Goal: Task Accomplishment & Management: Manage account settings

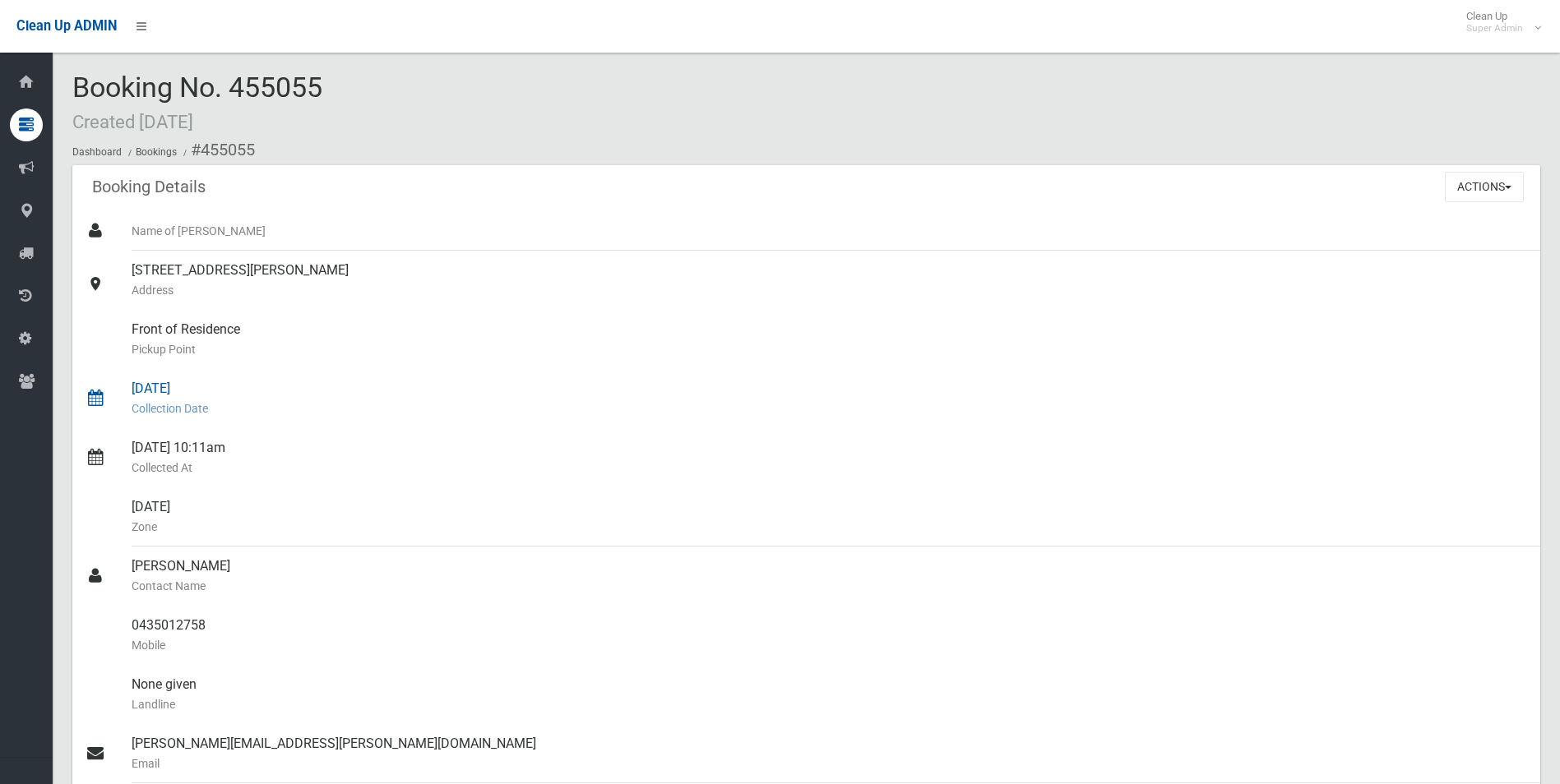
scroll to position [164, 0]
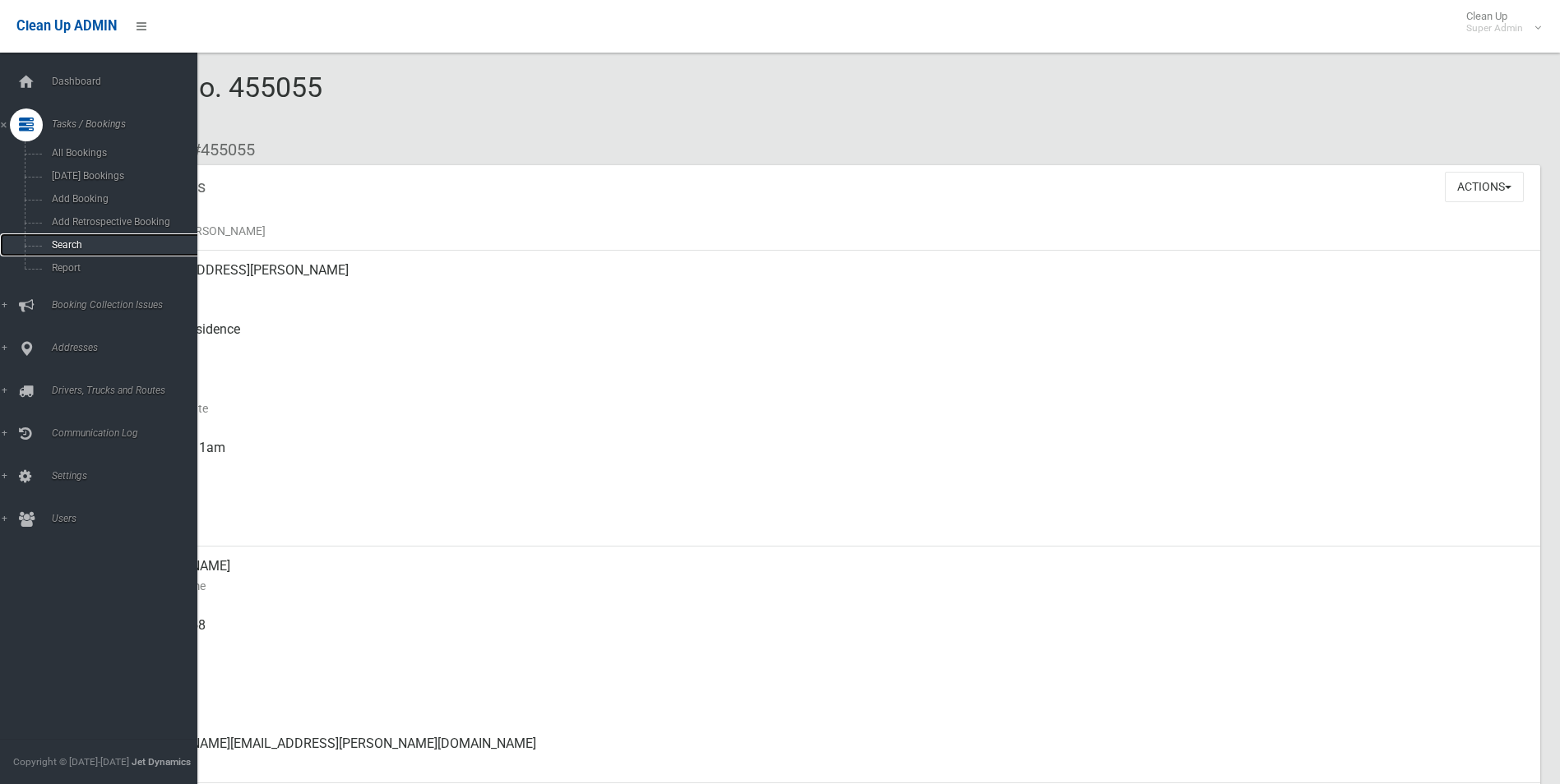
click at [71, 245] on span "Search" at bounding box center [121, 244] width 149 height 12
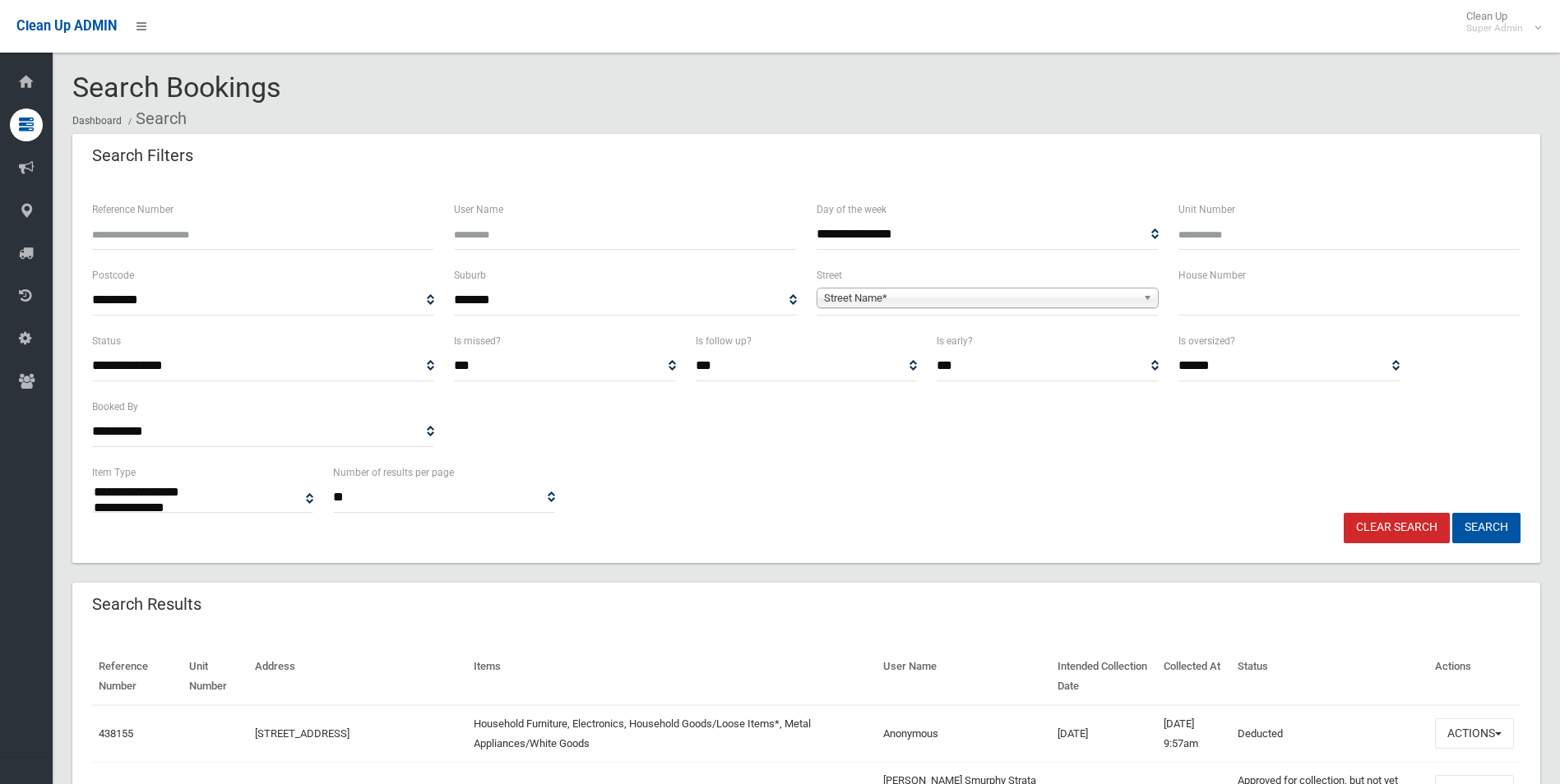
select select
click at [885, 290] on span "Street Name*" at bounding box center [980, 298] width 312 height 20
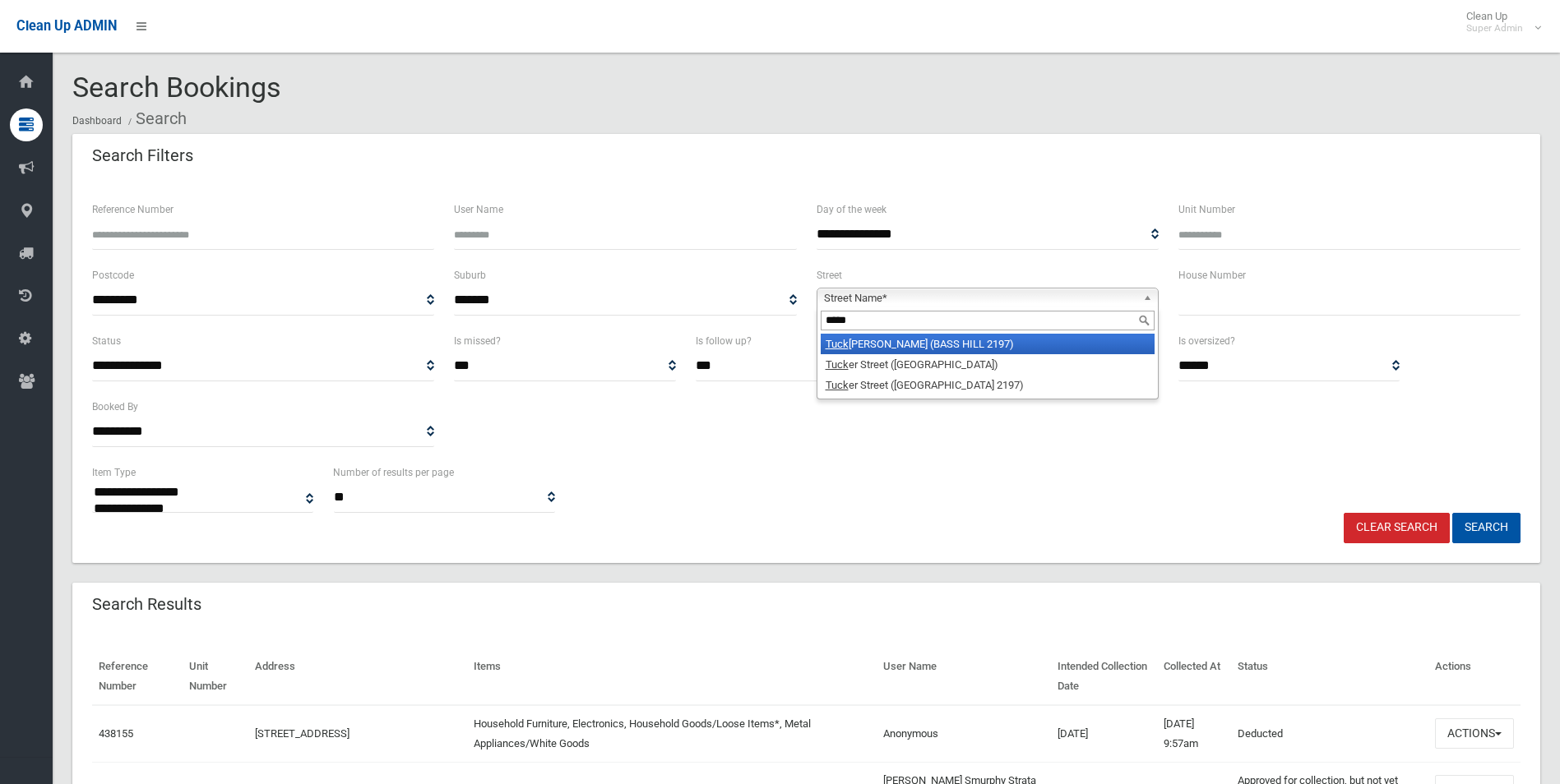
type input "******"
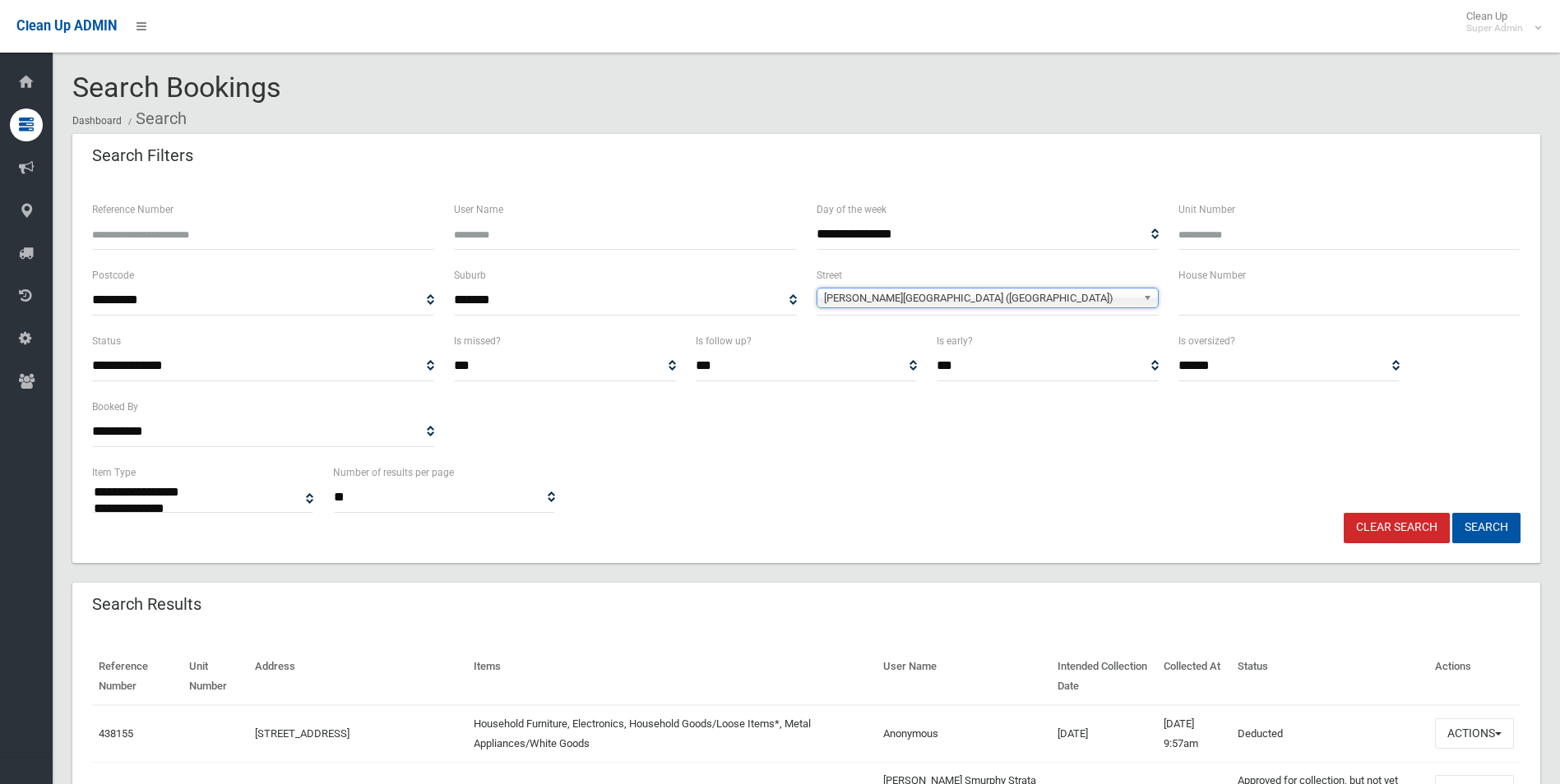
click at [881, 292] on span "Tucker Street (WILEY PARK 2195)" at bounding box center [980, 298] width 312 height 20
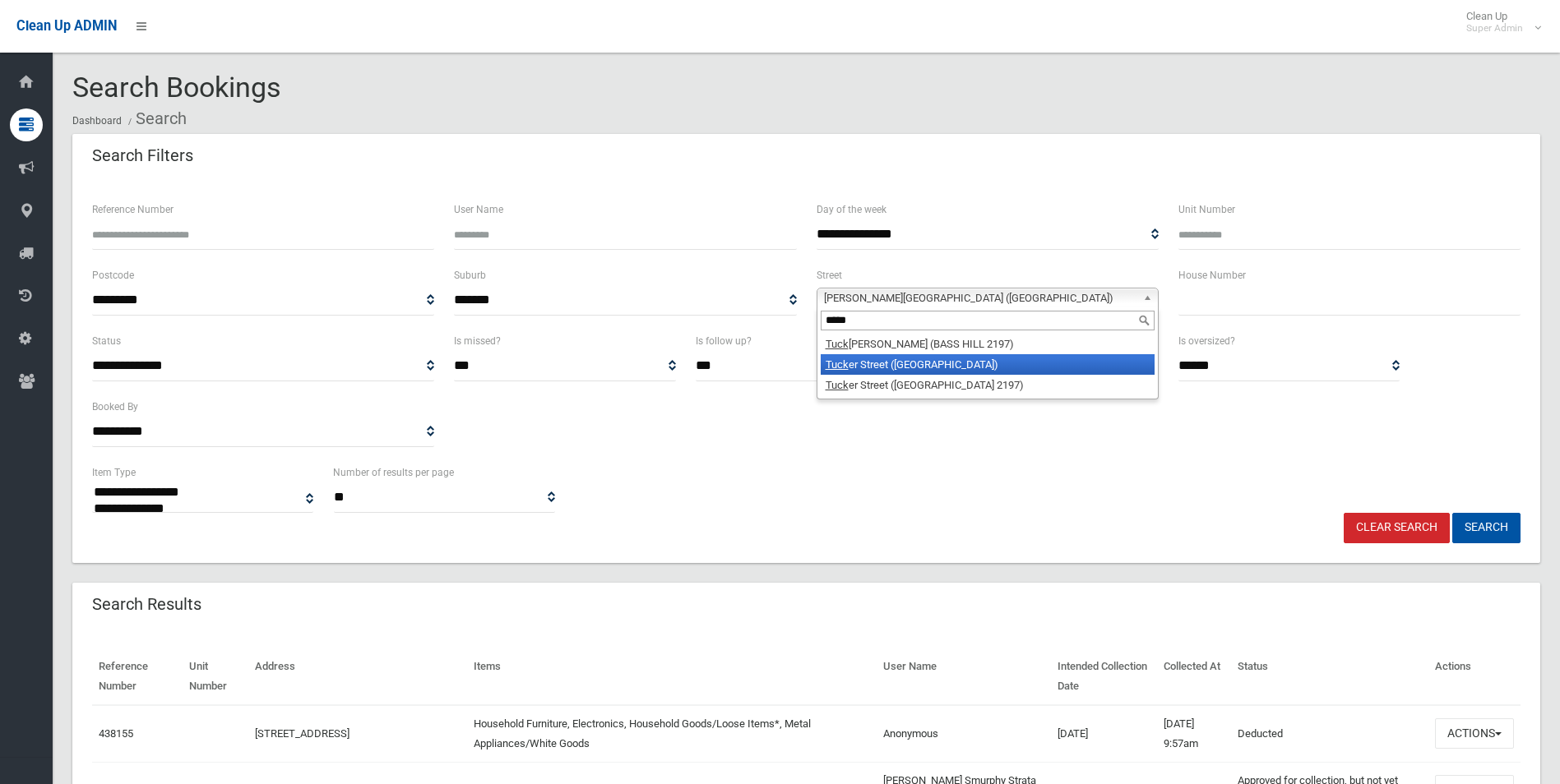
type input "******"
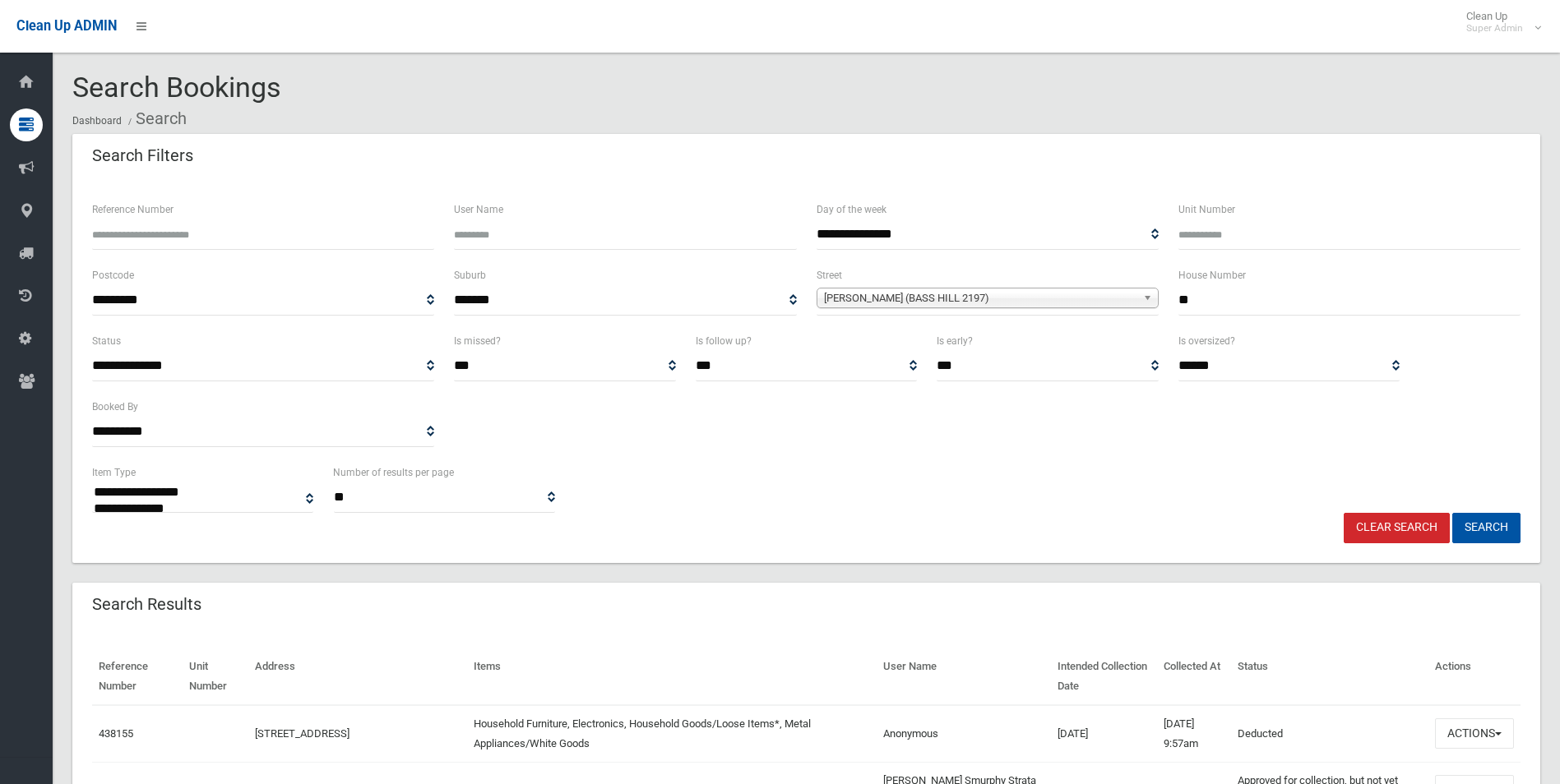
type input "**"
click at [1452, 513] on button "Search" at bounding box center [1486, 528] width 68 height 30
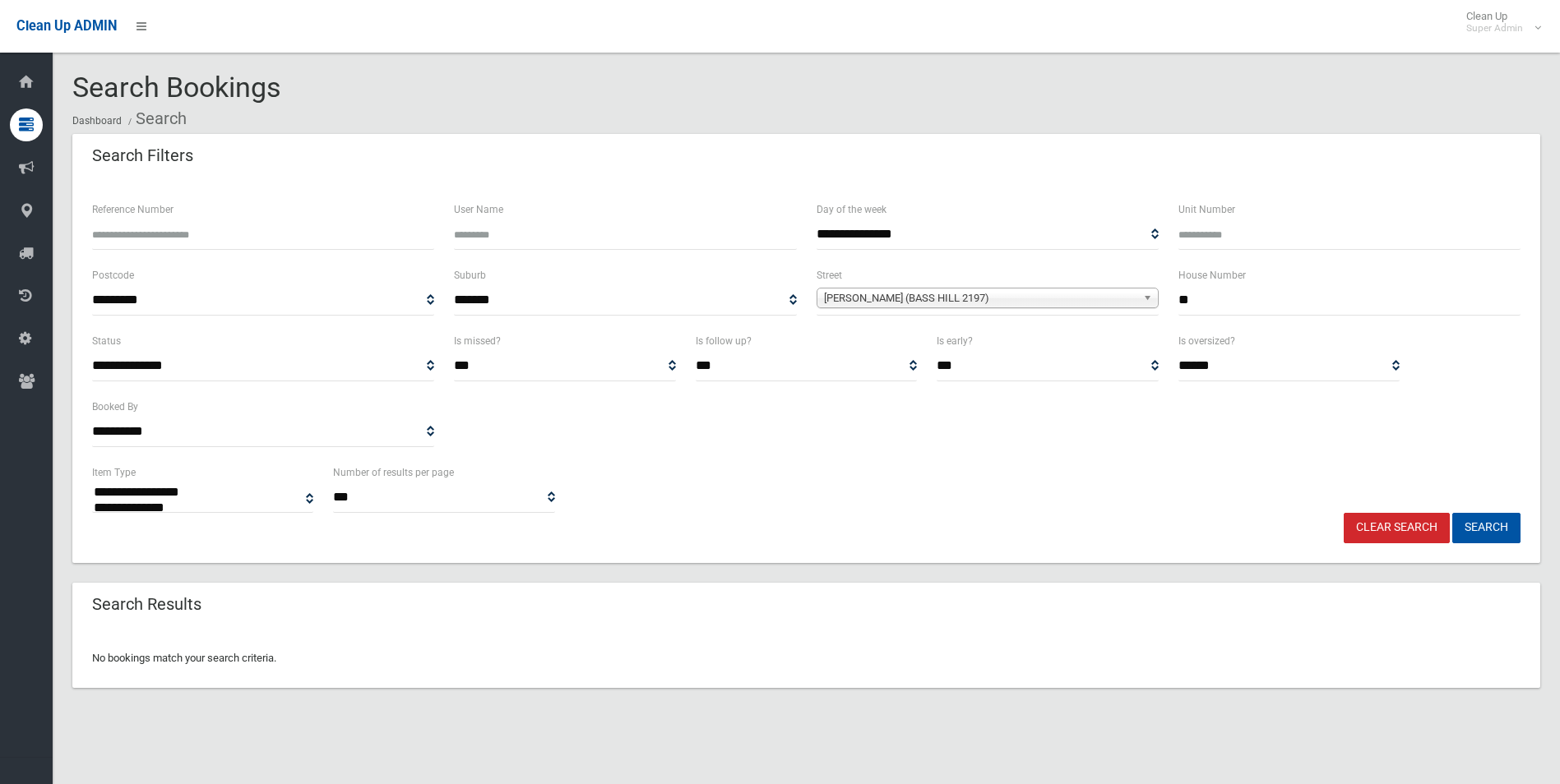
select select
click at [851, 301] on span "[PERSON_NAME] (BASS HILL 2197)" at bounding box center [980, 298] width 312 height 20
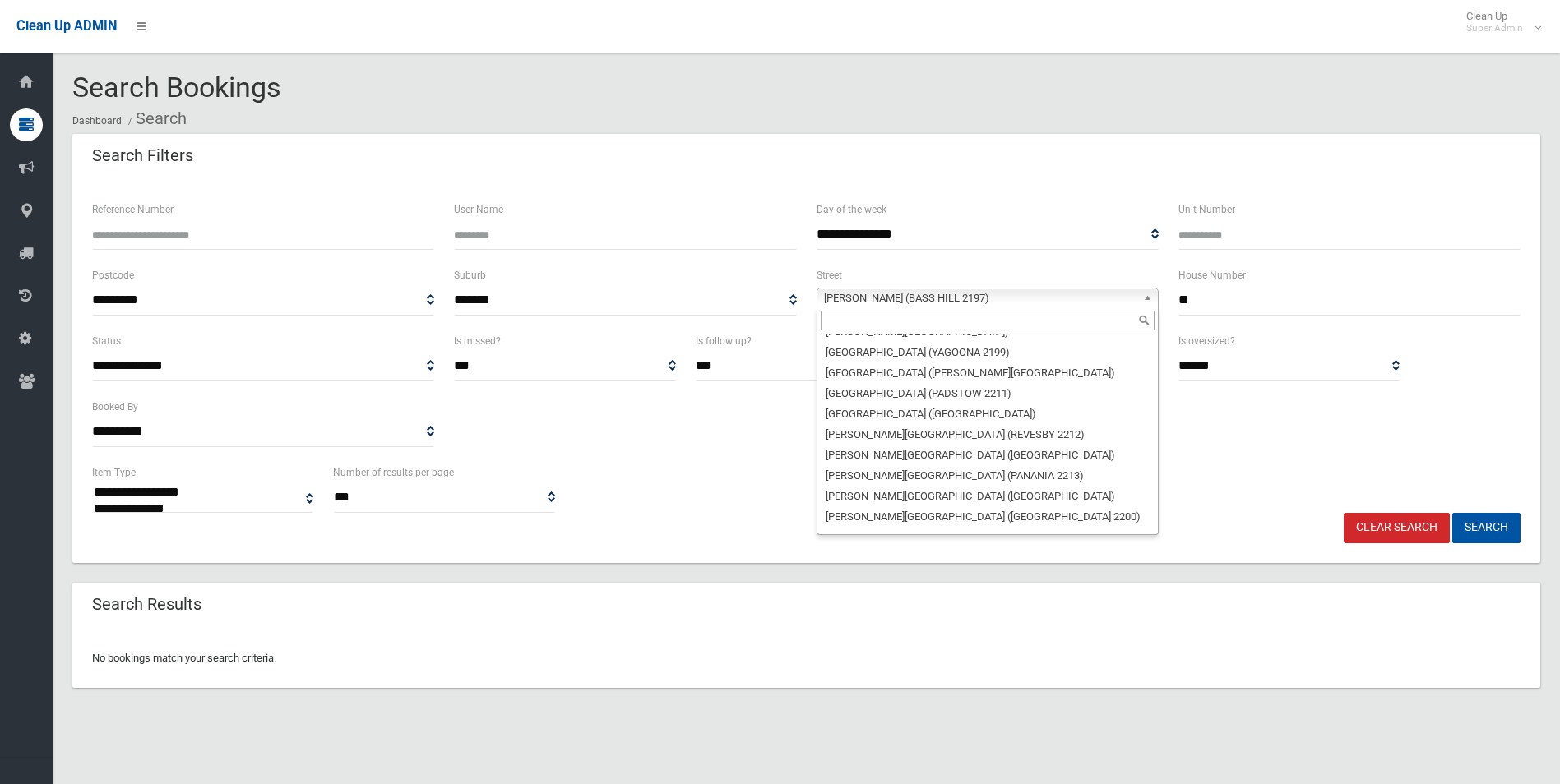
scroll to position [43056, 0]
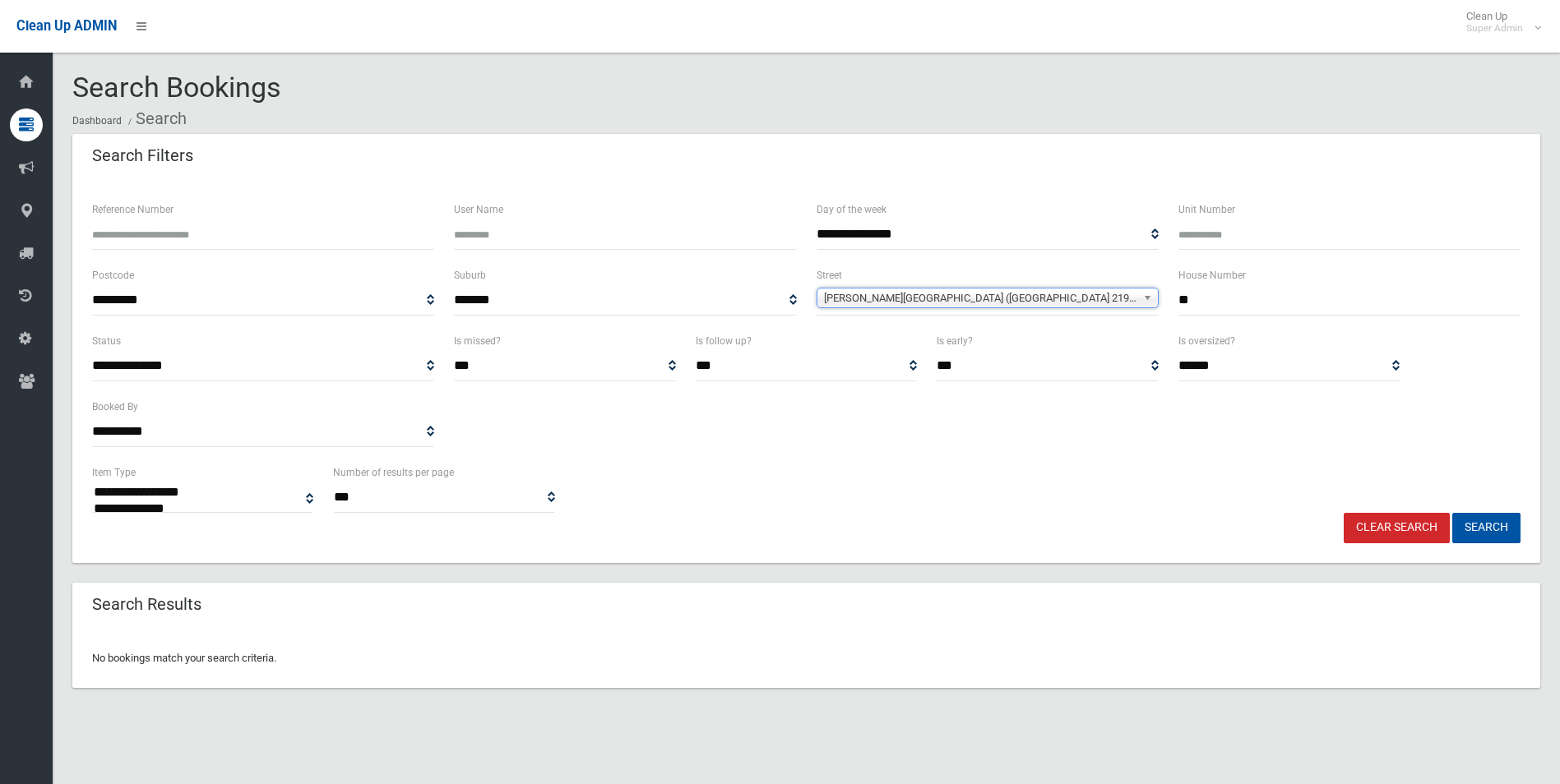
click at [1452, 513] on button "Search" at bounding box center [1486, 528] width 68 height 30
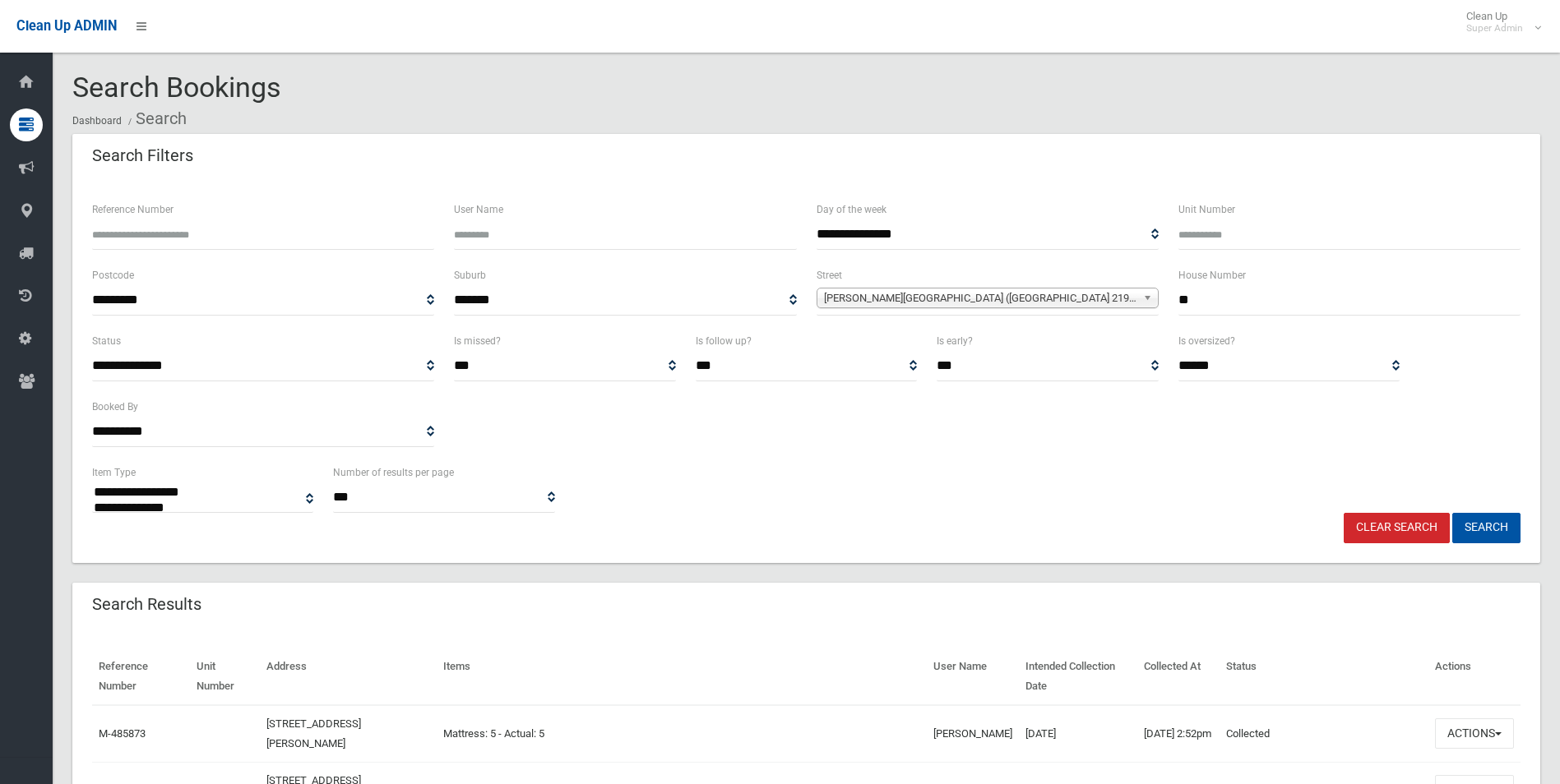
select select
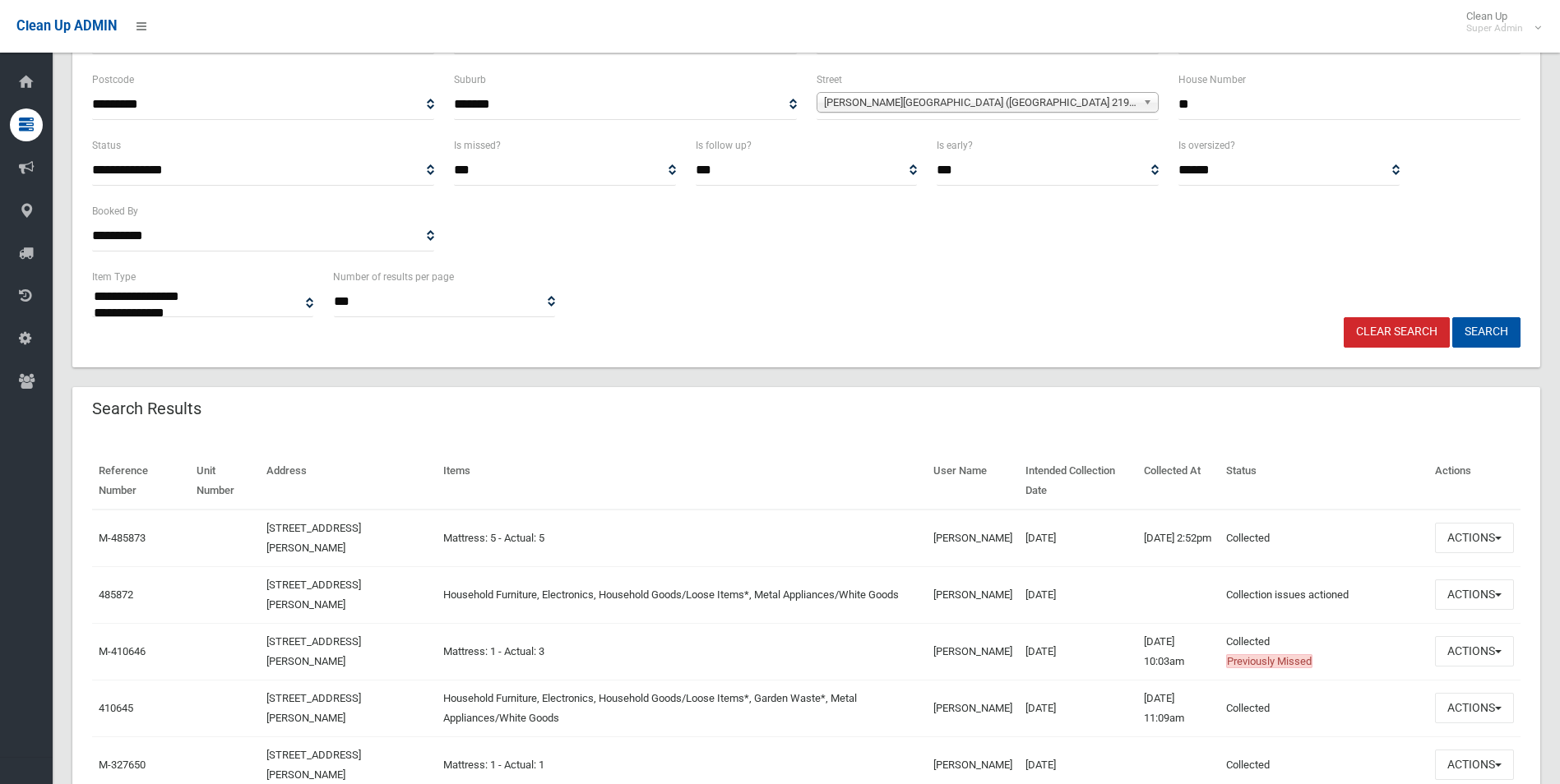
scroll to position [246, 0]
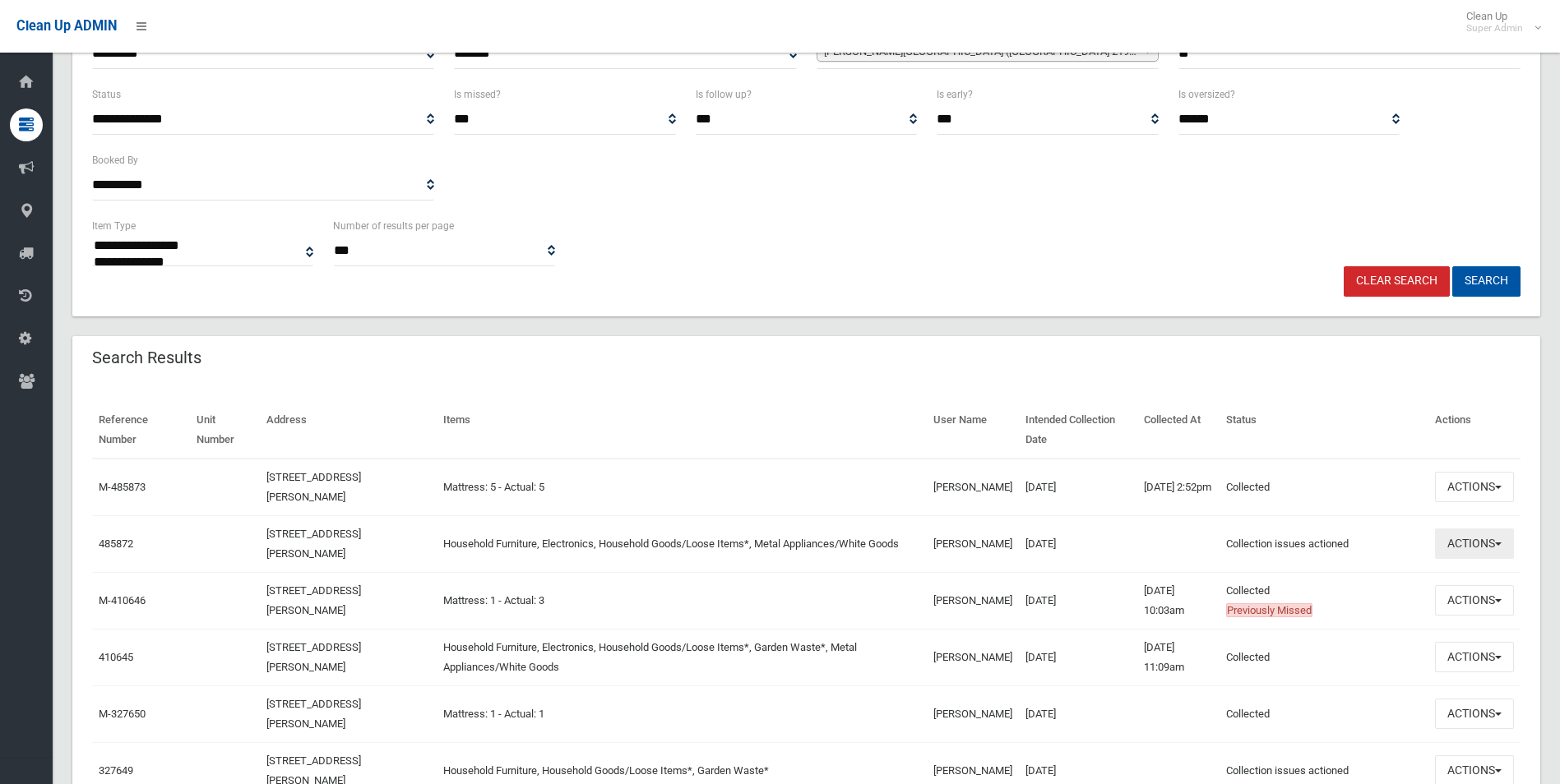
click at [1465, 541] on button "Actions" at bounding box center [1474, 543] width 79 height 30
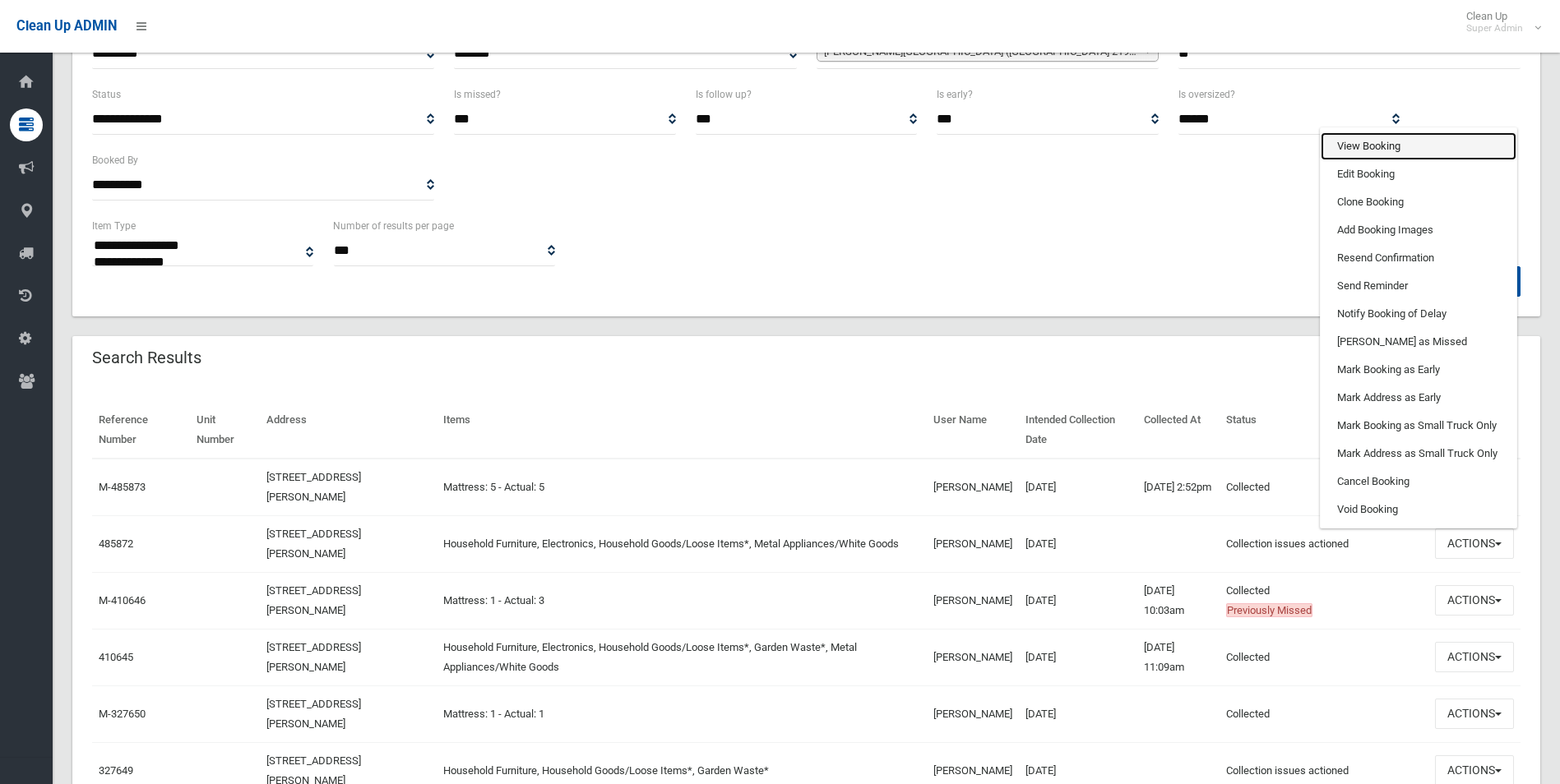
click at [1362, 145] on link "View Booking" at bounding box center [1418, 145] width 195 height 28
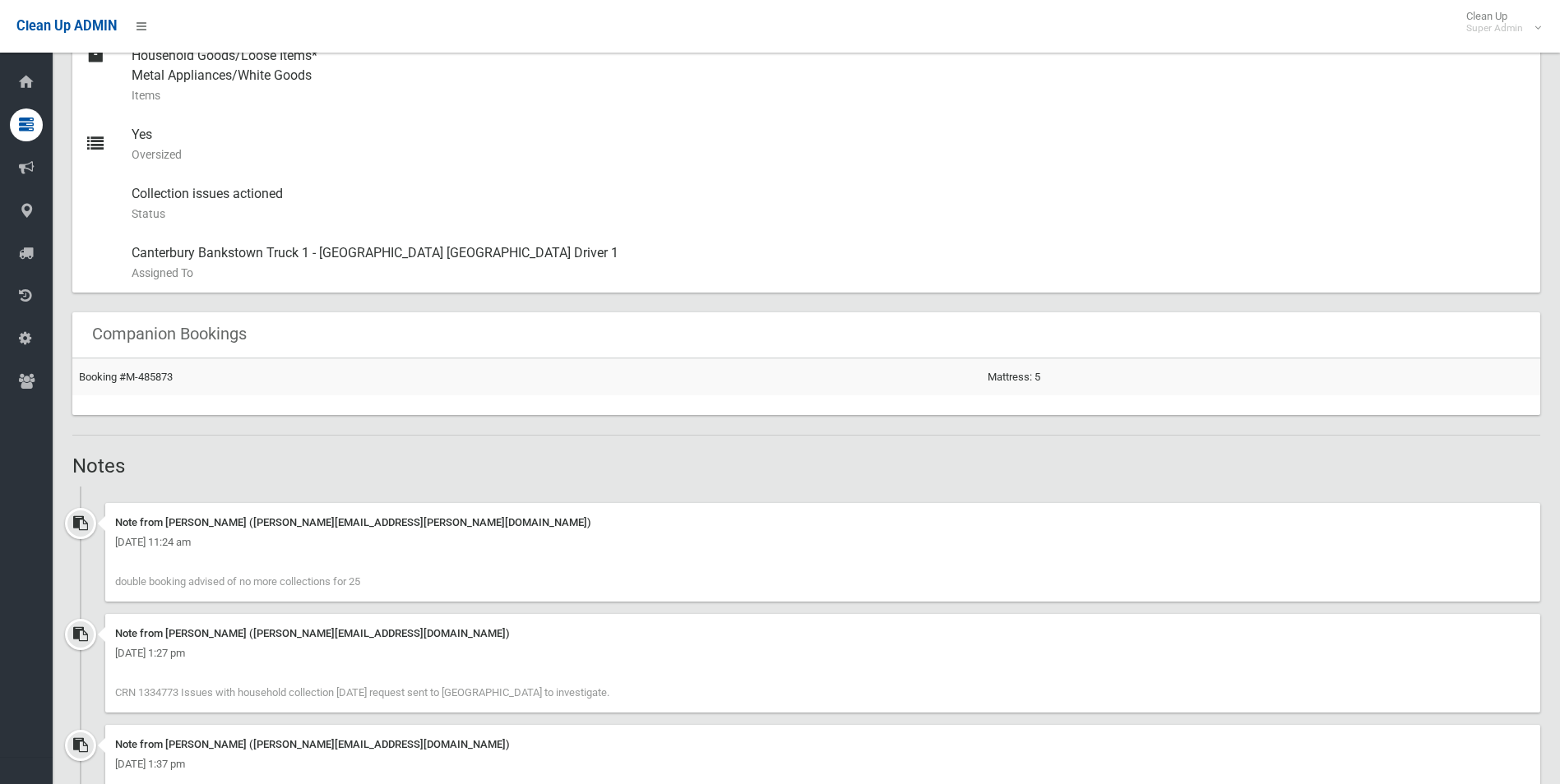
scroll to position [739, 0]
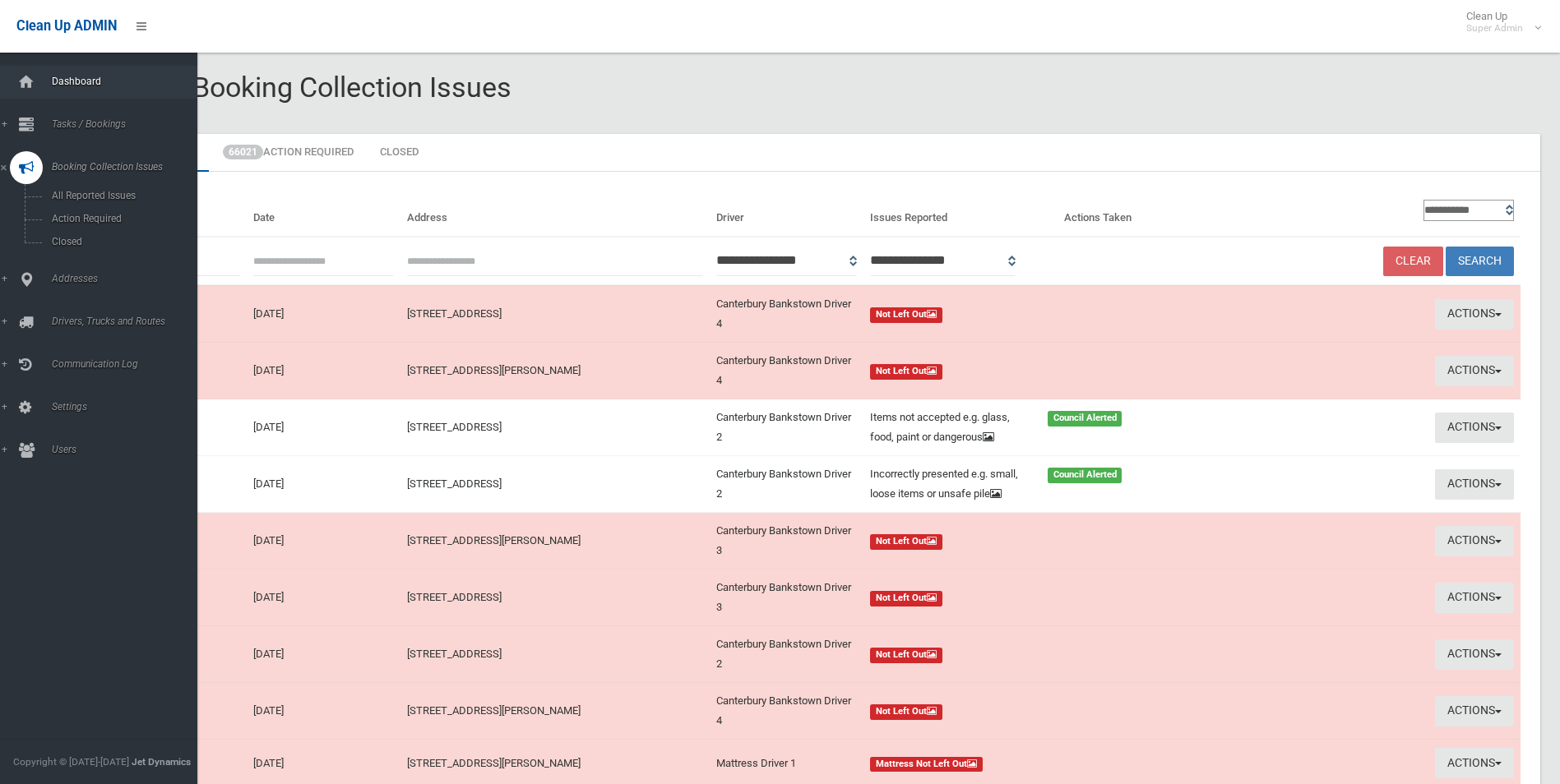
click at [64, 76] on span "Dashboard" at bounding box center [129, 81] width 162 height 12
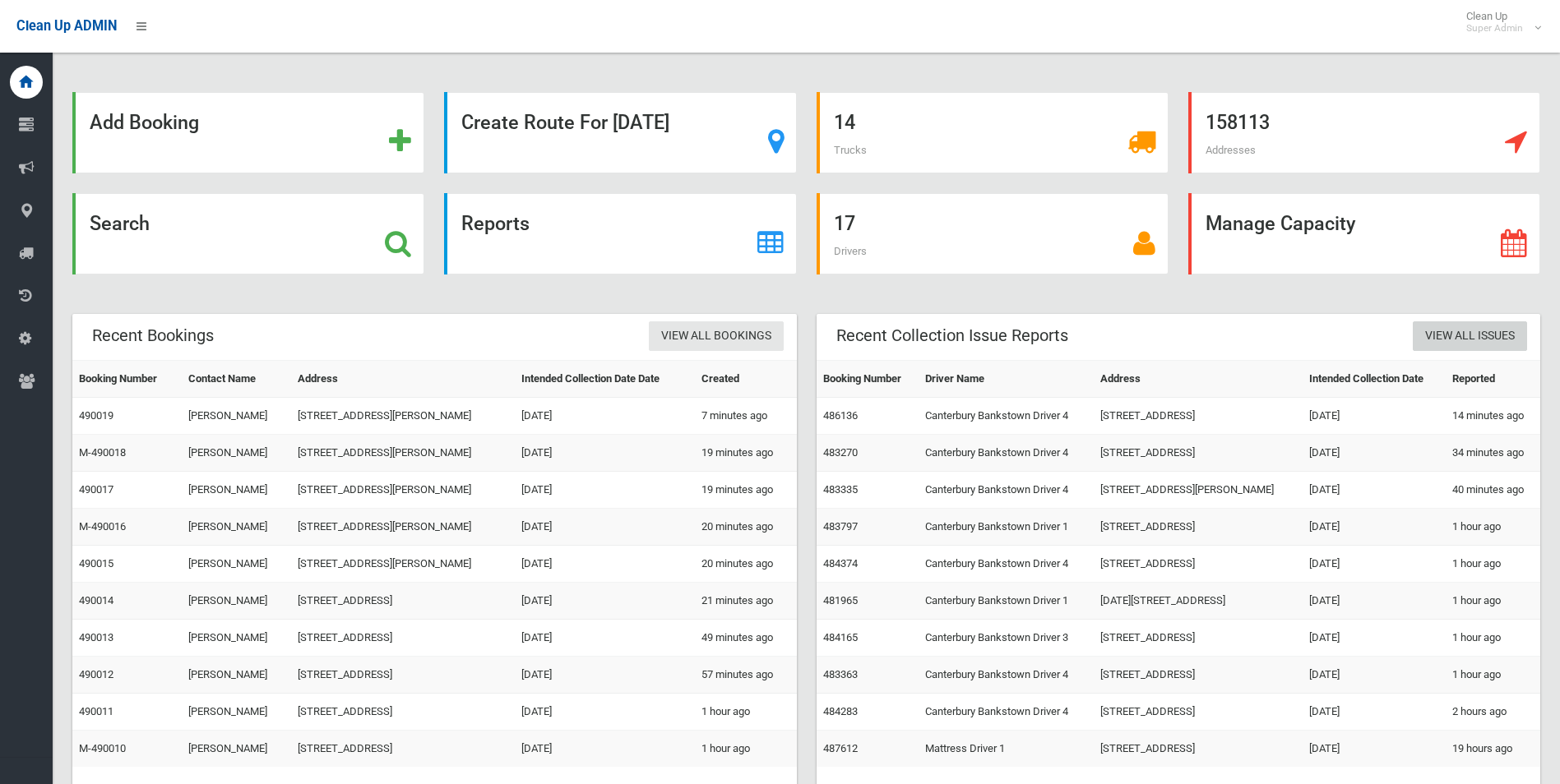
click at [1468, 338] on link "View All Issues" at bounding box center [1470, 336] width 114 height 30
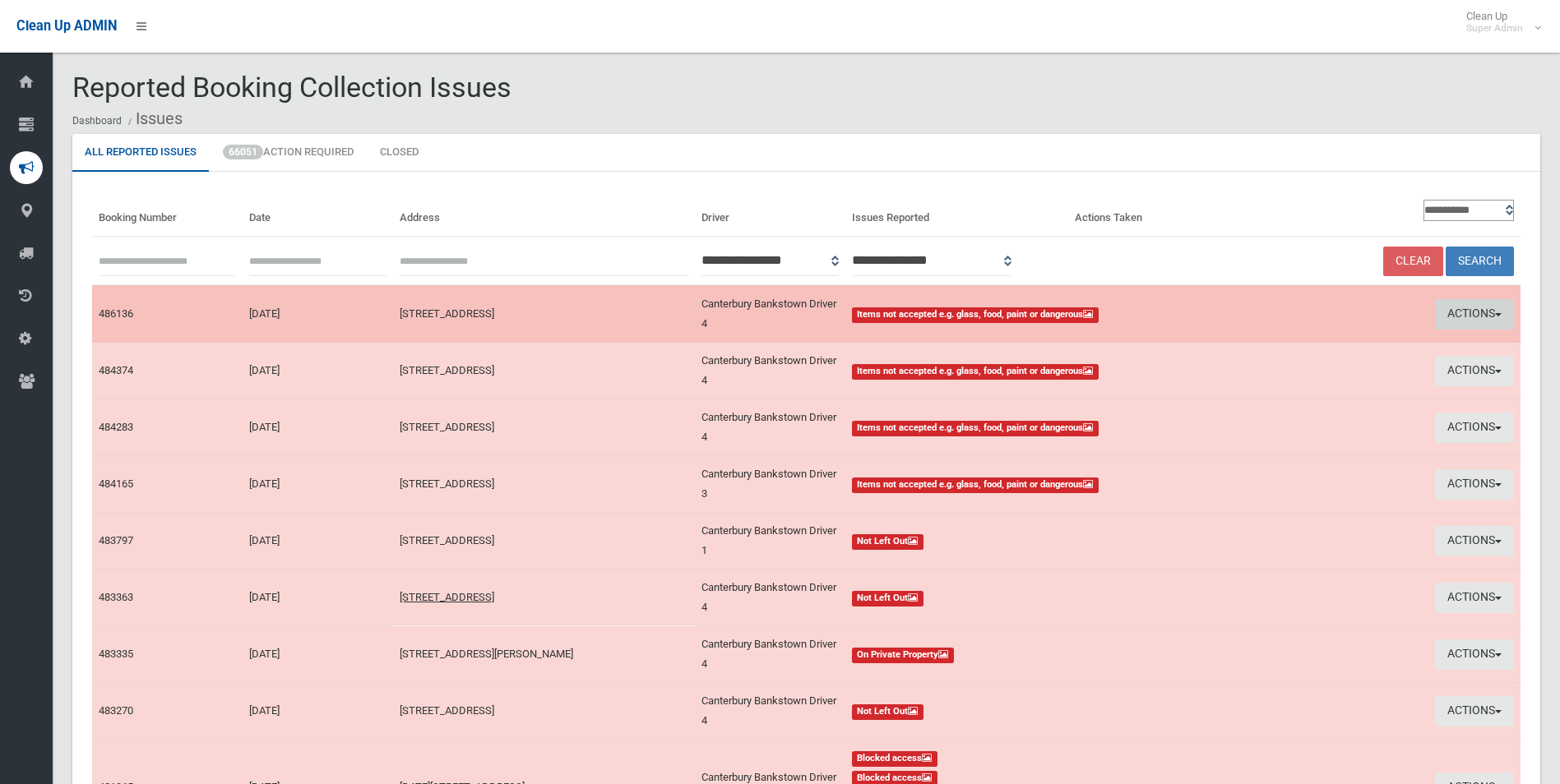
click at [1471, 310] on button "Actions" at bounding box center [1474, 314] width 79 height 30
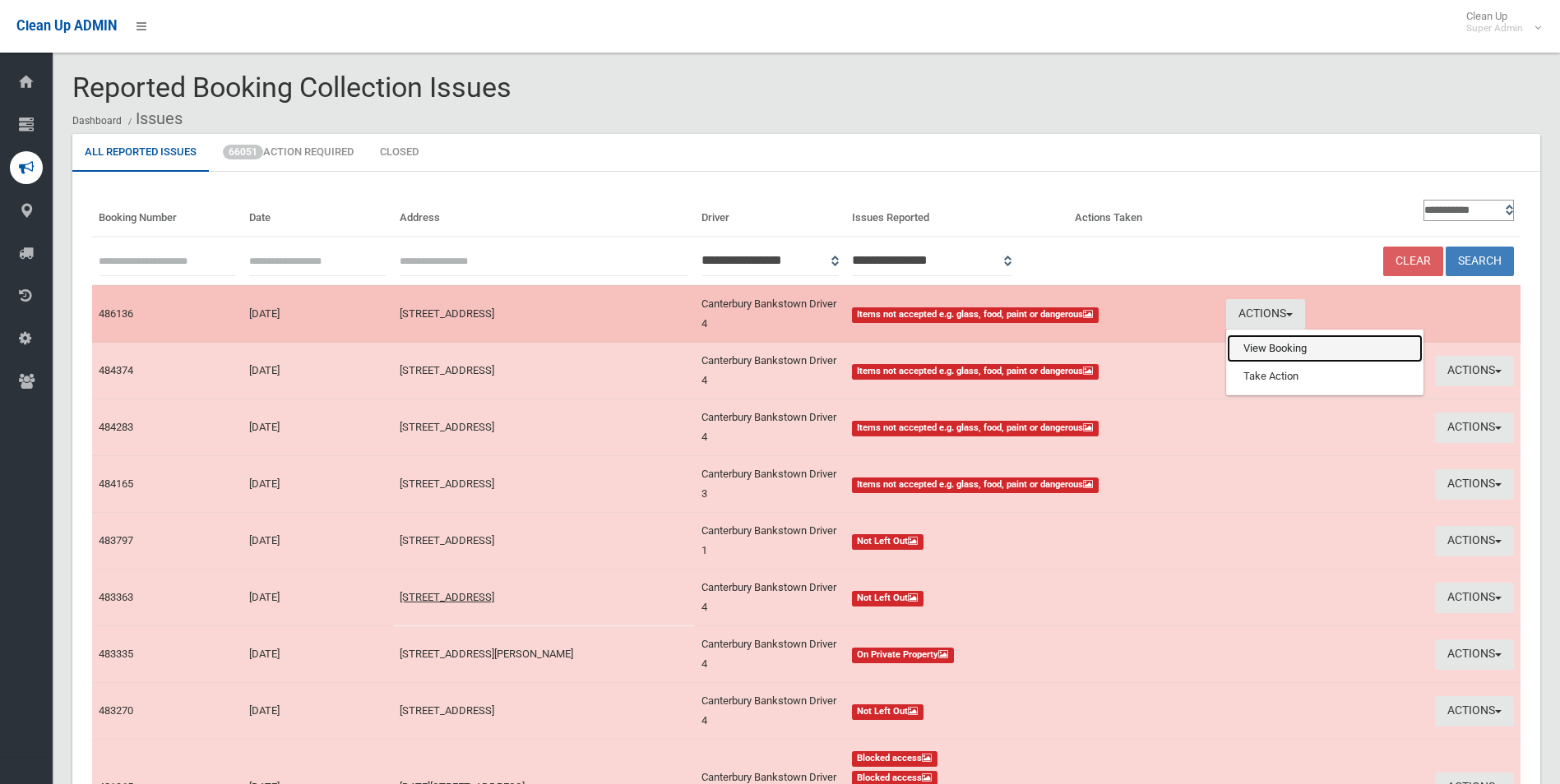
click at [1260, 351] on link "View Booking" at bounding box center [1324, 348] width 195 height 28
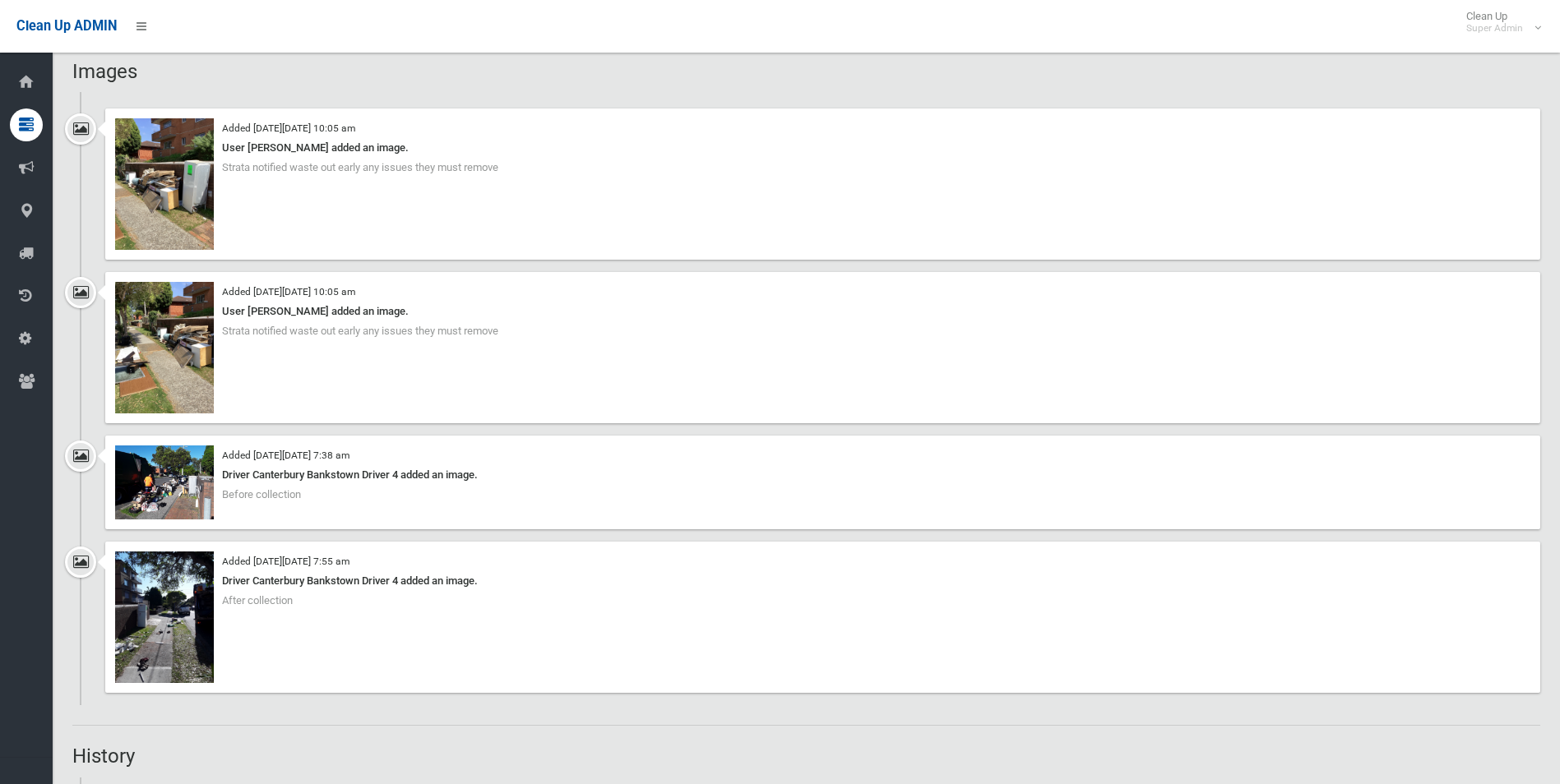
scroll to position [1233, 0]
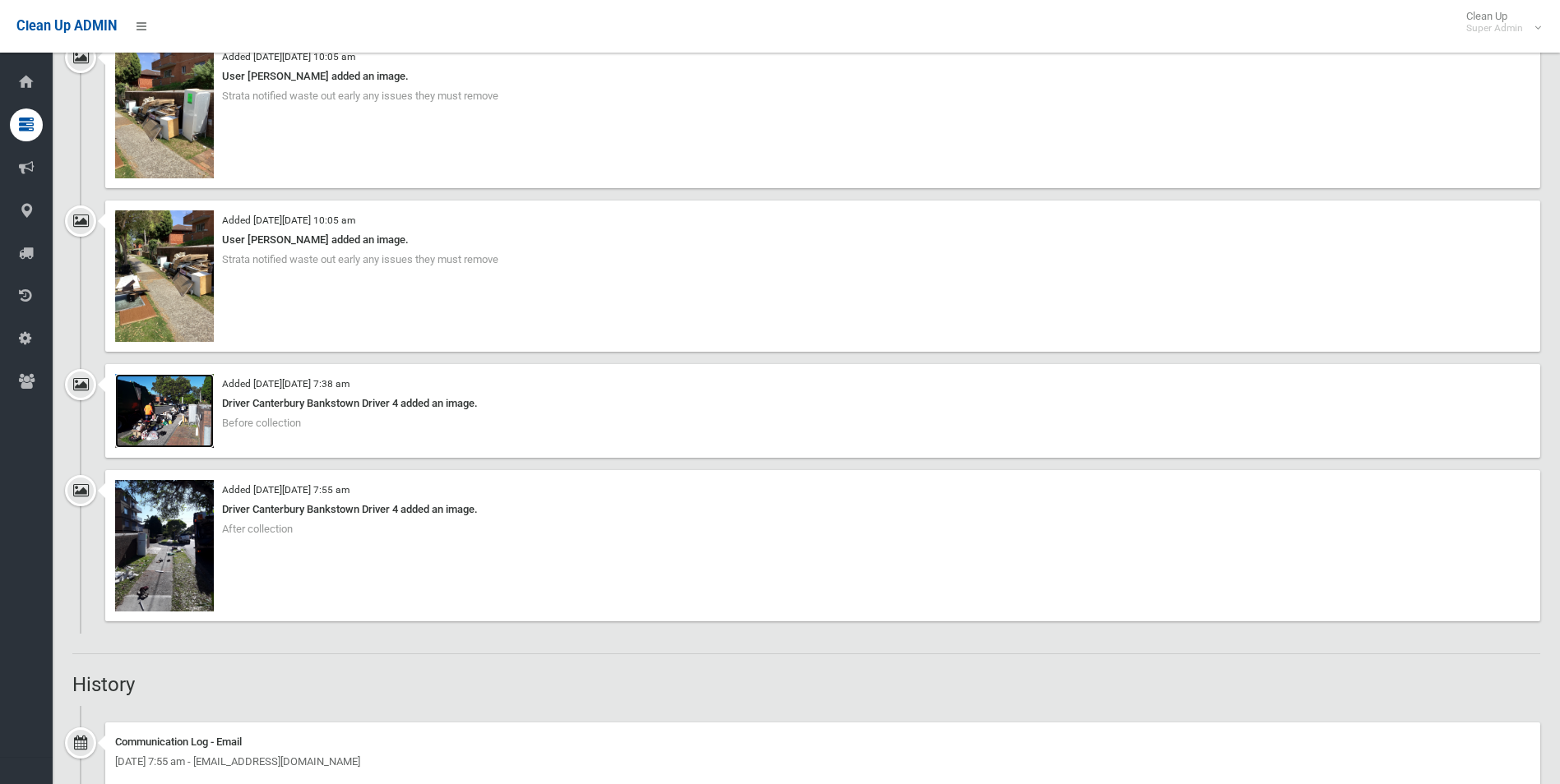
click at [189, 425] on img at bounding box center [164, 410] width 99 height 74
click at [178, 562] on img at bounding box center [164, 545] width 99 height 131
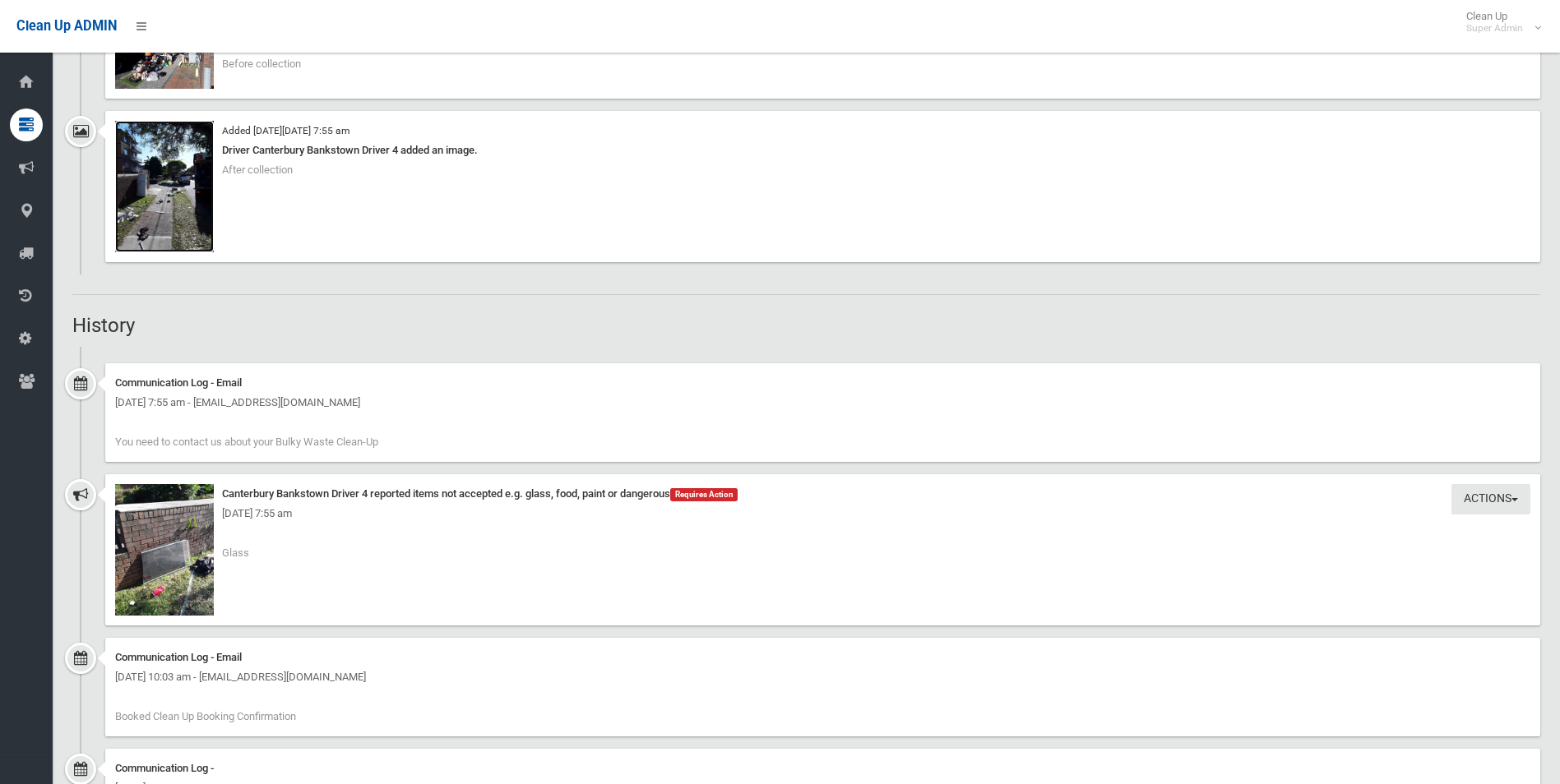
scroll to position [1643, 0]
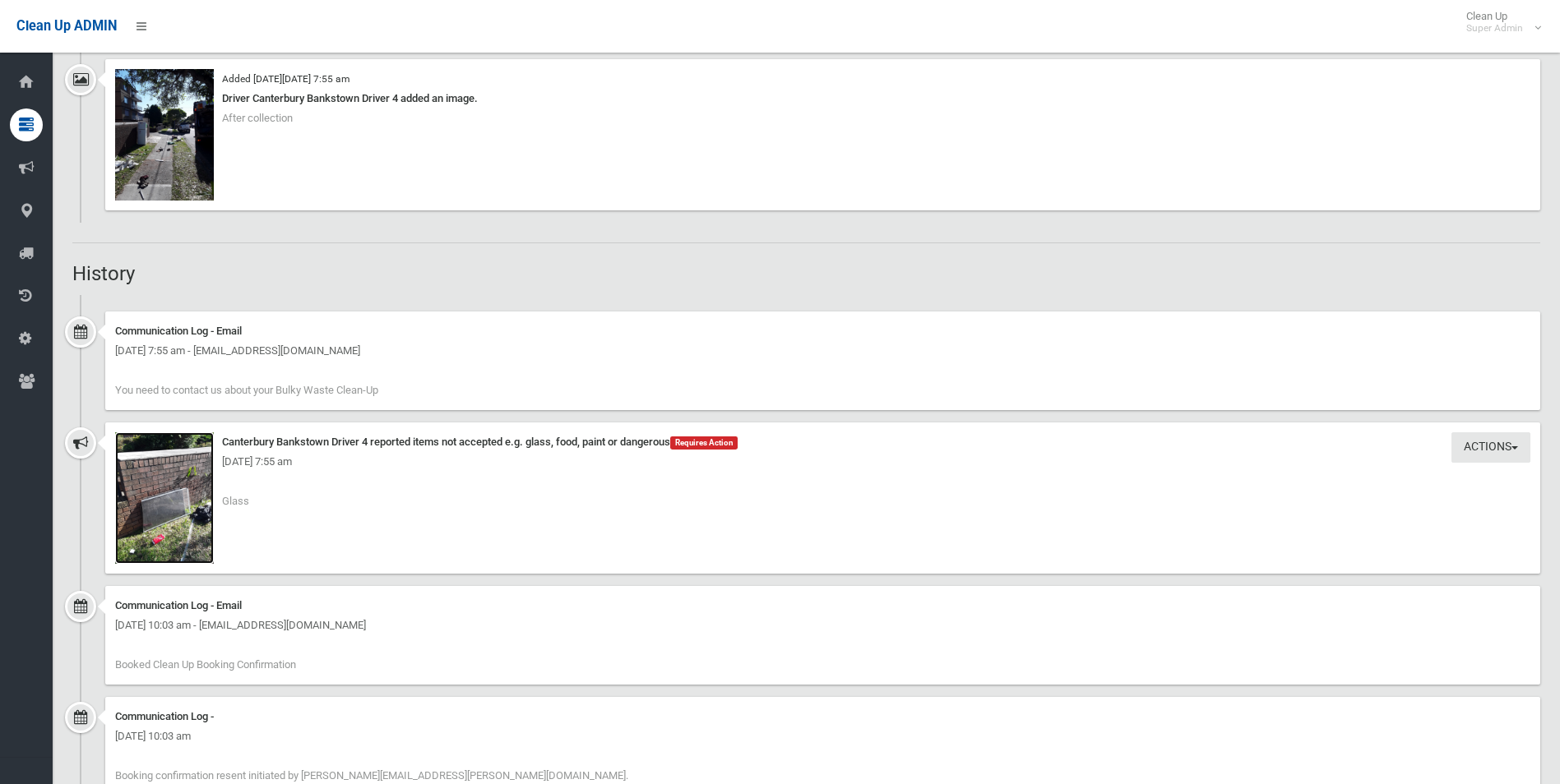
click at [185, 515] on img at bounding box center [164, 498] width 99 height 131
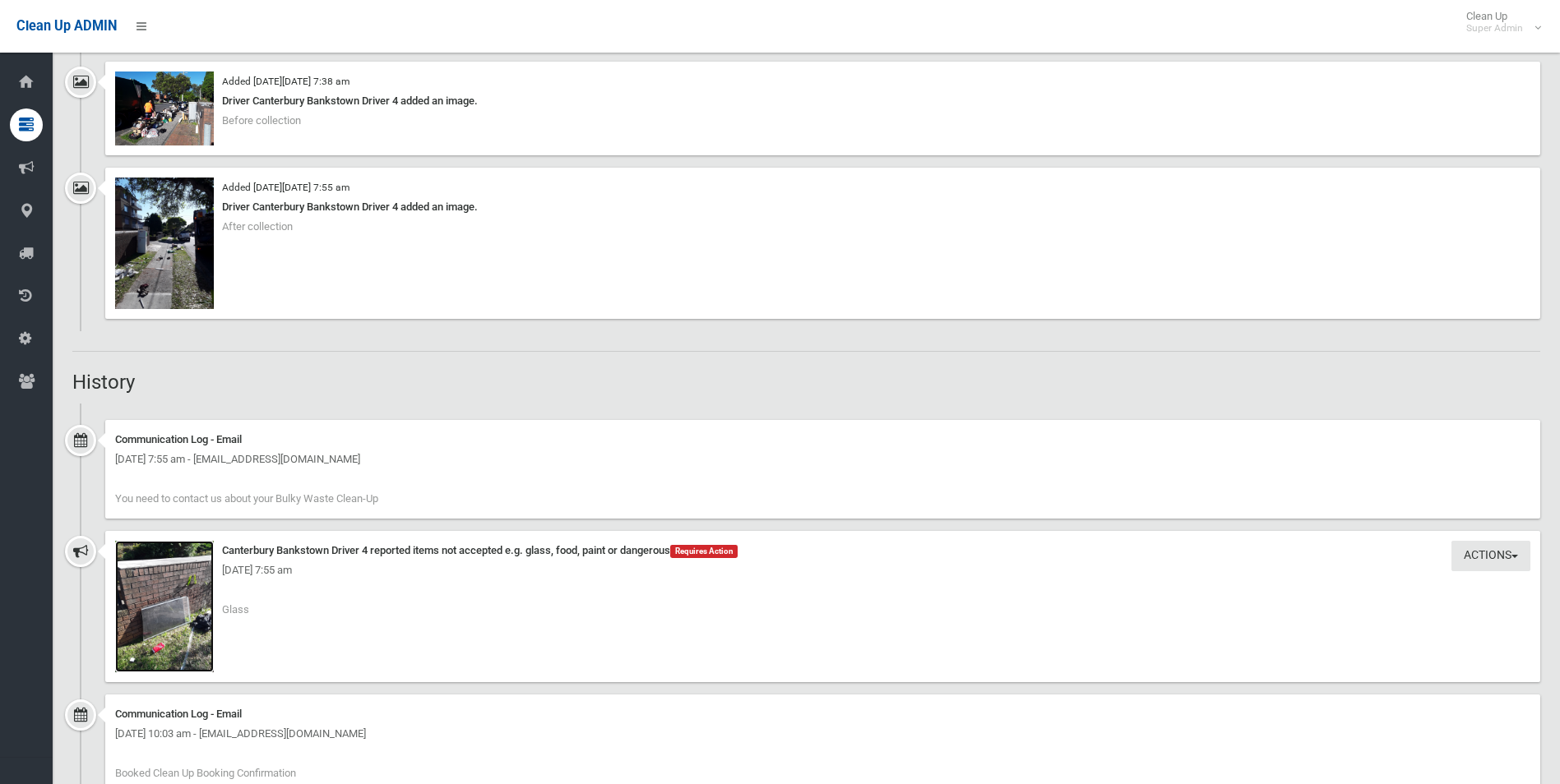
scroll to position [1236, 0]
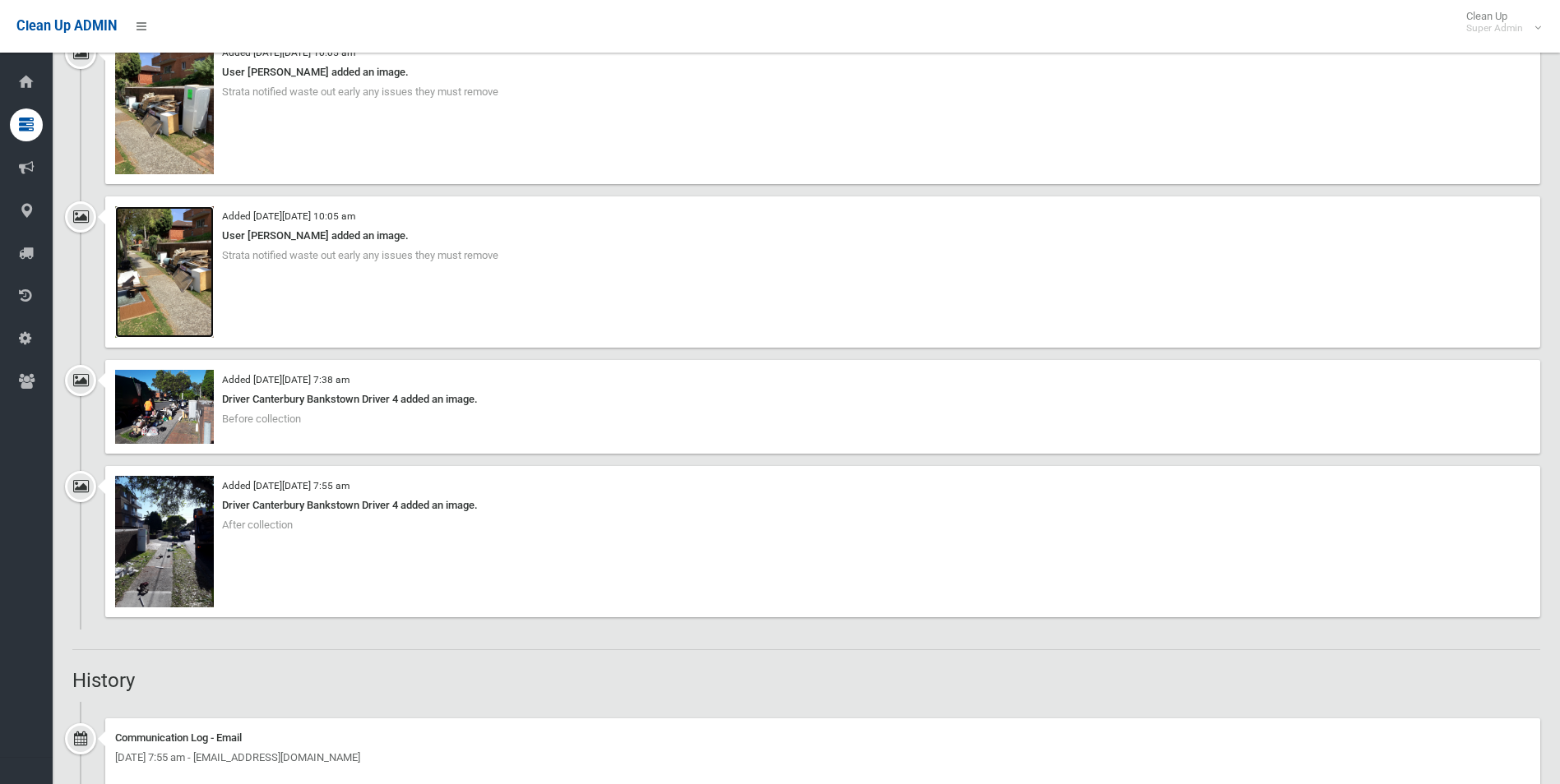
click at [175, 301] on img at bounding box center [164, 271] width 99 height 131
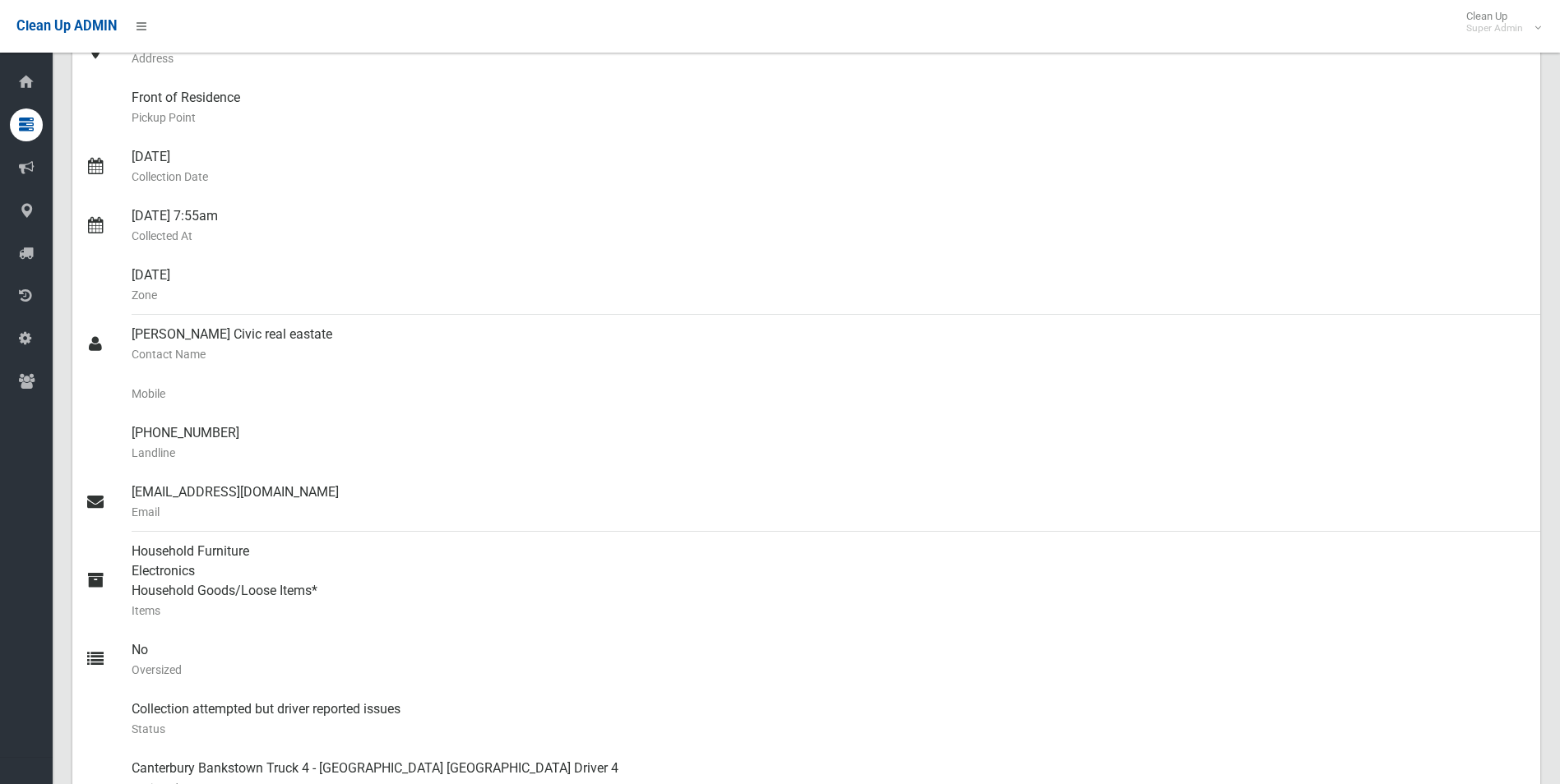
scroll to position [251, 0]
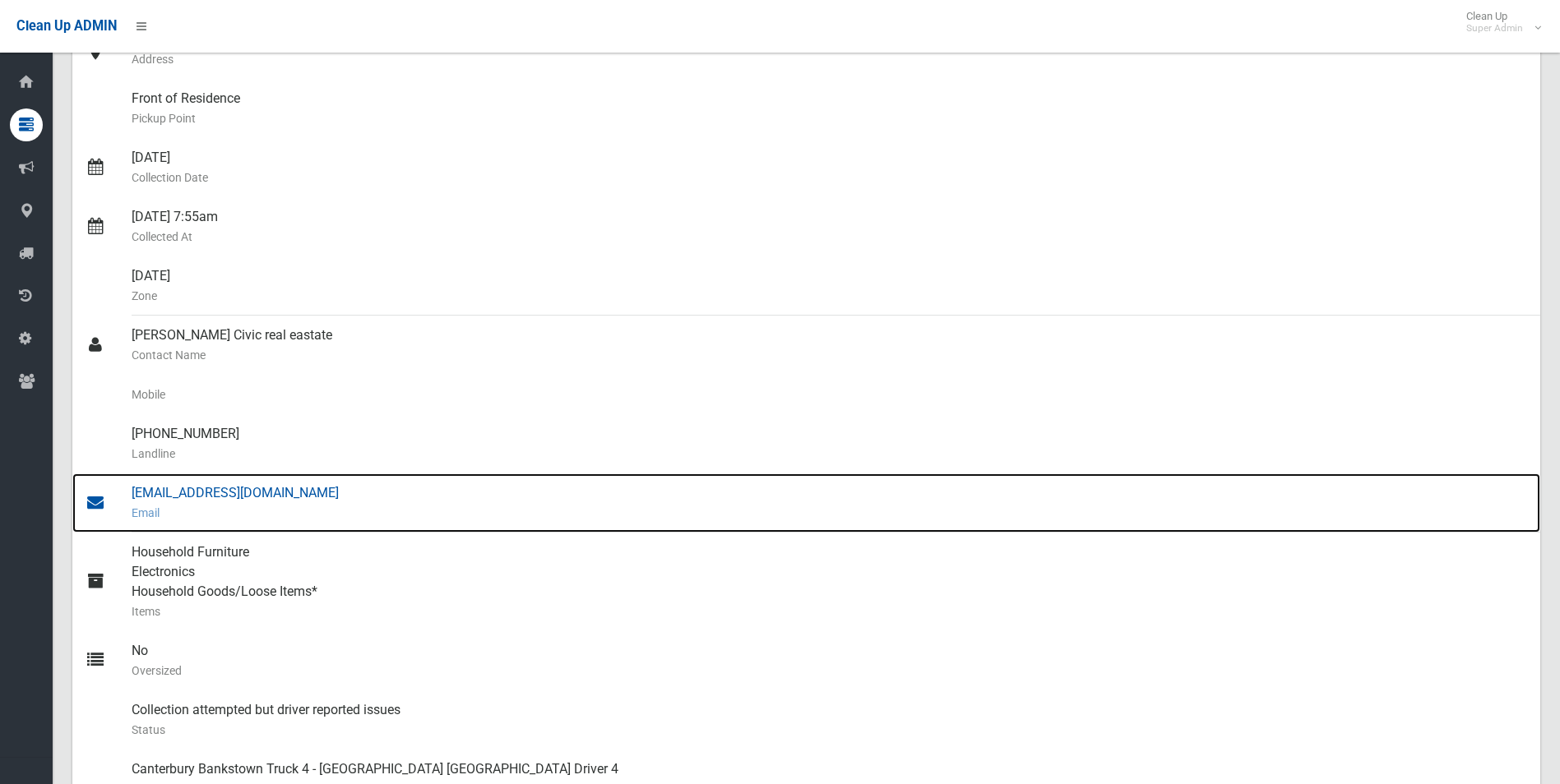
click at [250, 492] on div "agents@civicrealestate.com.au Email" at bounding box center [828, 503] width 1395 height 59
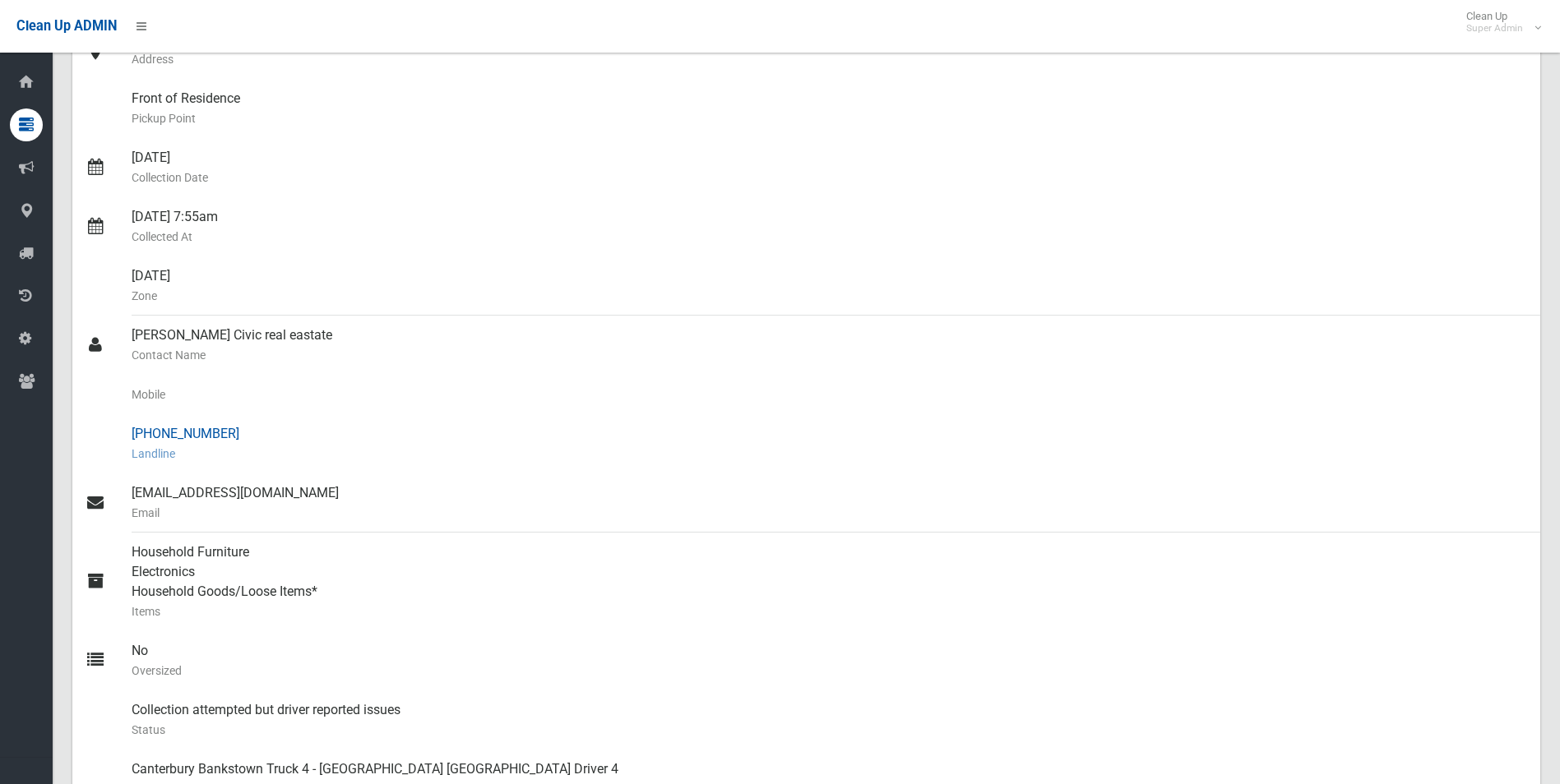
click at [589, 434] on div "(02) 9150 0428 Landline" at bounding box center [828, 443] width 1395 height 59
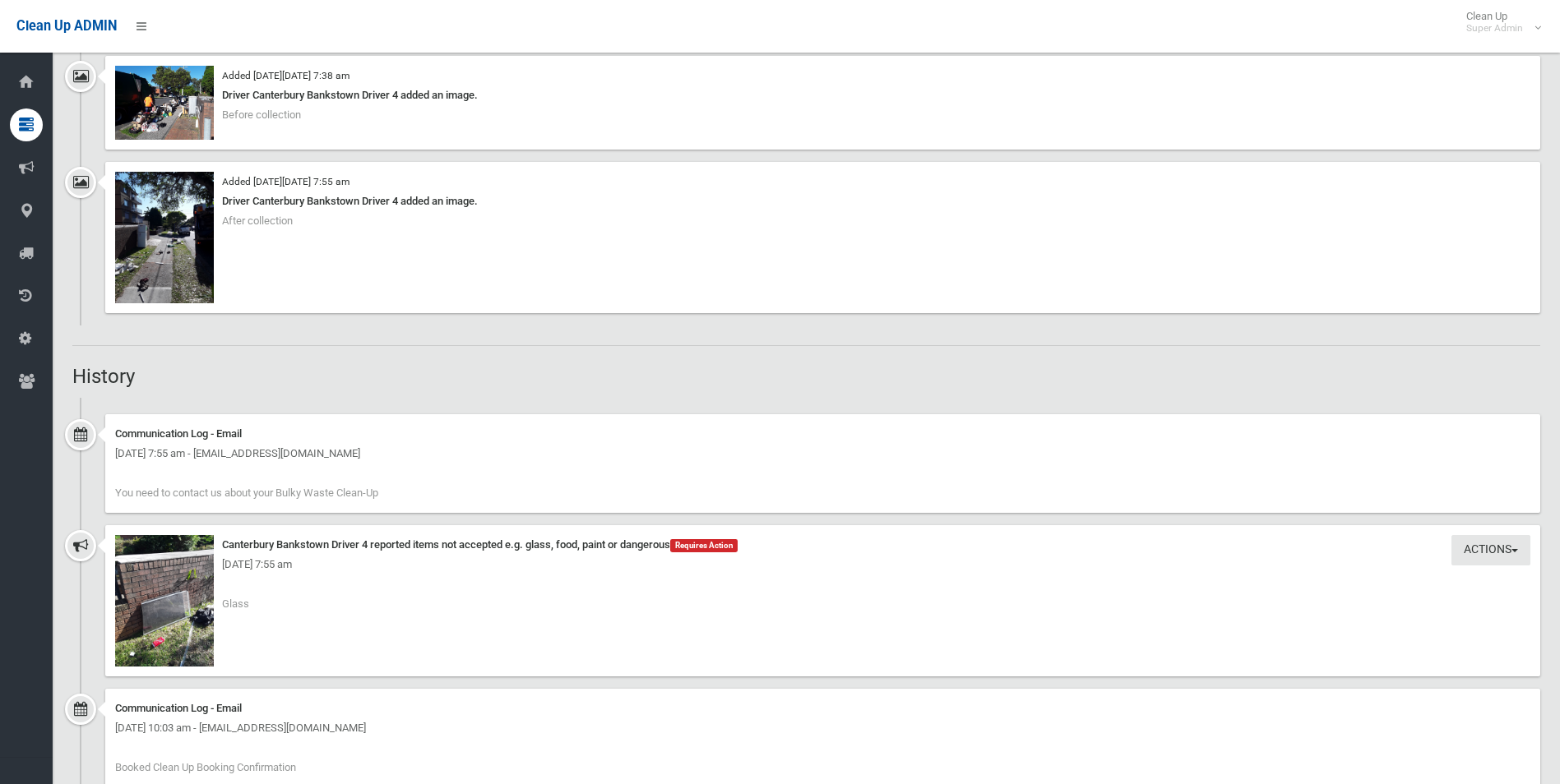
scroll to position [1483, 0]
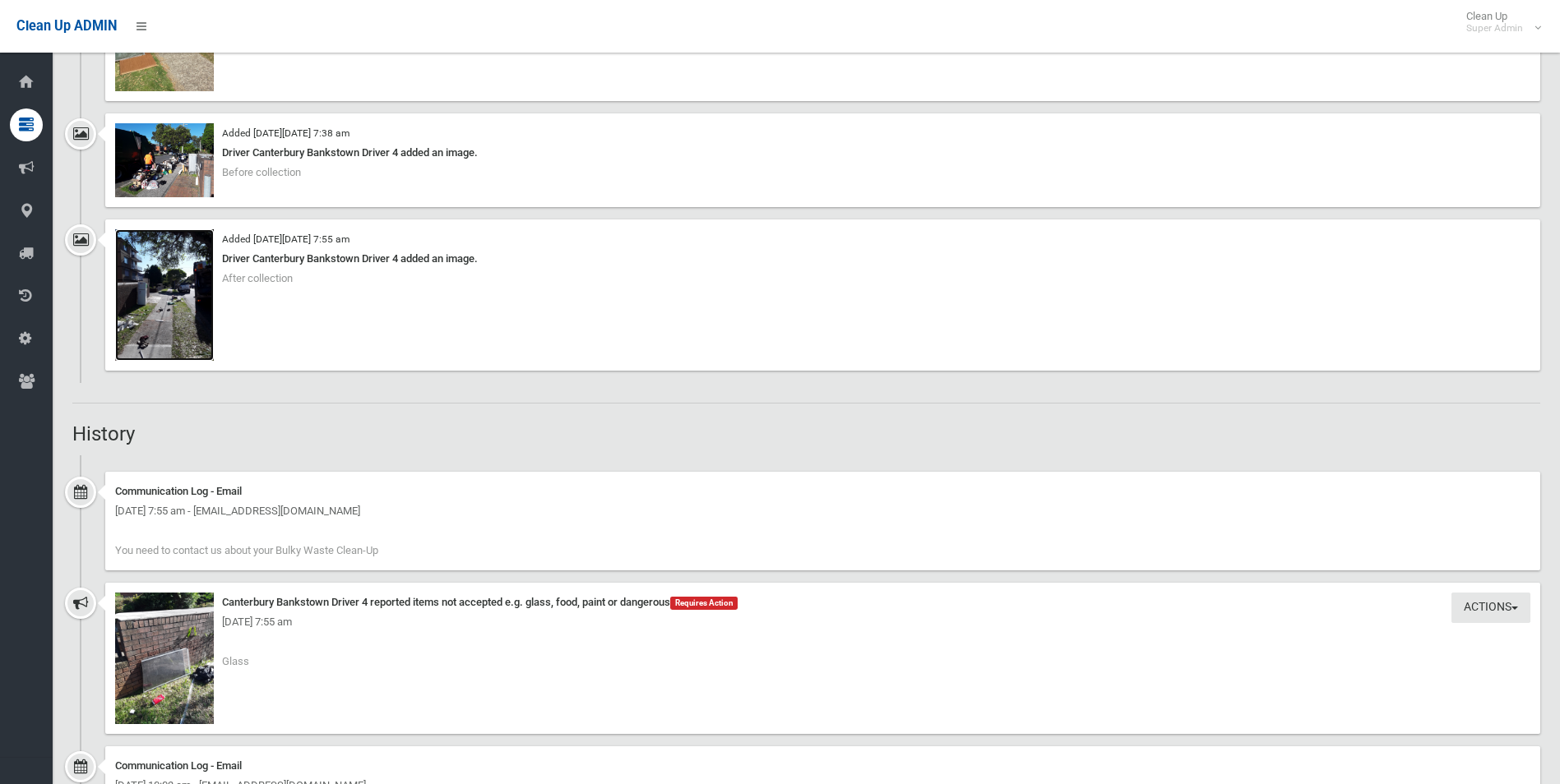
click at [203, 337] on img at bounding box center [164, 294] width 99 height 131
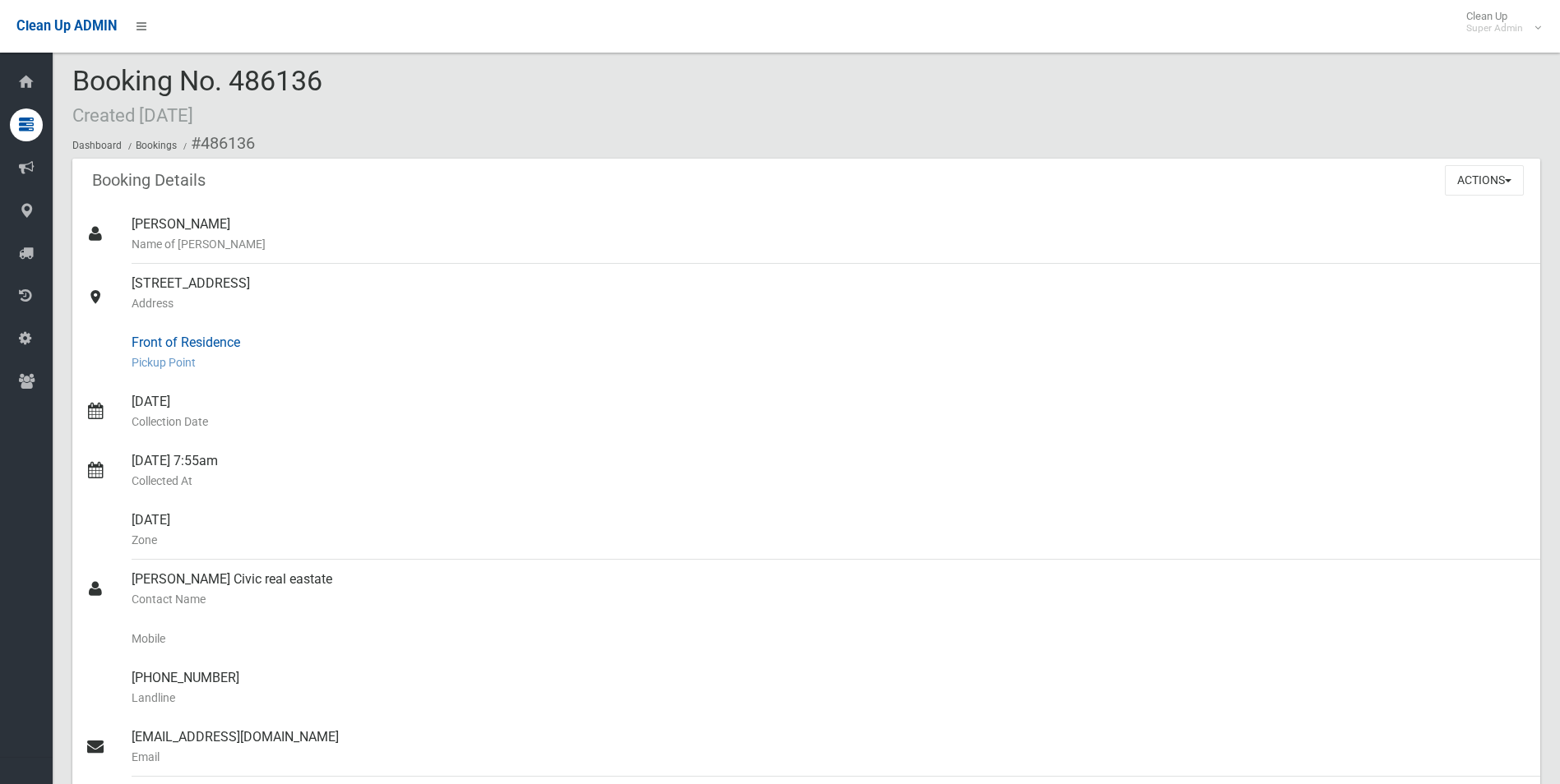
scroll to position [0, 0]
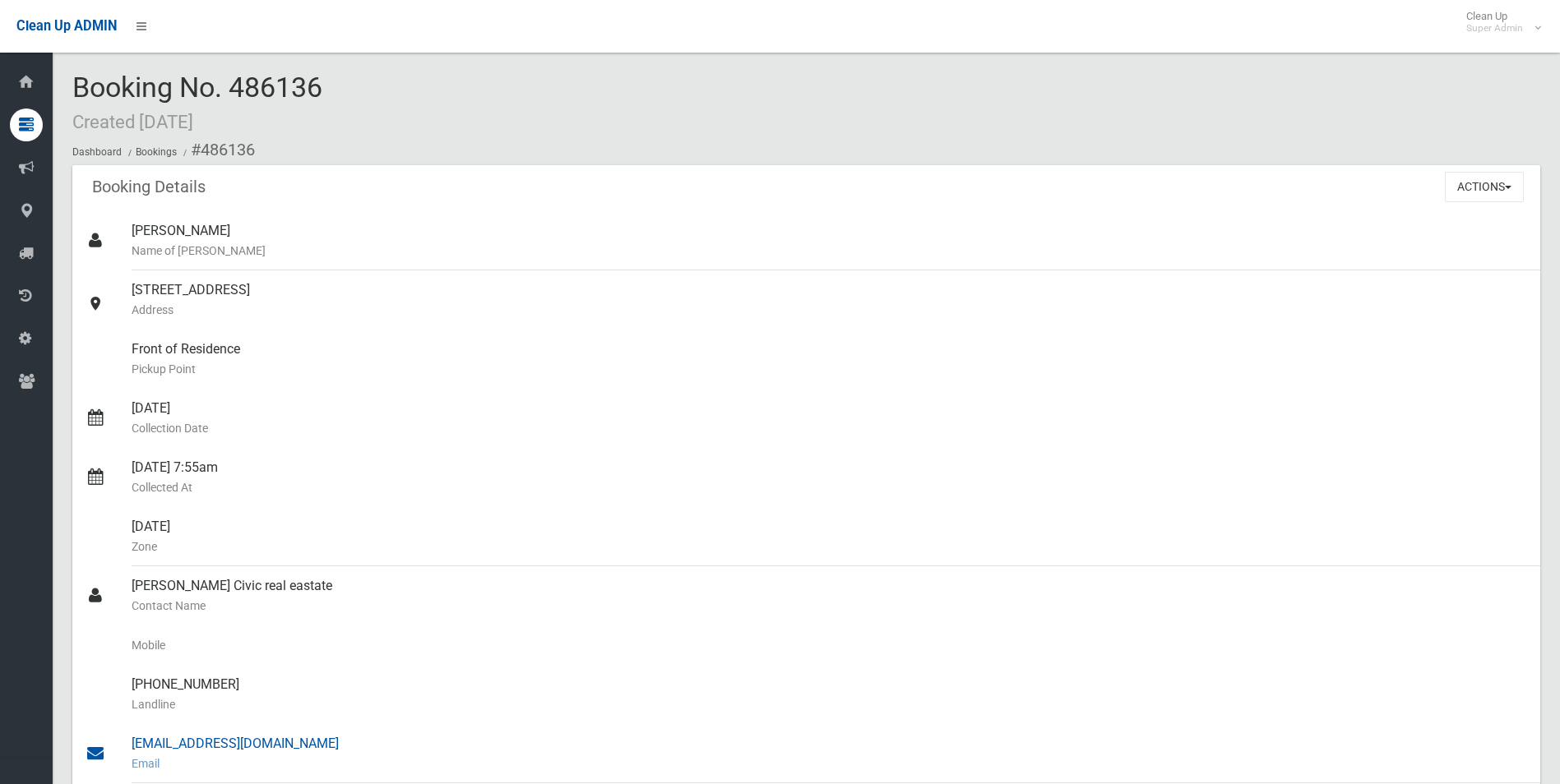
drag, startPoint x: 202, startPoint y: 146, endPoint x: 336, endPoint y: 739, distance: 608.0
copy section "486136 Booking Details Actions View Booking Edit Booking Clone Booking Add Book…"
click at [621, 320] on div "101 Evaline Street, CAMPSIE NSW 2194 Address" at bounding box center [828, 300] width 1395 height 59
click at [1478, 183] on button "Actions" at bounding box center [1484, 187] width 79 height 30
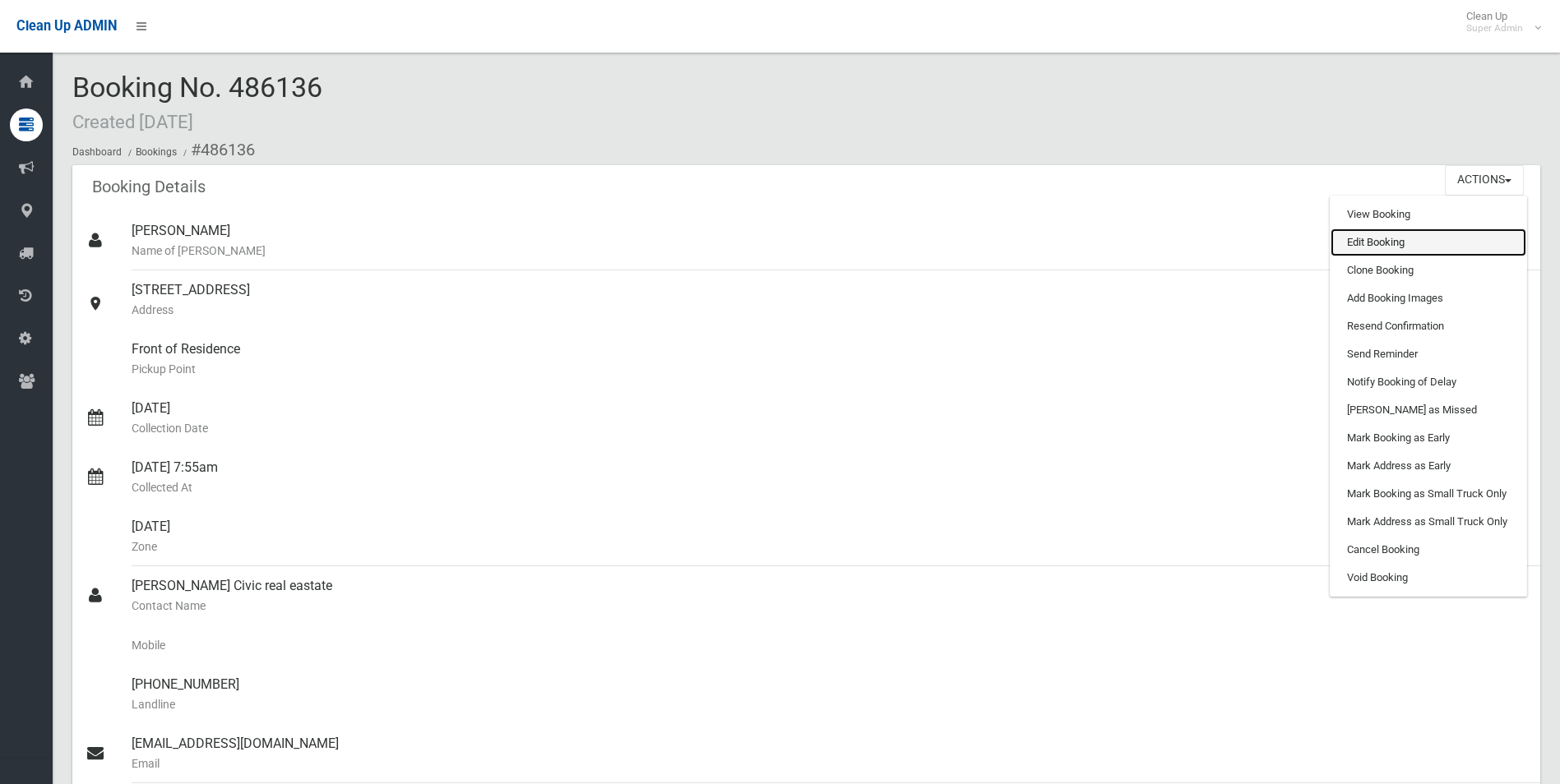
click at [1380, 241] on link "Edit Booking" at bounding box center [1428, 242] width 195 height 28
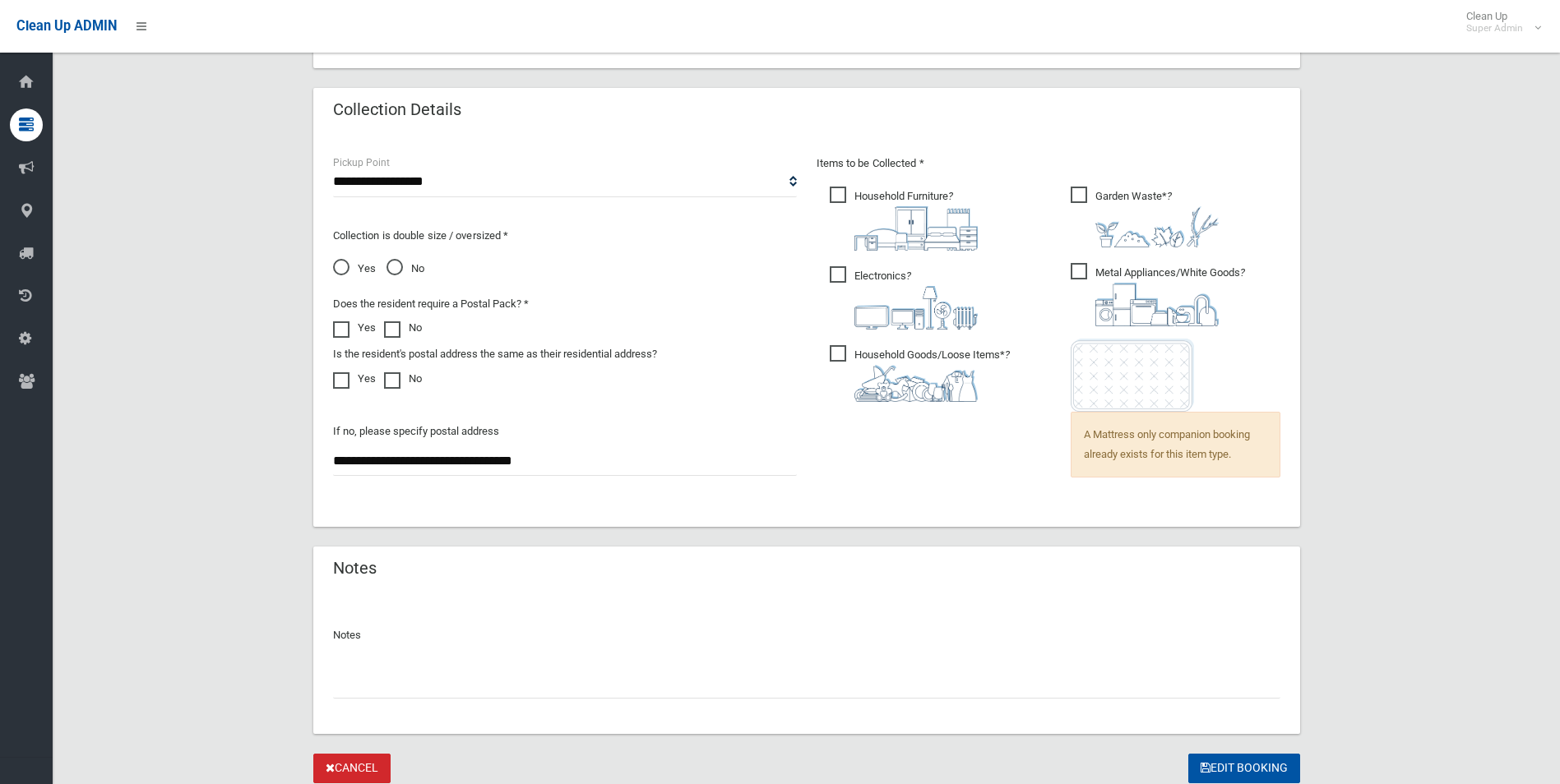
scroll to position [1108, 0]
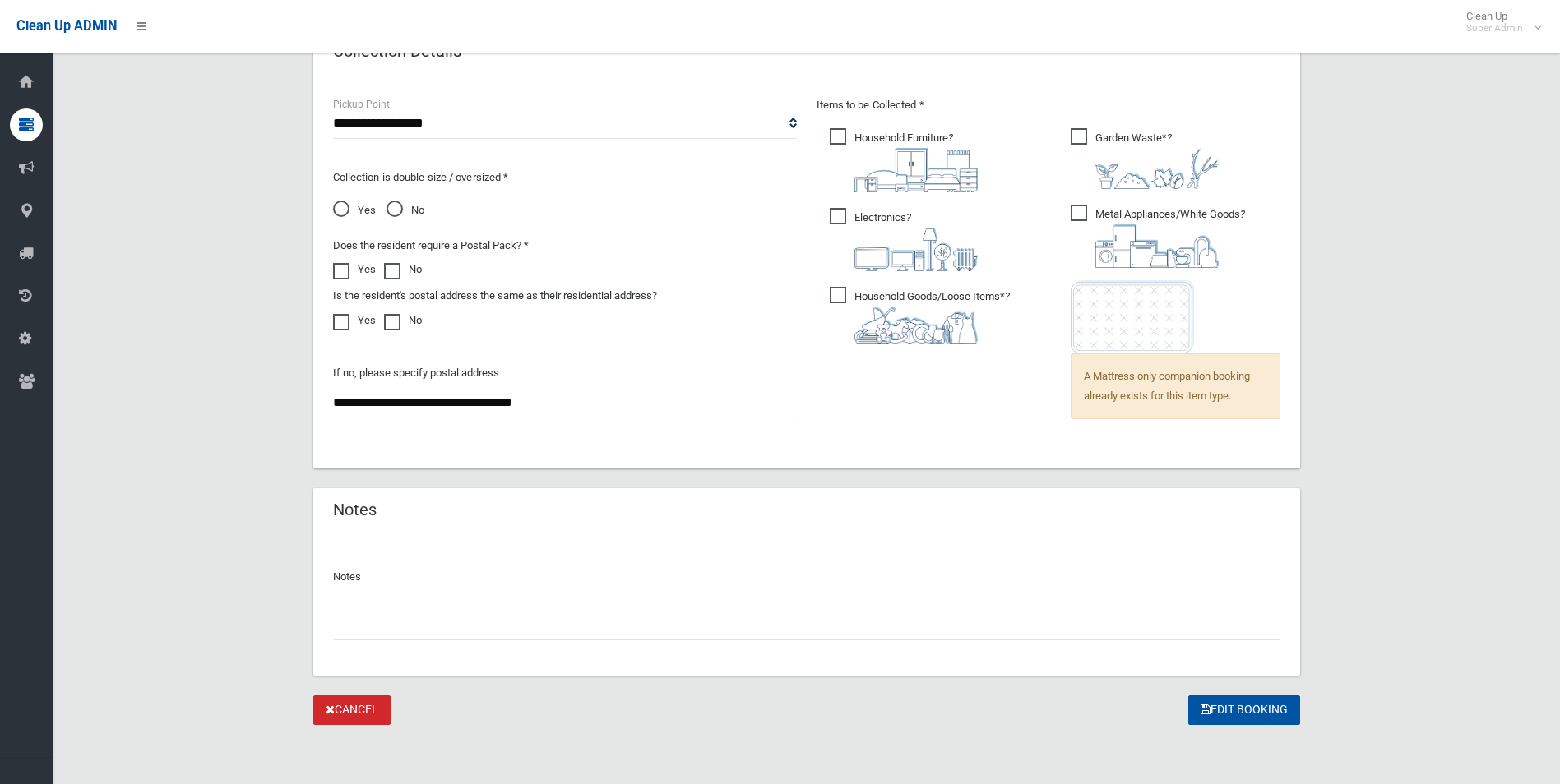
click at [438, 632] on input "text" at bounding box center [806, 625] width 947 height 30
paste input "********"
type input "**********"
click at [1241, 712] on button "Edit Booking" at bounding box center [1243, 710] width 112 height 30
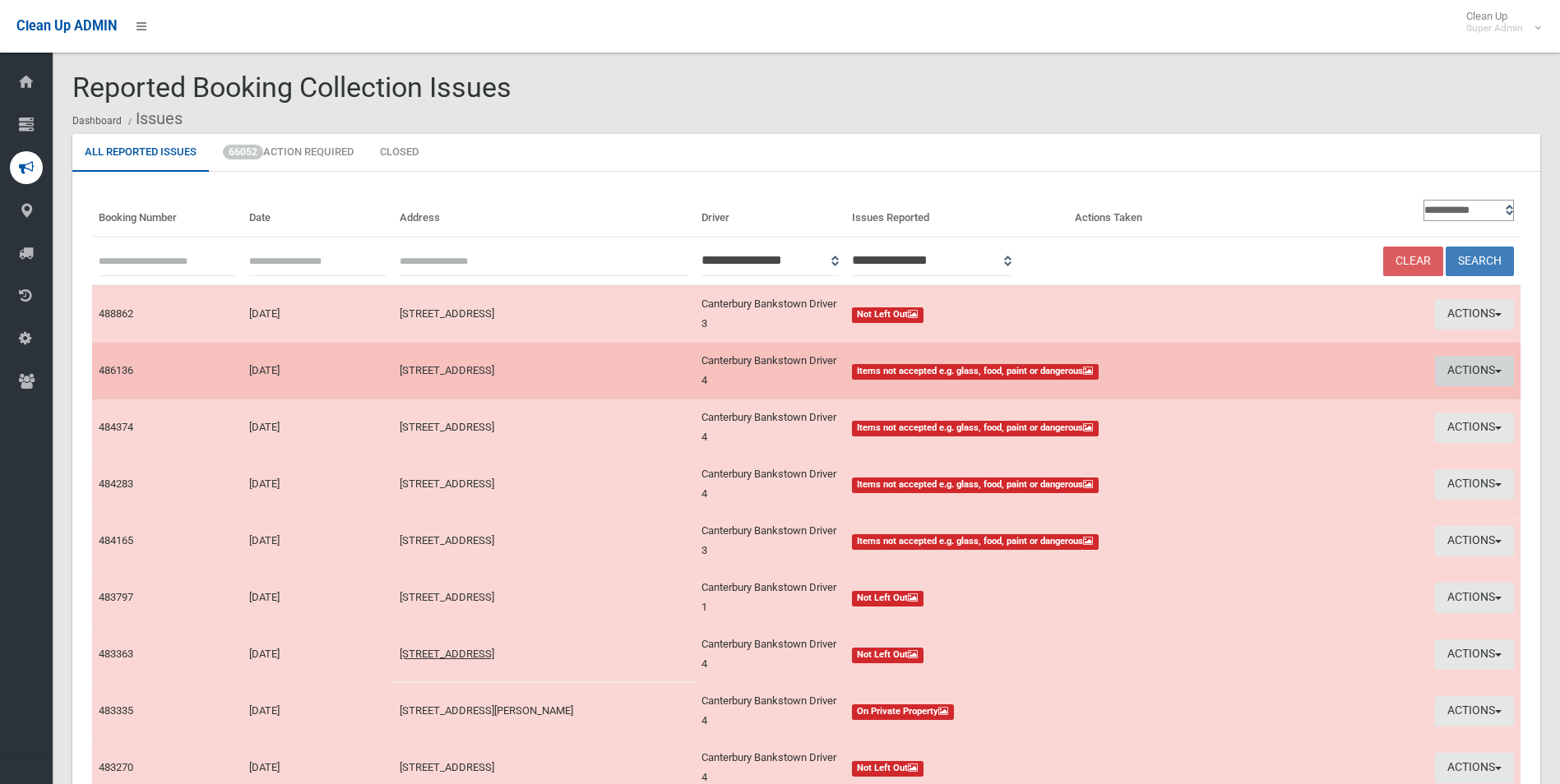
click at [1466, 370] on button "Actions" at bounding box center [1474, 371] width 79 height 30
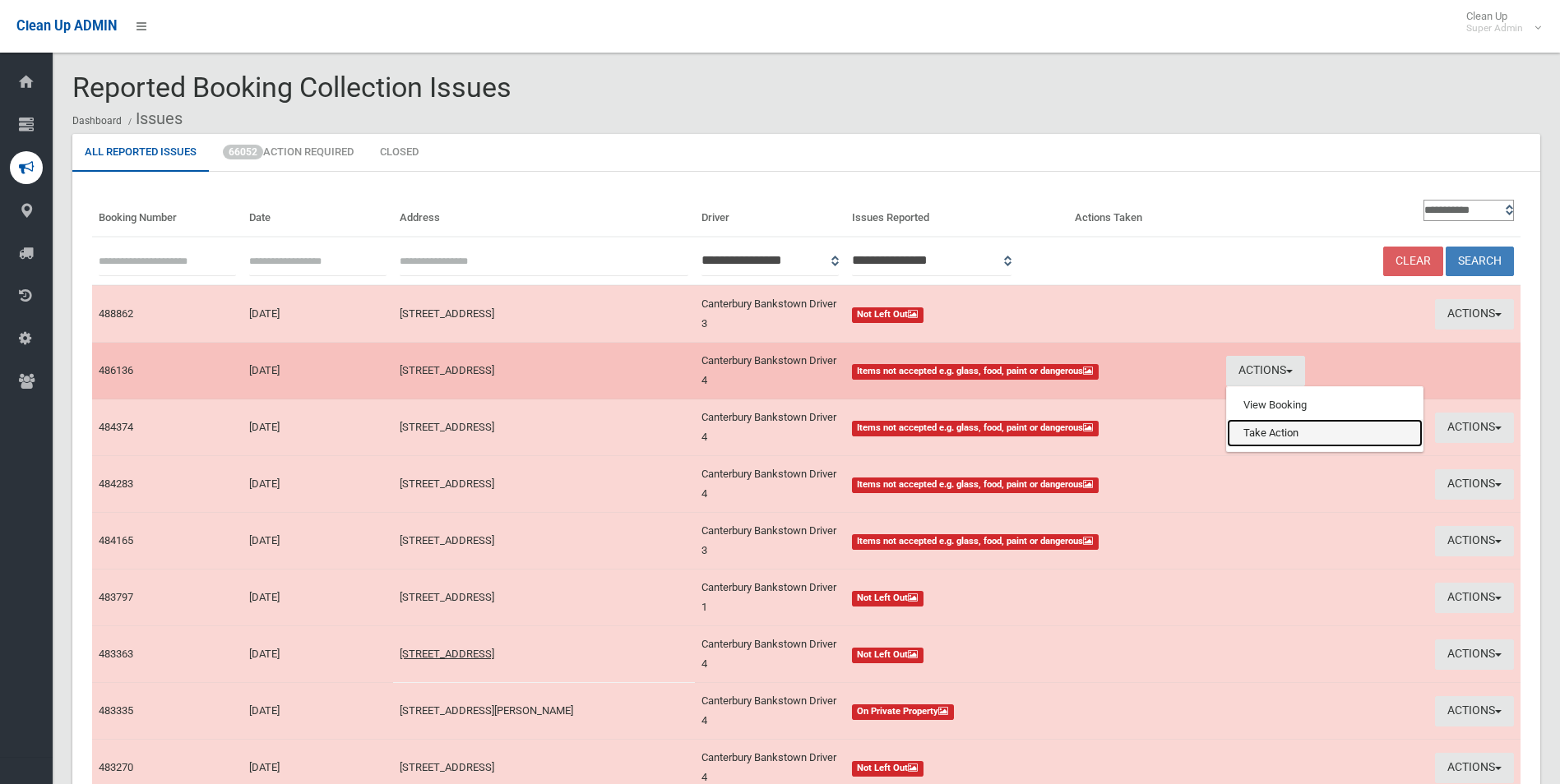
click at [1279, 443] on link "Take Action" at bounding box center [1324, 433] width 195 height 28
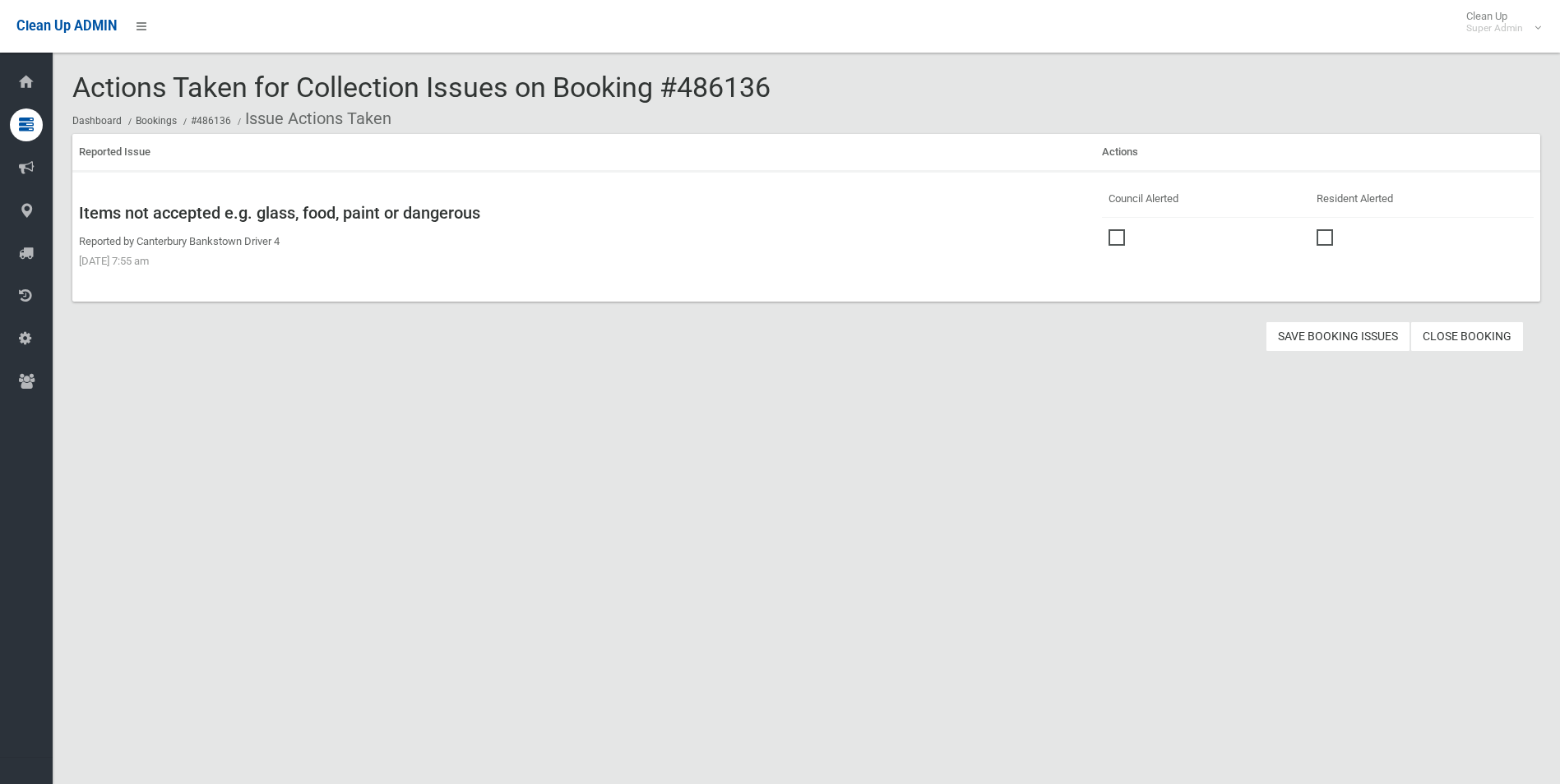
click at [1101, 234] on td at bounding box center [1205, 235] width 207 height 37
click at [1108, 229] on span at bounding box center [1121, 229] width 25 height 0
click at [1321, 335] on button "Save Booking Issues" at bounding box center [1338, 336] width 145 height 30
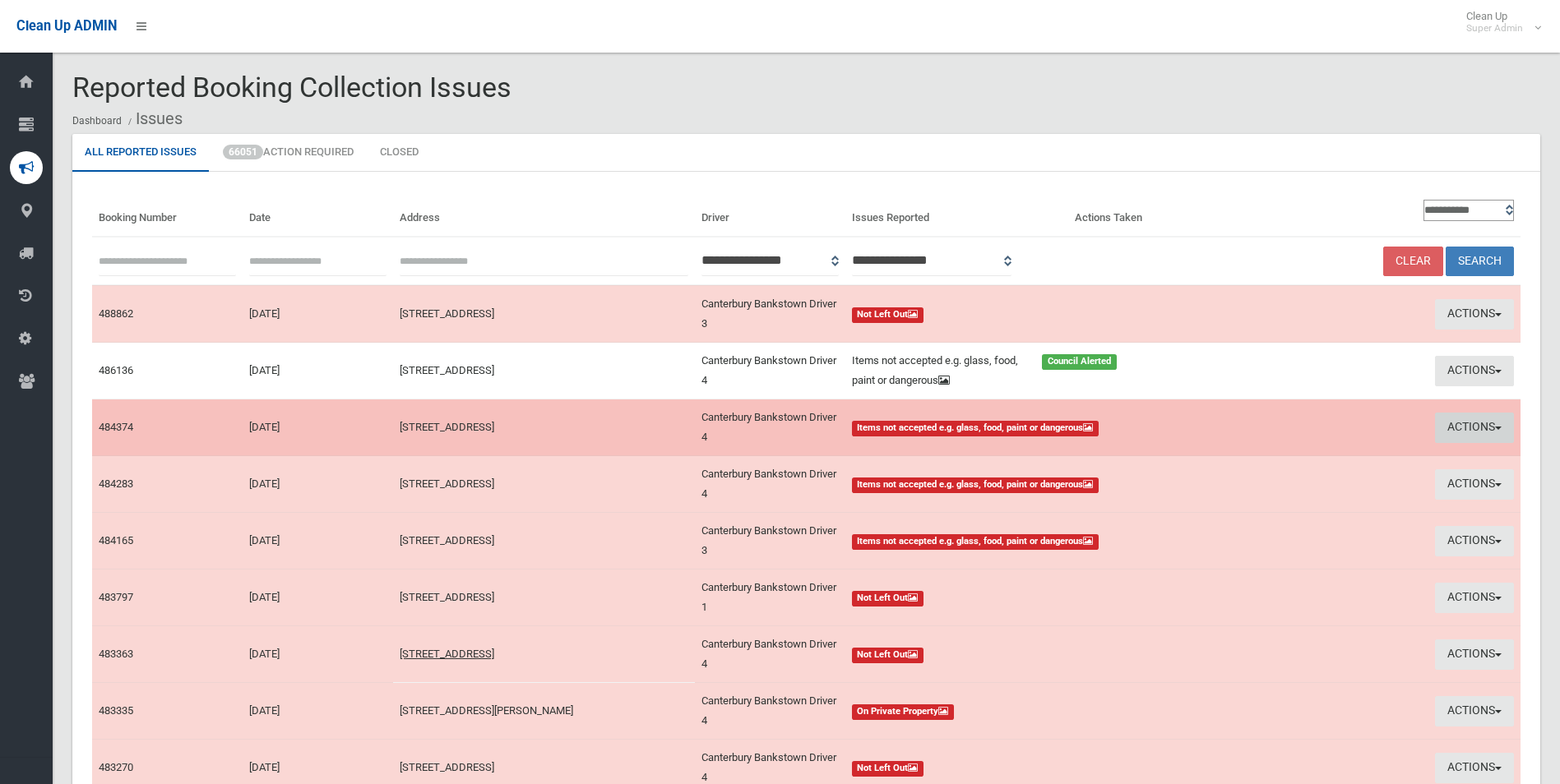
click at [1455, 425] on button "Actions" at bounding box center [1474, 427] width 79 height 30
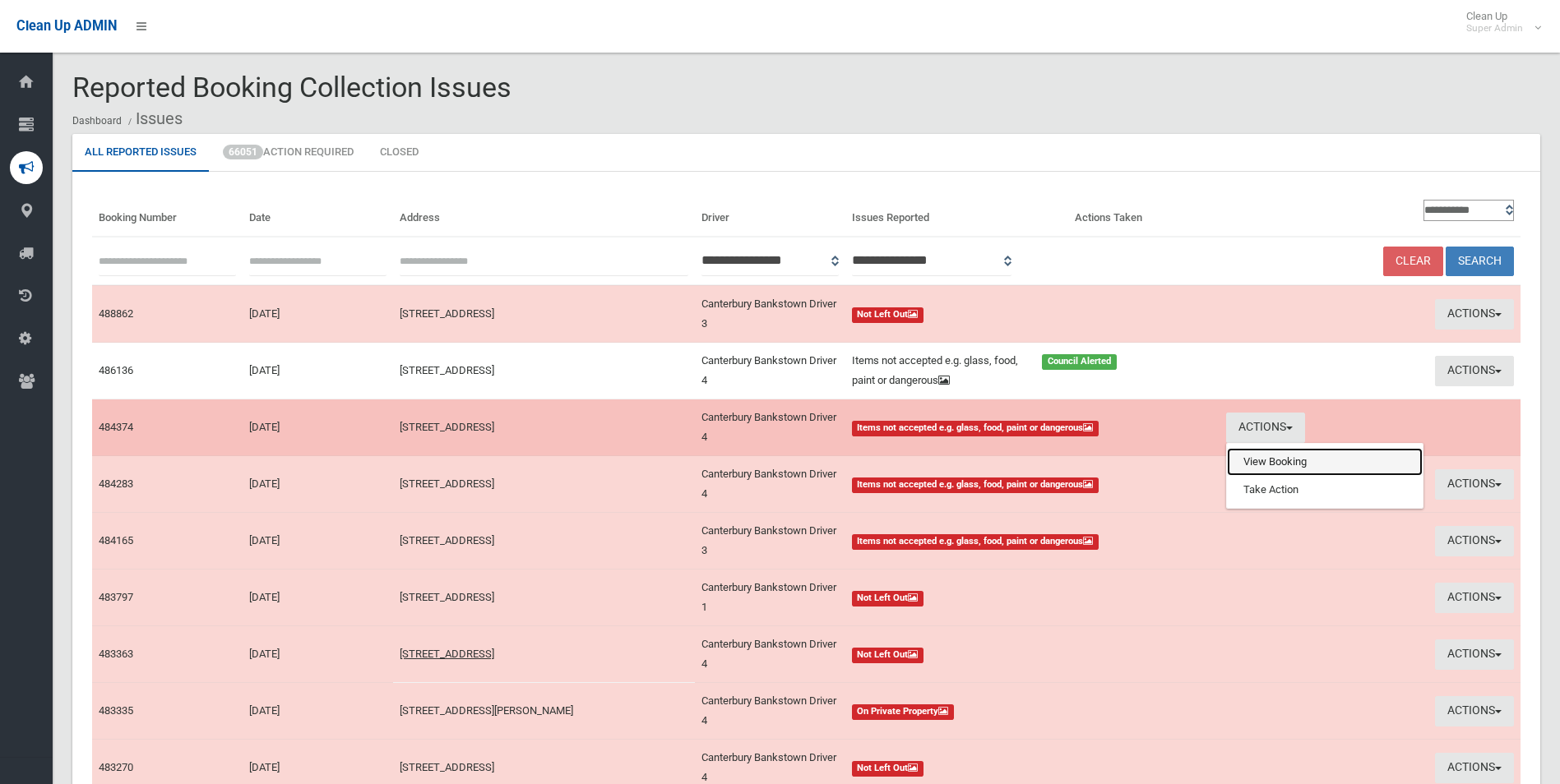
click at [1291, 461] on link "View Booking" at bounding box center [1324, 461] width 195 height 28
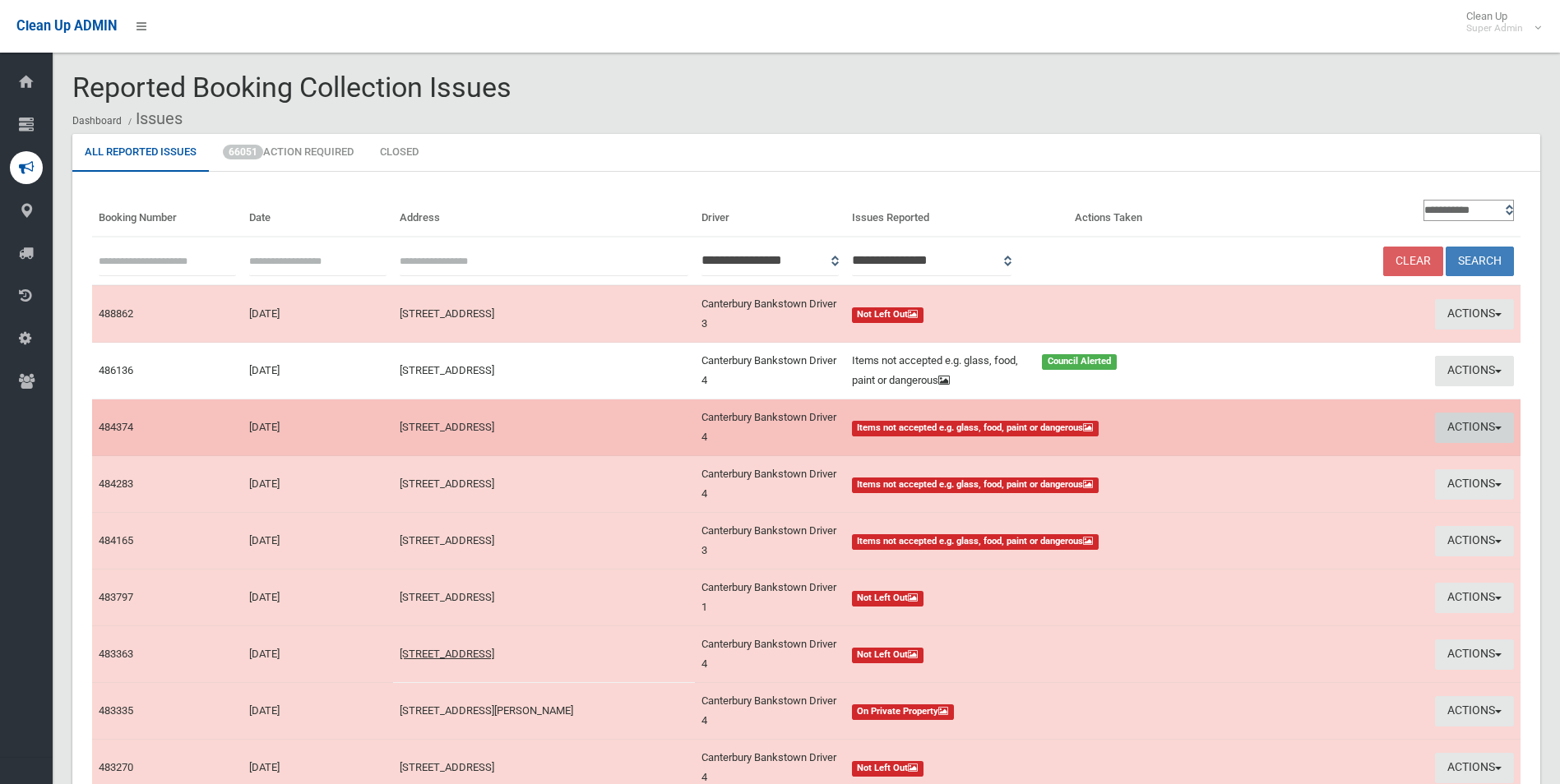
click at [1475, 421] on button "Actions" at bounding box center [1474, 427] width 79 height 30
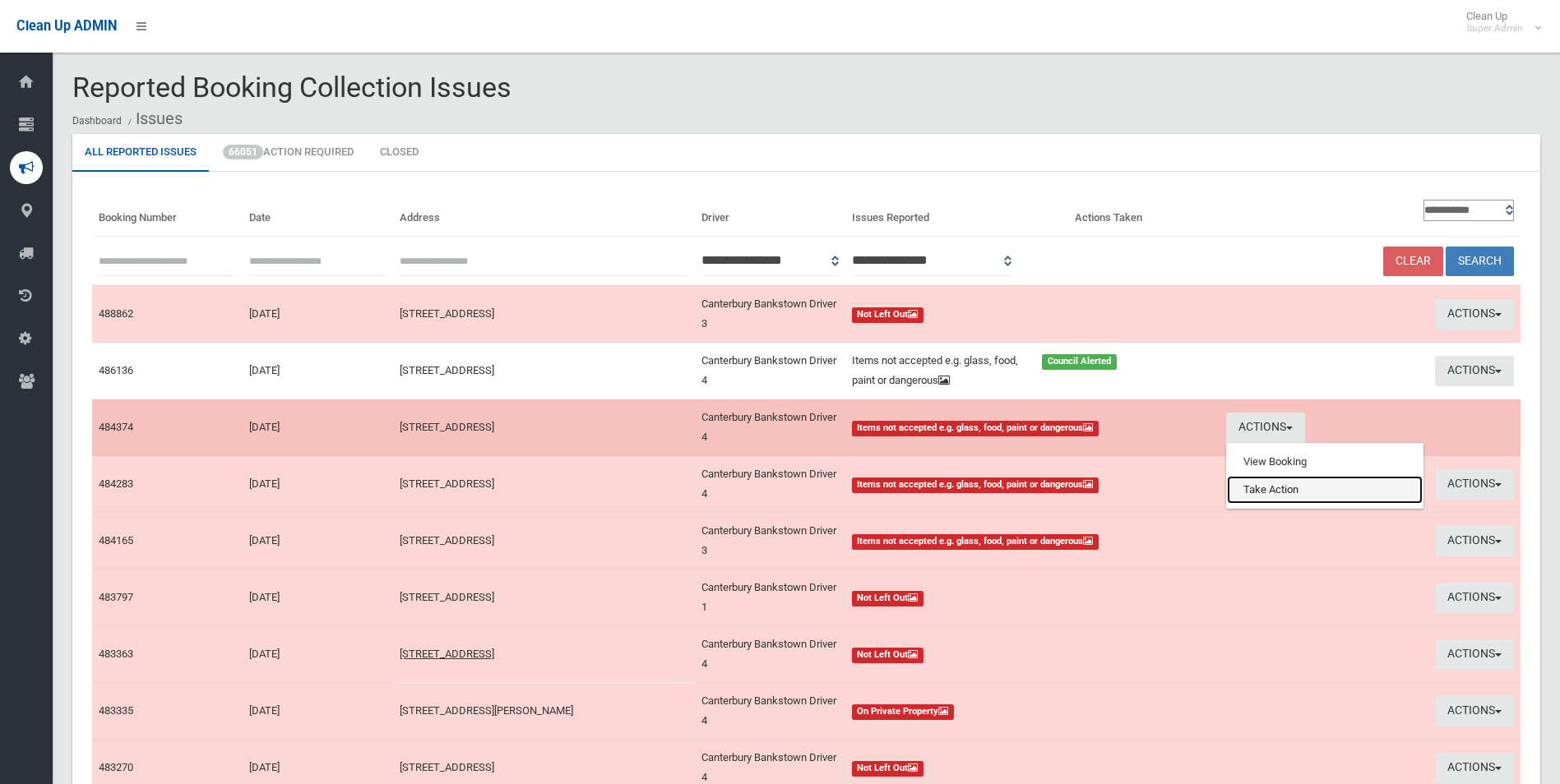
click at [1266, 491] on link "Take Action" at bounding box center [1324, 489] width 195 height 28
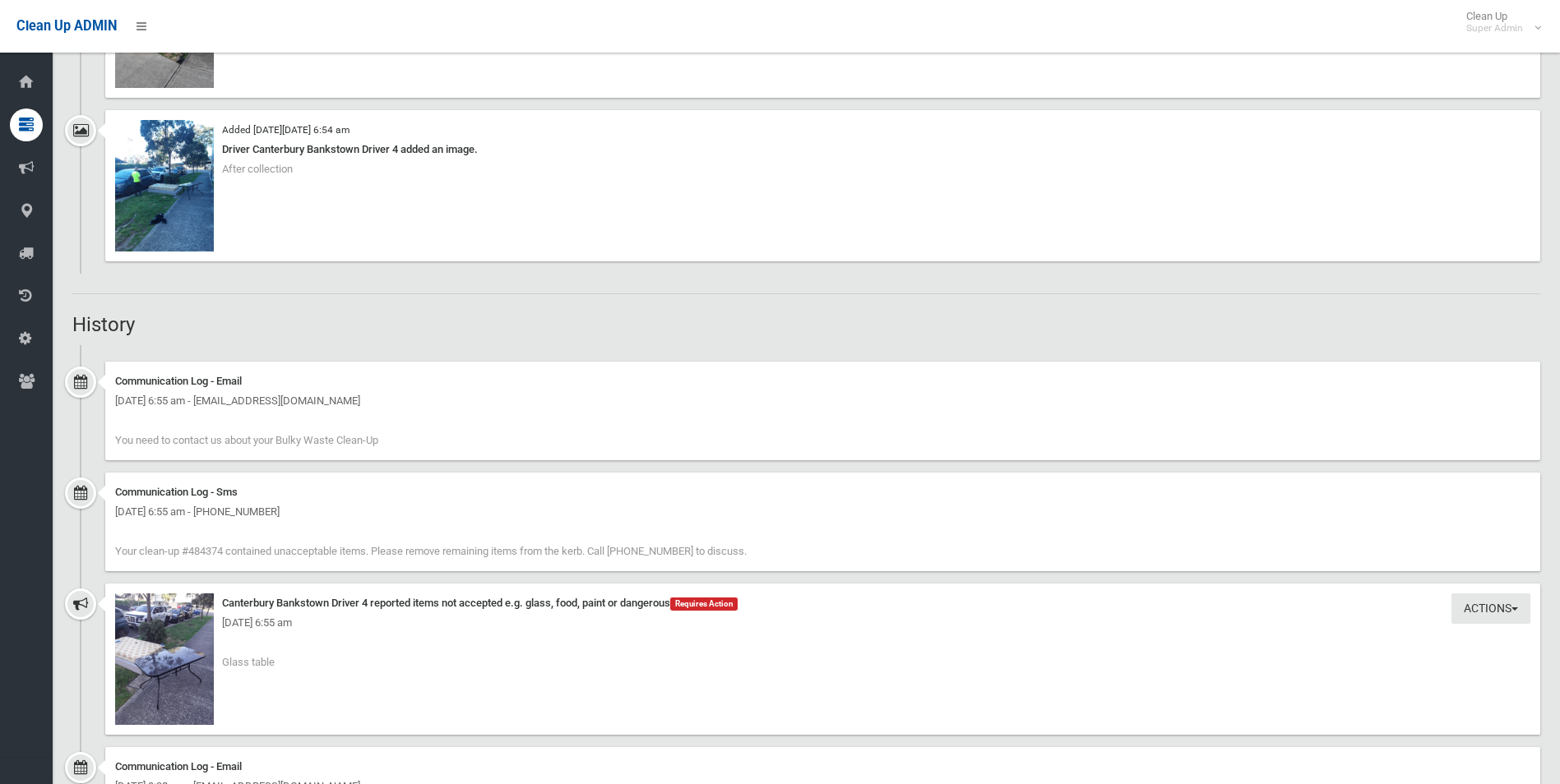
scroll to position [1397, 0]
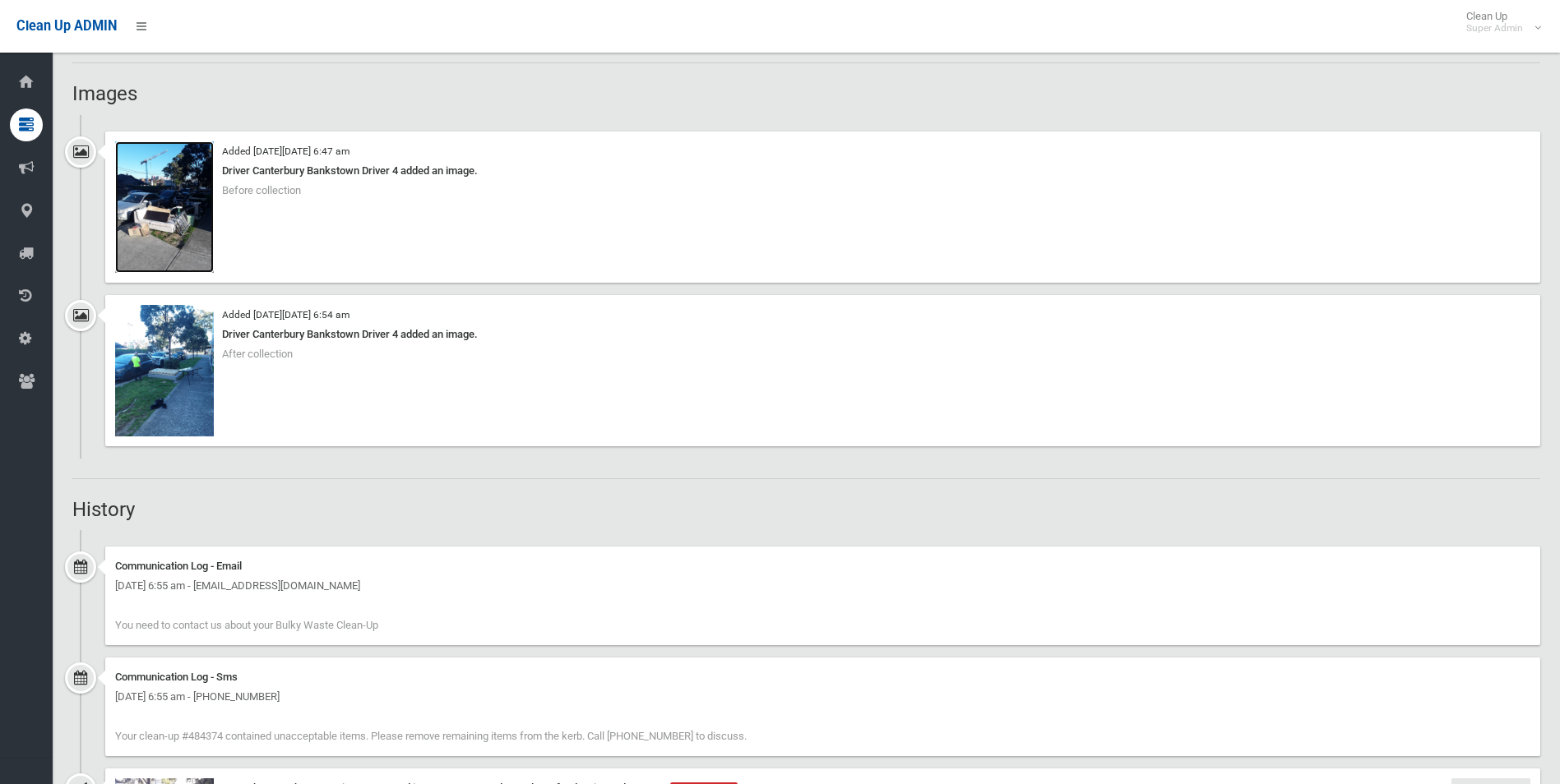
click at [150, 228] on img at bounding box center [164, 206] width 99 height 131
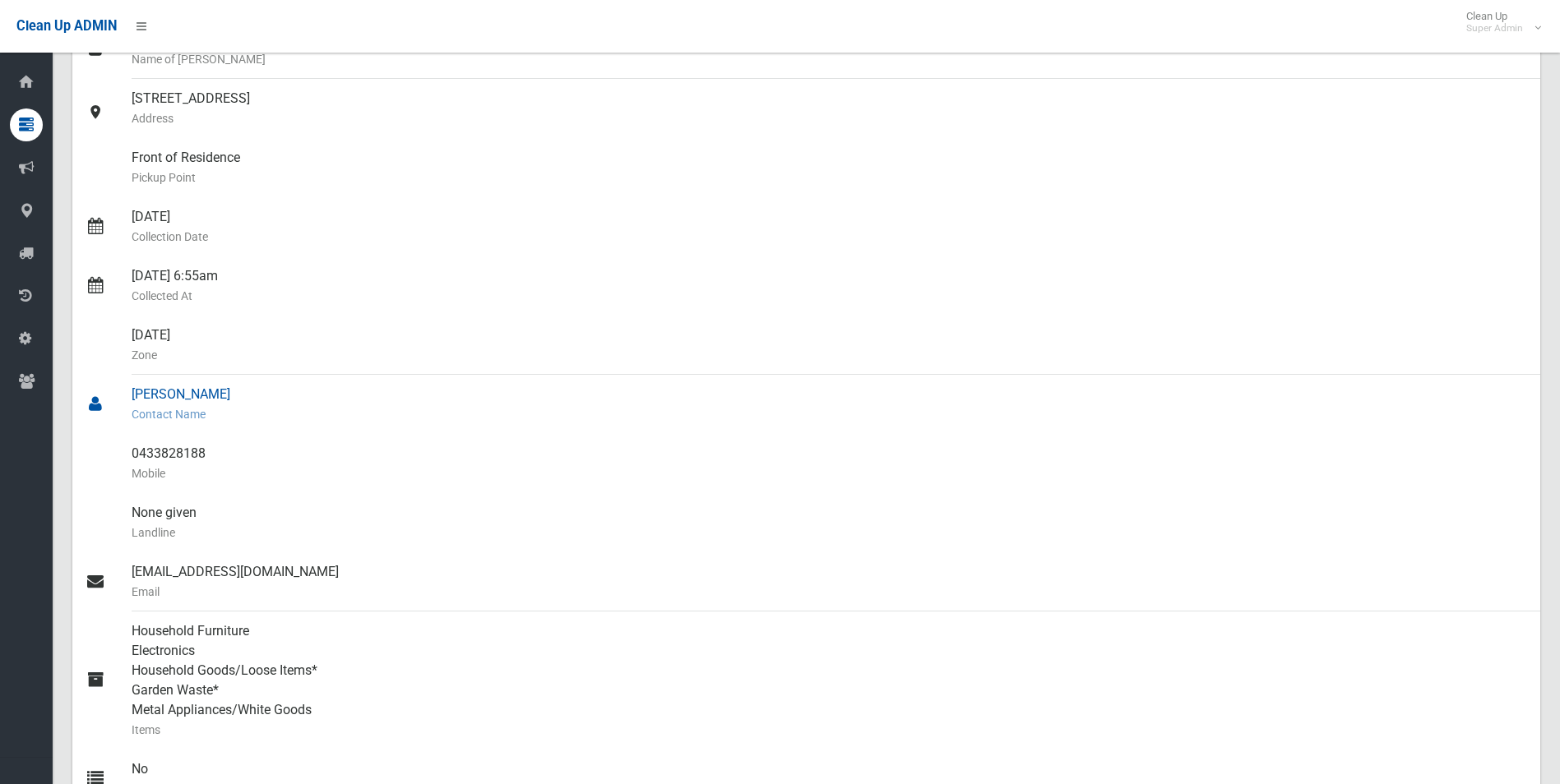
scroll to position [328, 0]
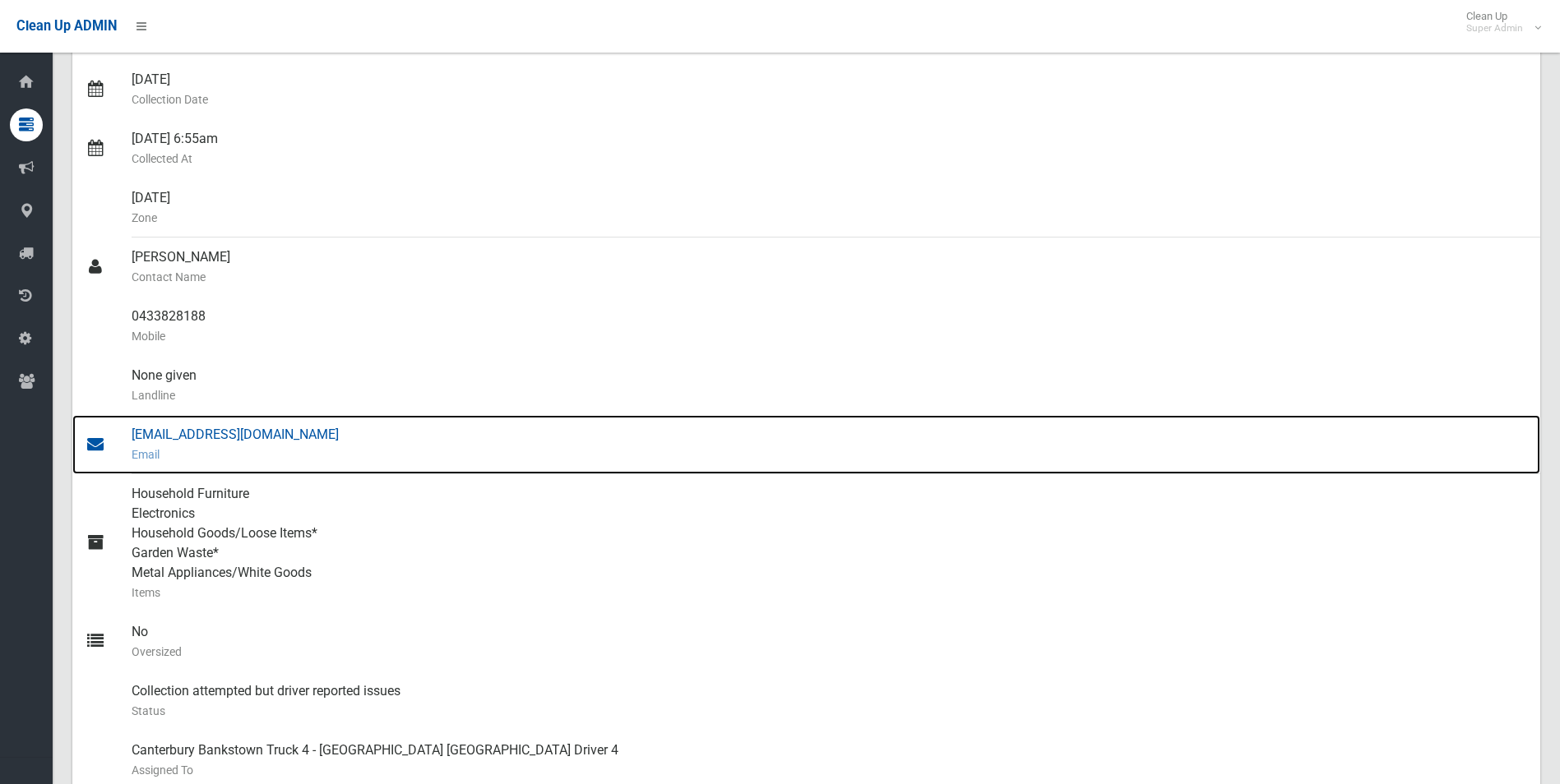
click at [237, 439] on div "[EMAIL_ADDRESS][DOMAIN_NAME] Email" at bounding box center [828, 444] width 1395 height 59
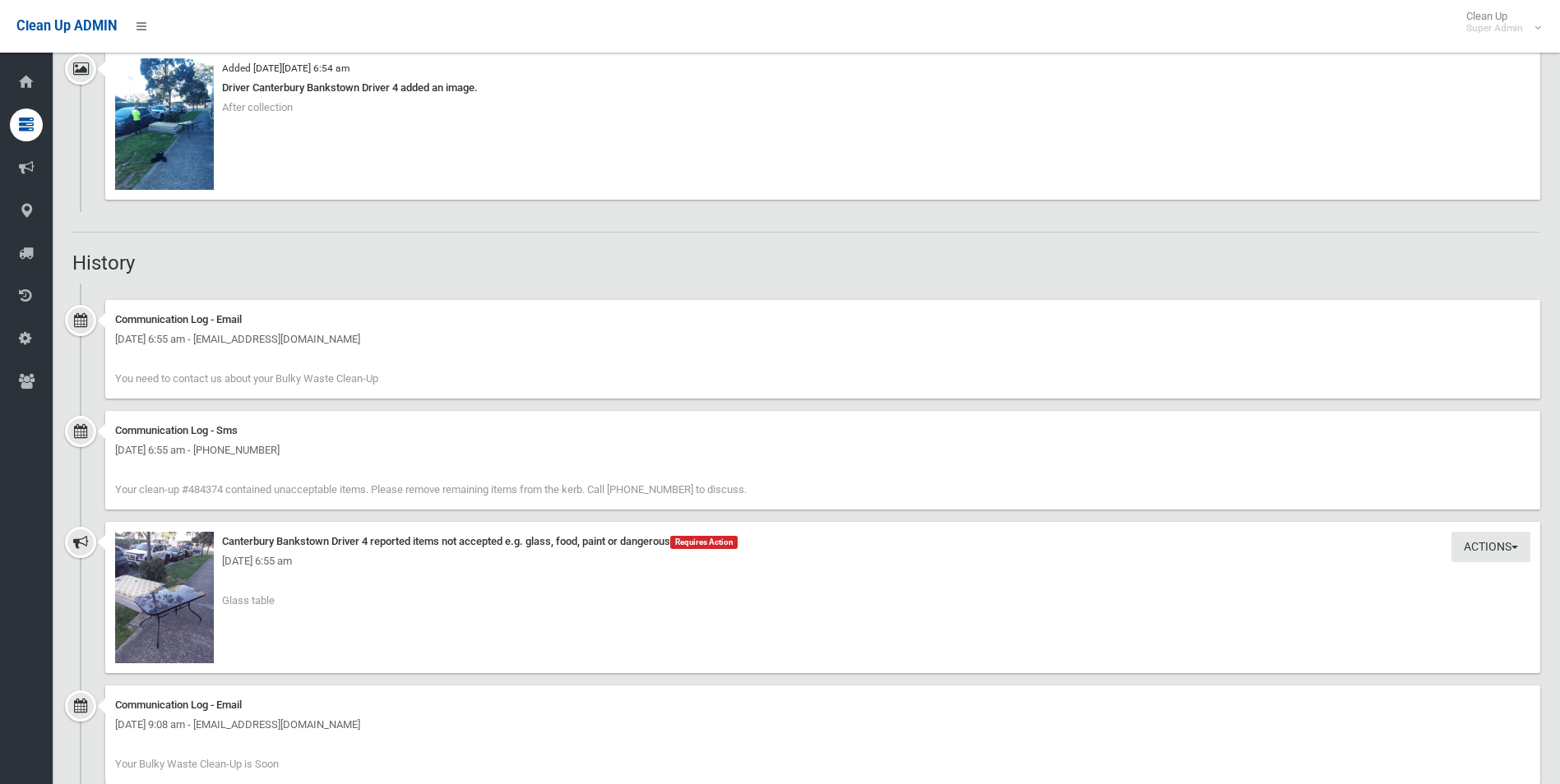
scroll to position [1726, 0]
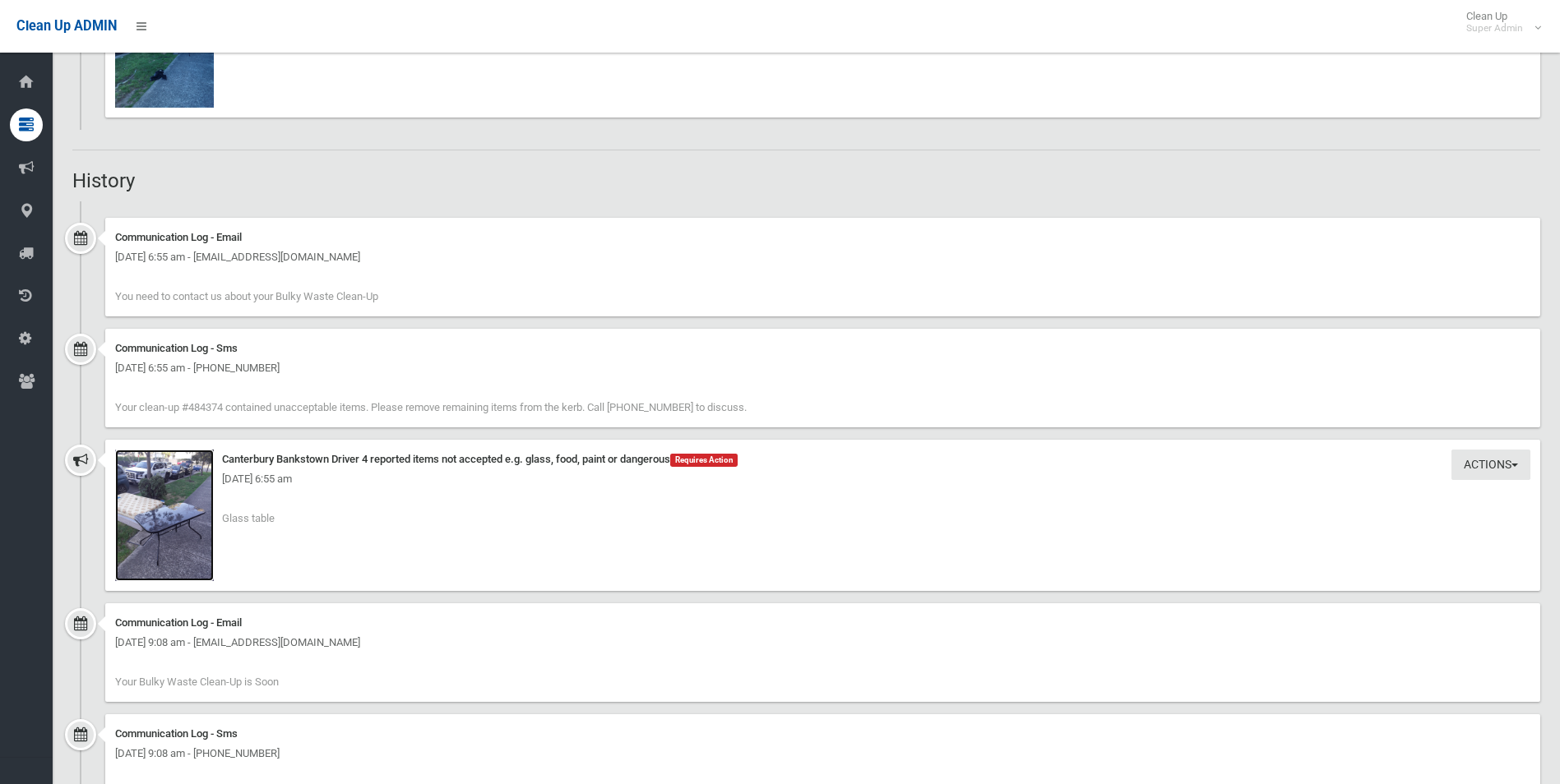
click at [173, 535] on img at bounding box center [164, 515] width 99 height 131
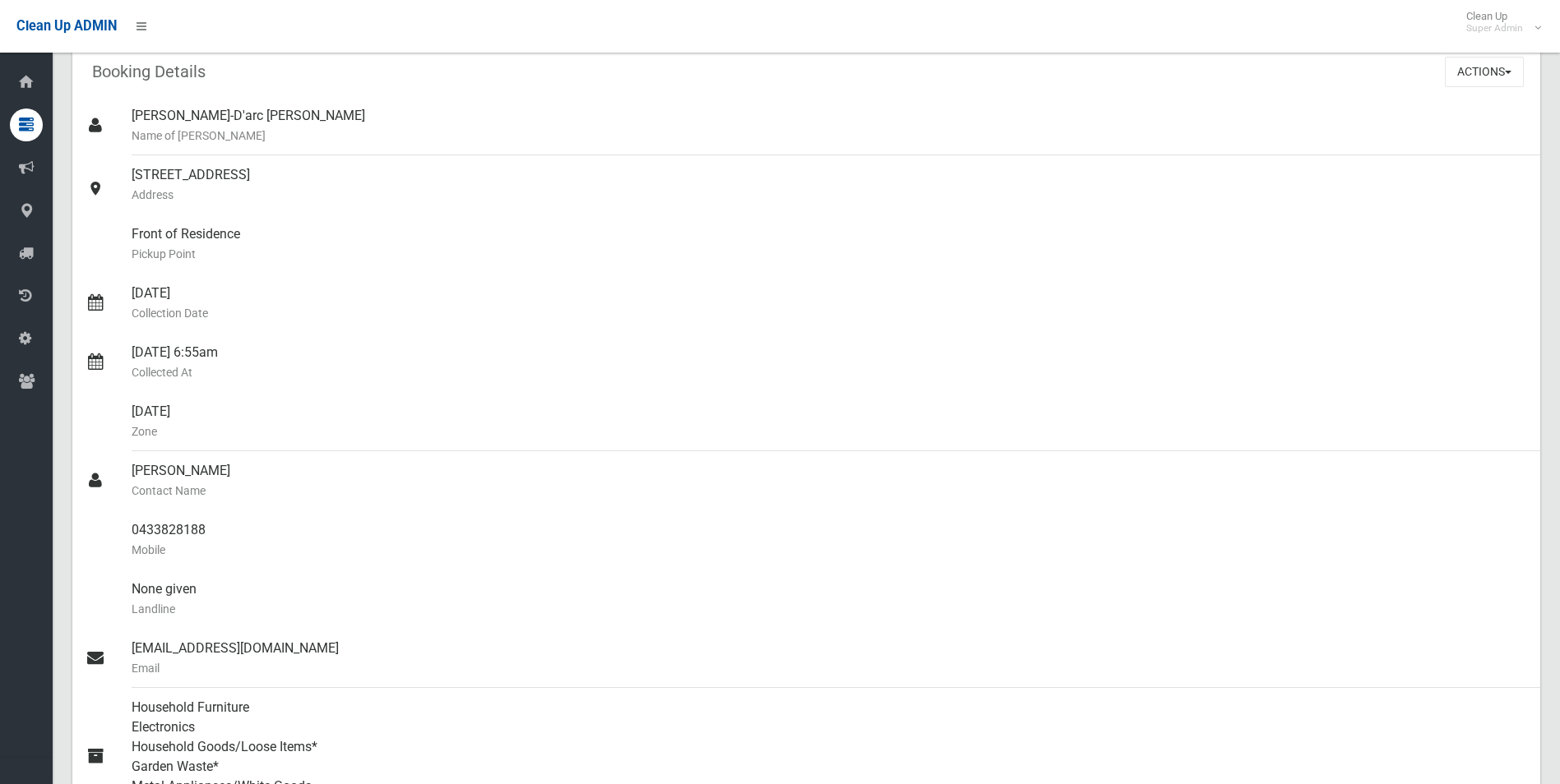
scroll to position [0, 0]
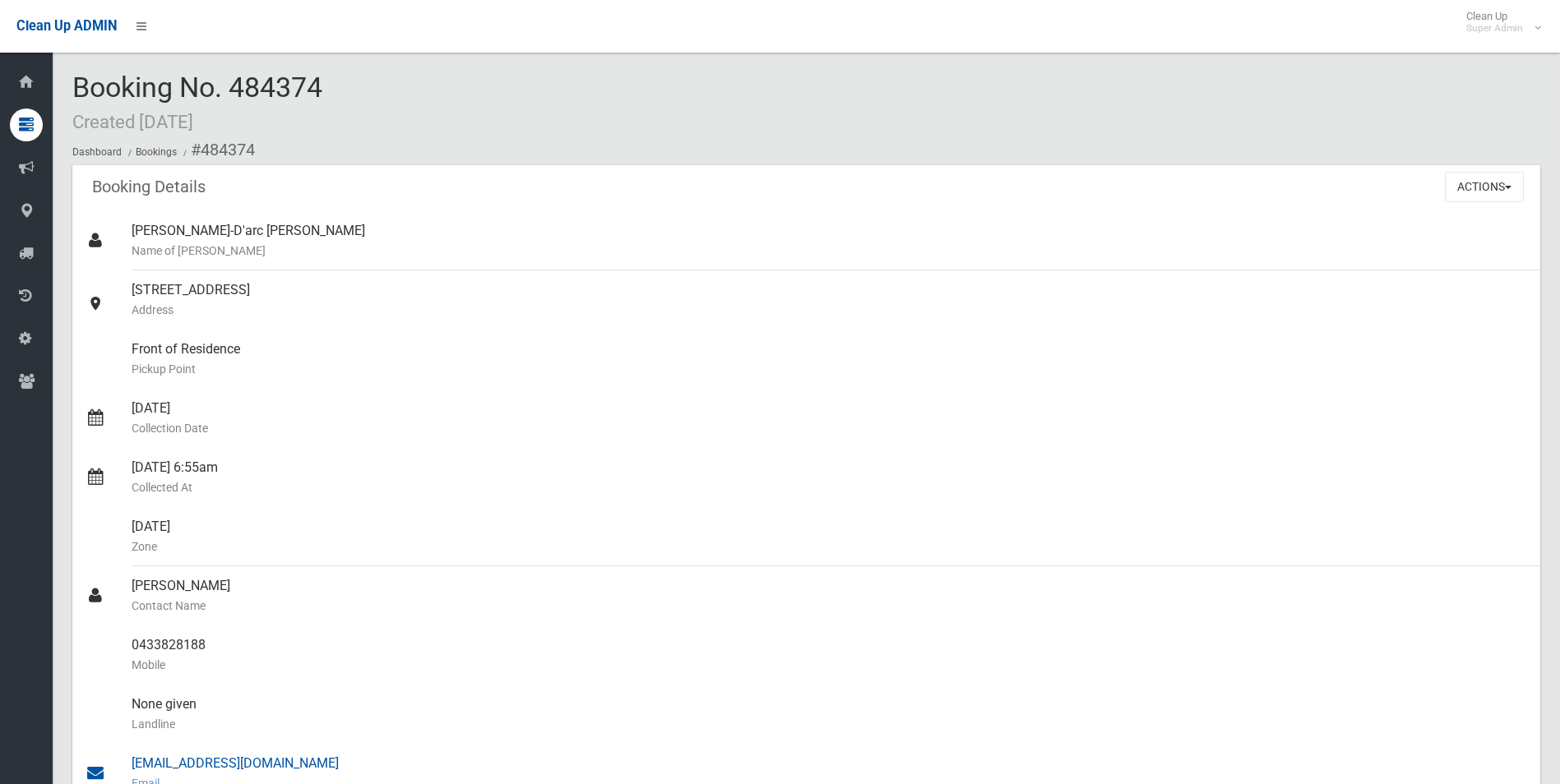
drag, startPoint x: 202, startPoint y: 147, endPoint x: 320, endPoint y: 760, distance: 624.3
copy section "484374 Booking Details Actions View Booking Edit Booking Clone Booking Add Book…"
click at [447, 327] on div "2 Messiter Street, CAMPSIE NSW 2194 Address" at bounding box center [828, 300] width 1395 height 59
click at [1474, 187] on button "Actions" at bounding box center [1484, 187] width 79 height 30
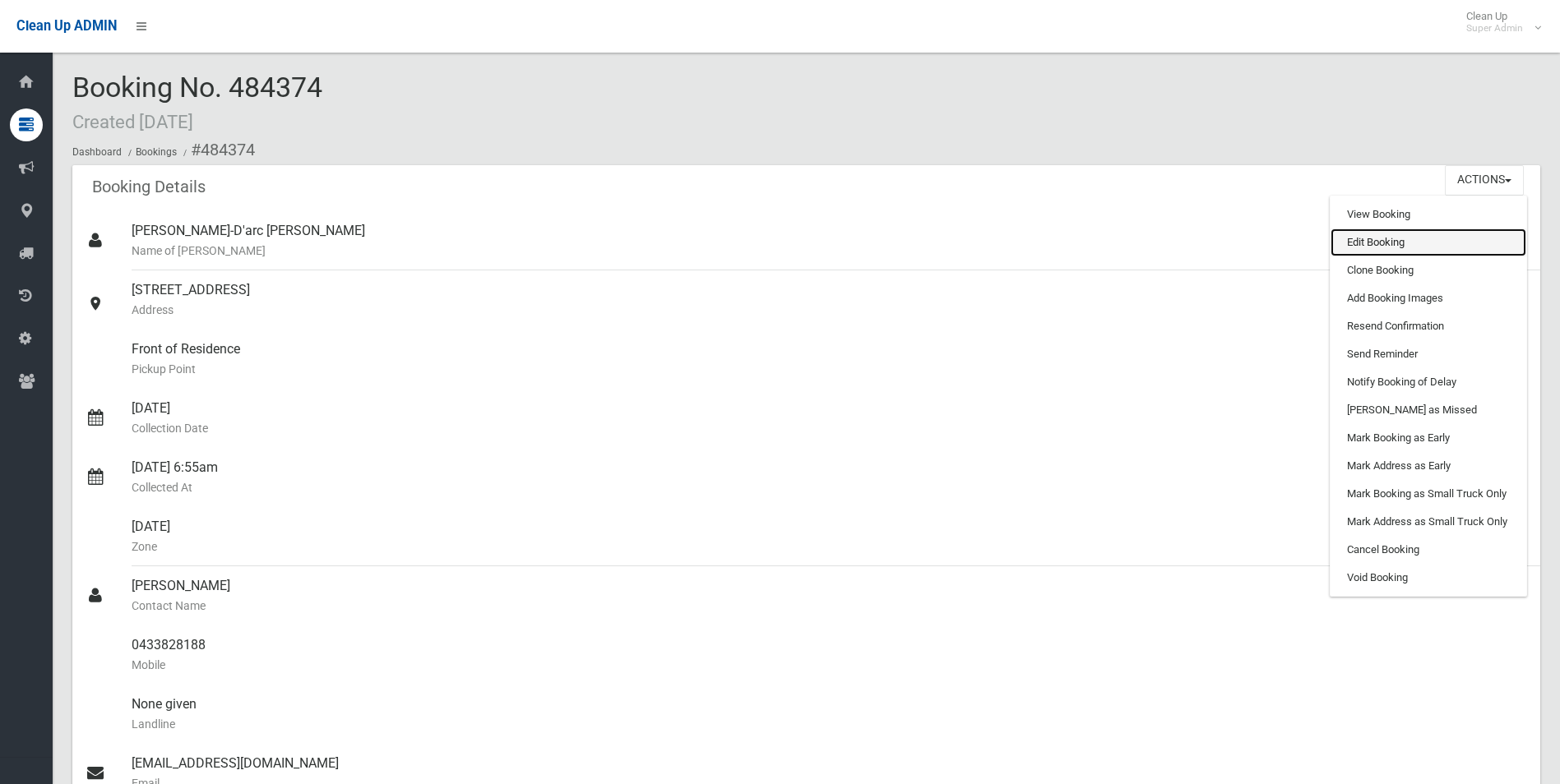
click at [1363, 234] on link "Edit Booking" at bounding box center [1428, 242] width 195 height 28
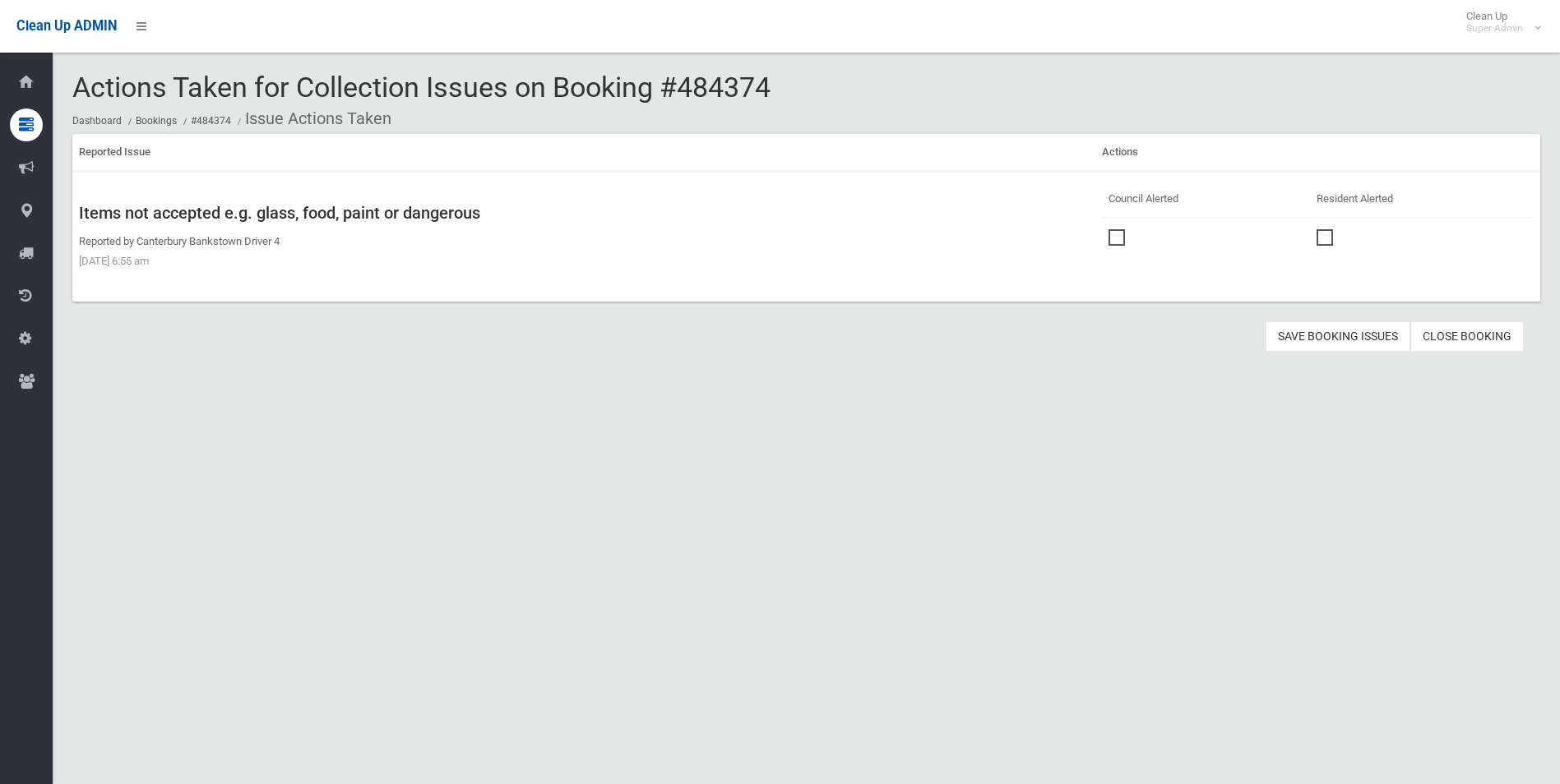
click at [1117, 229] on span at bounding box center [1121, 229] width 25 height 0
click at [1293, 330] on button "Save Booking Issues" at bounding box center [1338, 336] width 145 height 30
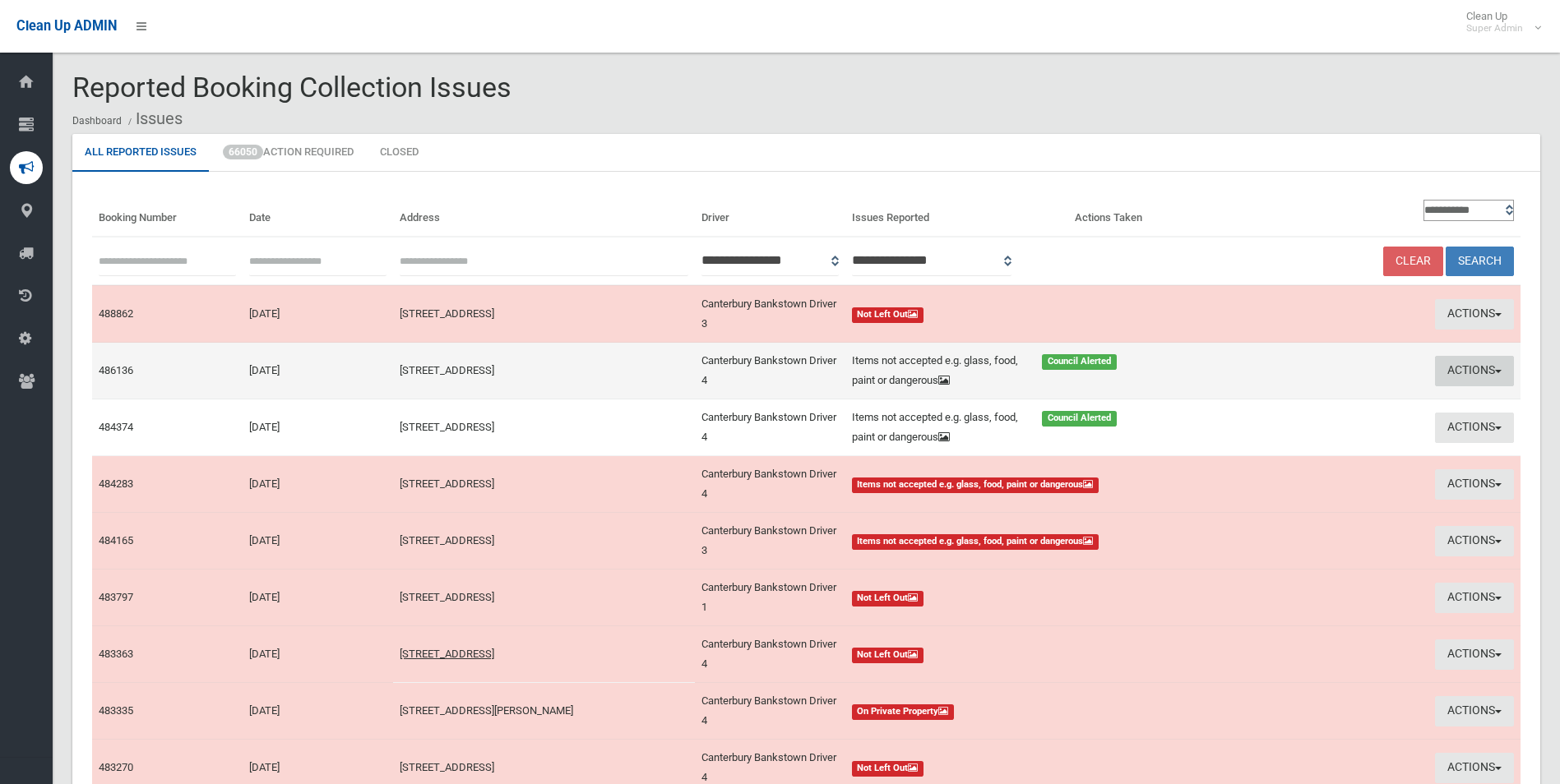
drag, startPoint x: 1459, startPoint y: 366, endPoint x: 1438, endPoint y: 380, distance: 25.2
click at [1459, 366] on button "Actions" at bounding box center [1474, 371] width 79 height 30
click at [1312, 433] on link "Edit Actions Taken" at bounding box center [1324, 433] width 195 height 28
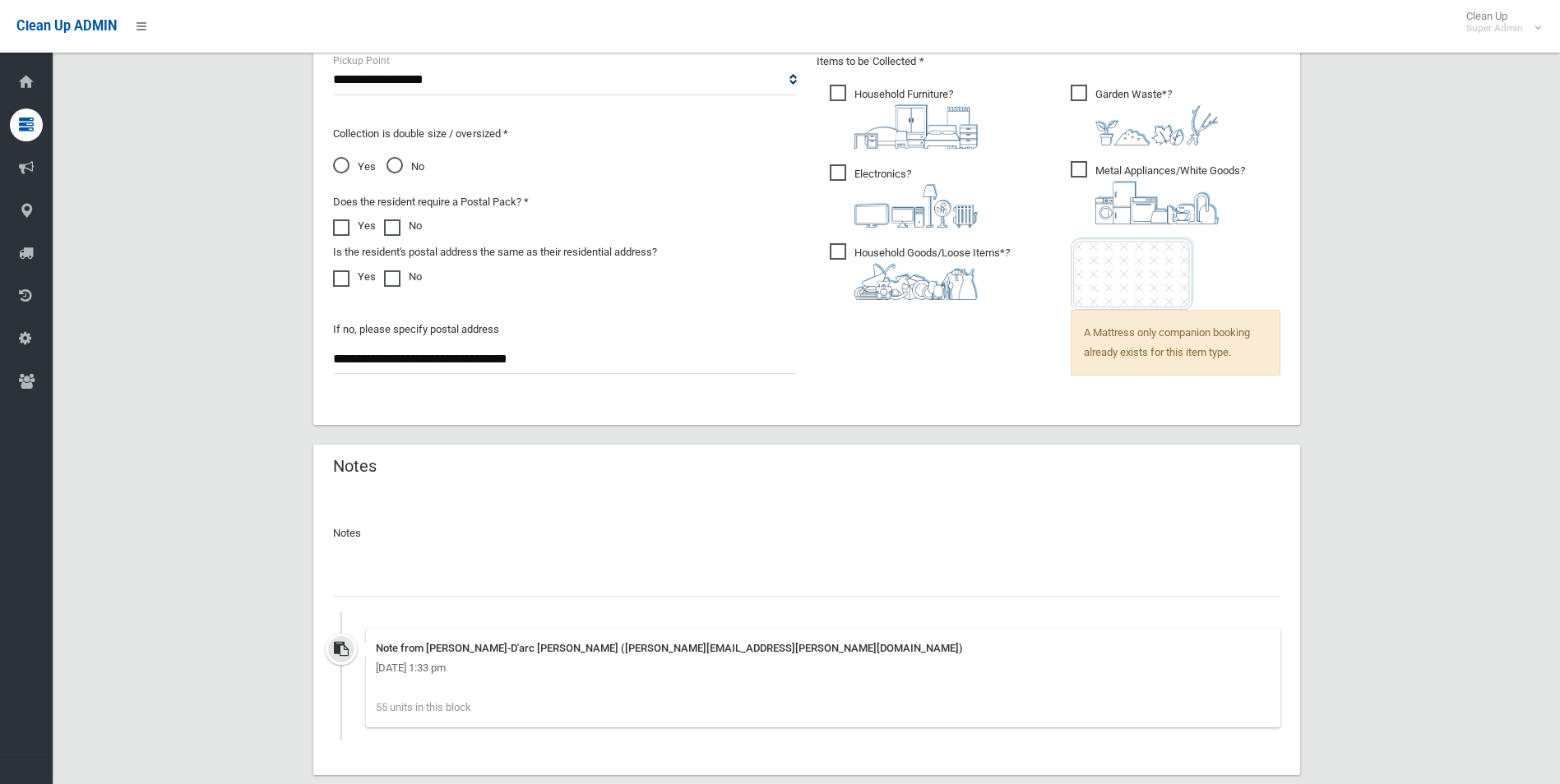
scroll to position [1250, 0]
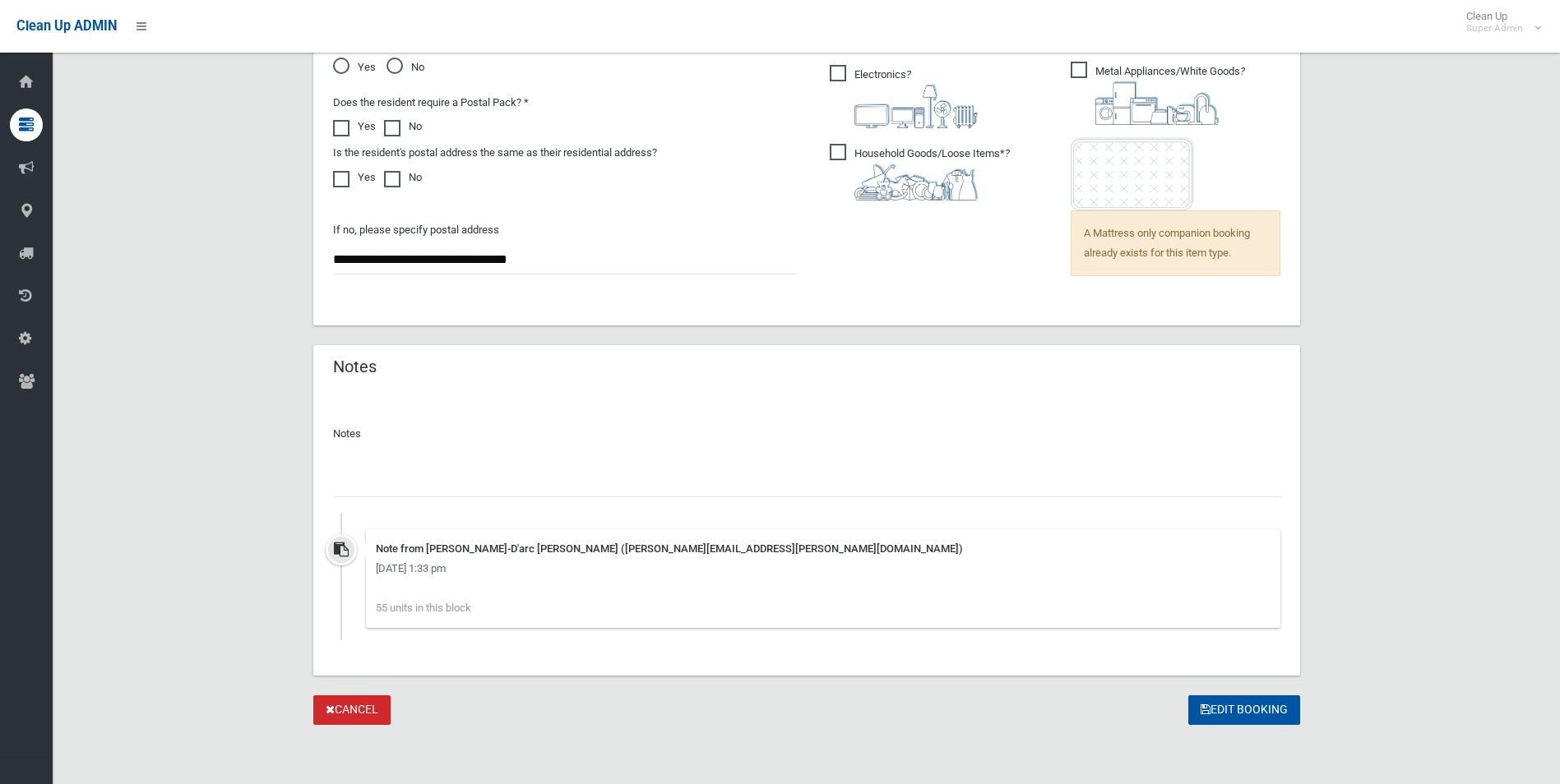
click at [431, 483] on input "text" at bounding box center [806, 482] width 947 height 30
paste input "********"
type input "**********"
click at [1249, 713] on button "Edit Booking" at bounding box center [1243, 710] width 112 height 30
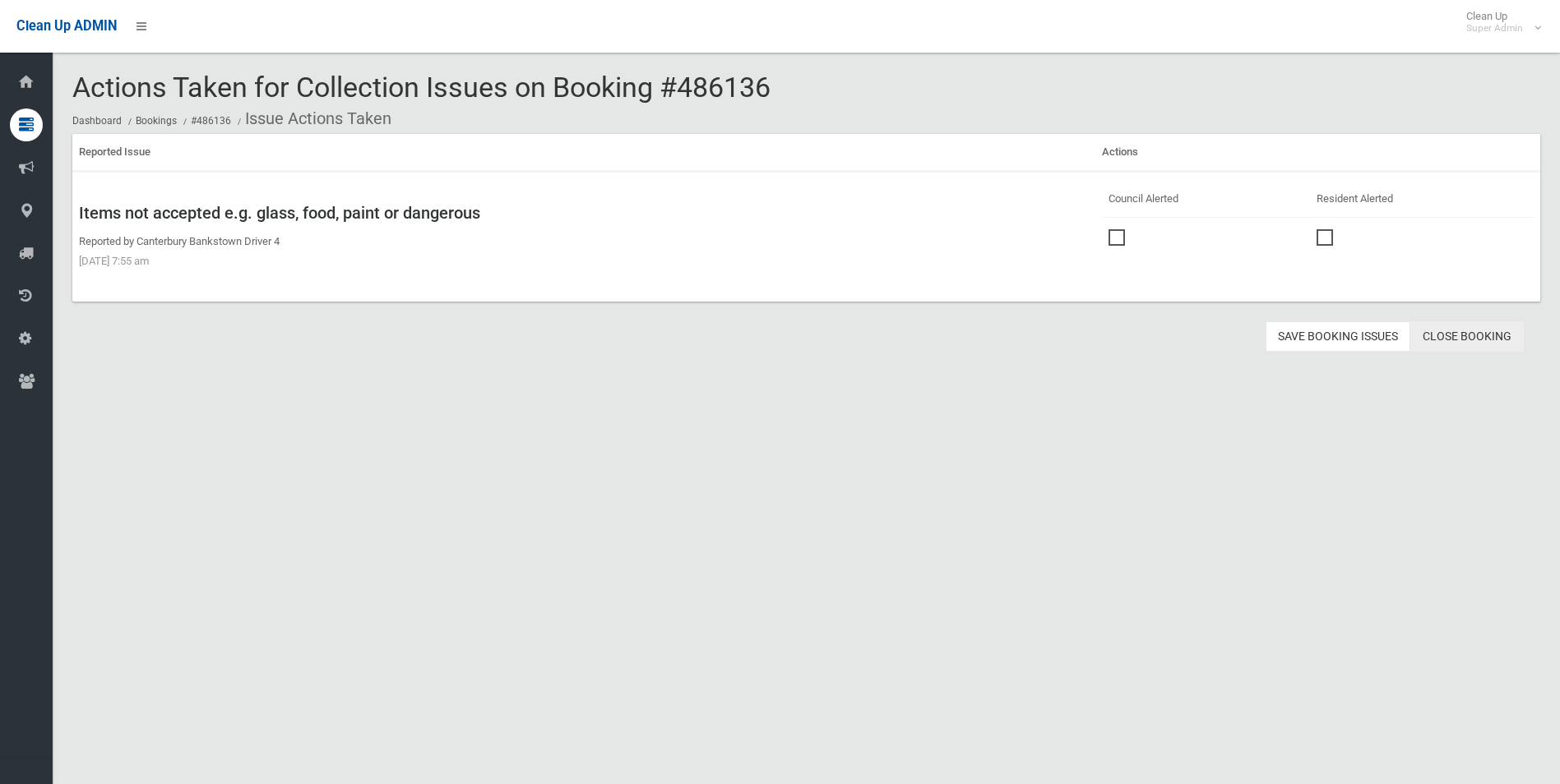
click at [1470, 329] on link "Close Booking" at bounding box center [1466, 336] width 113 height 30
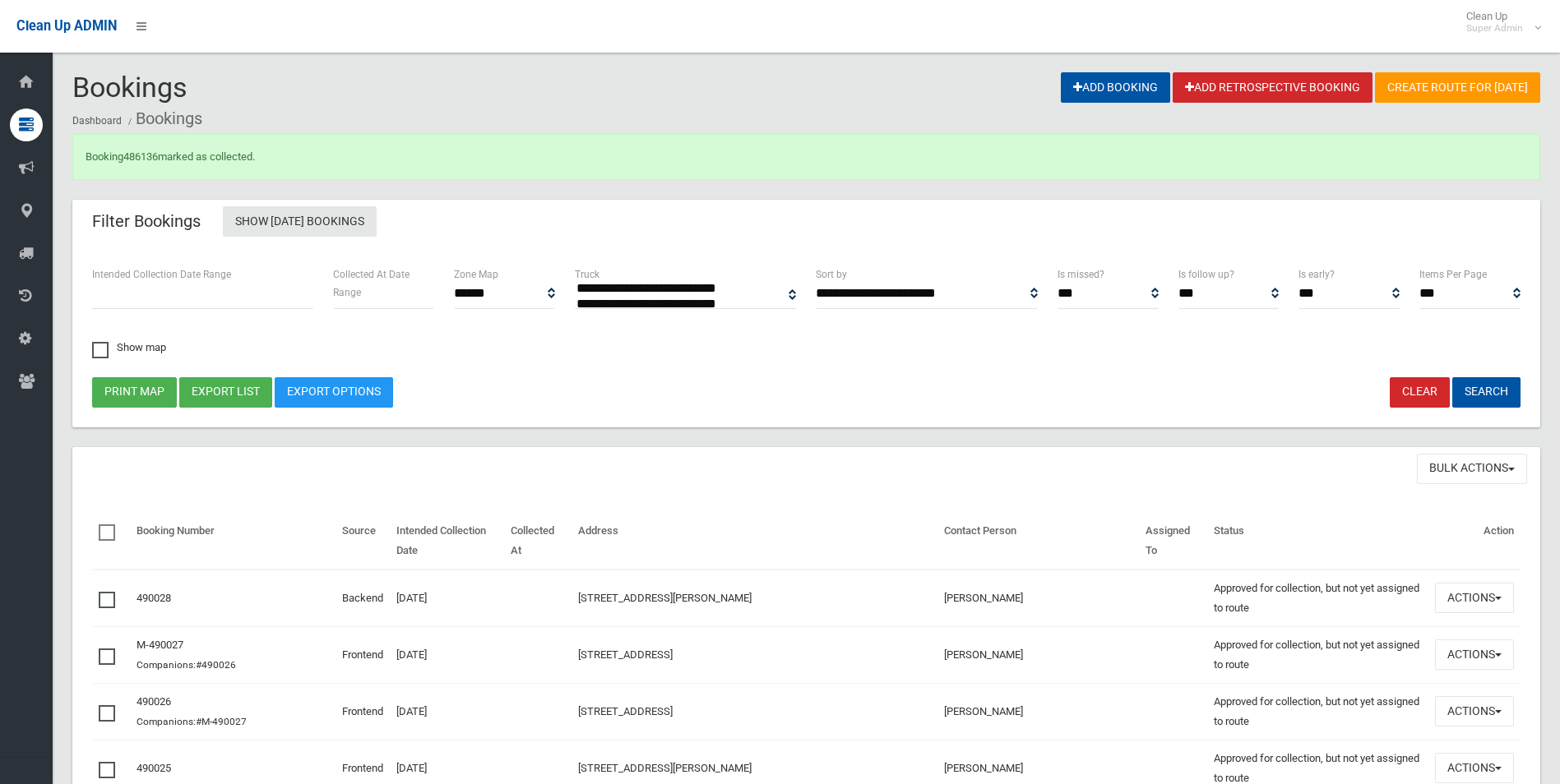
select select
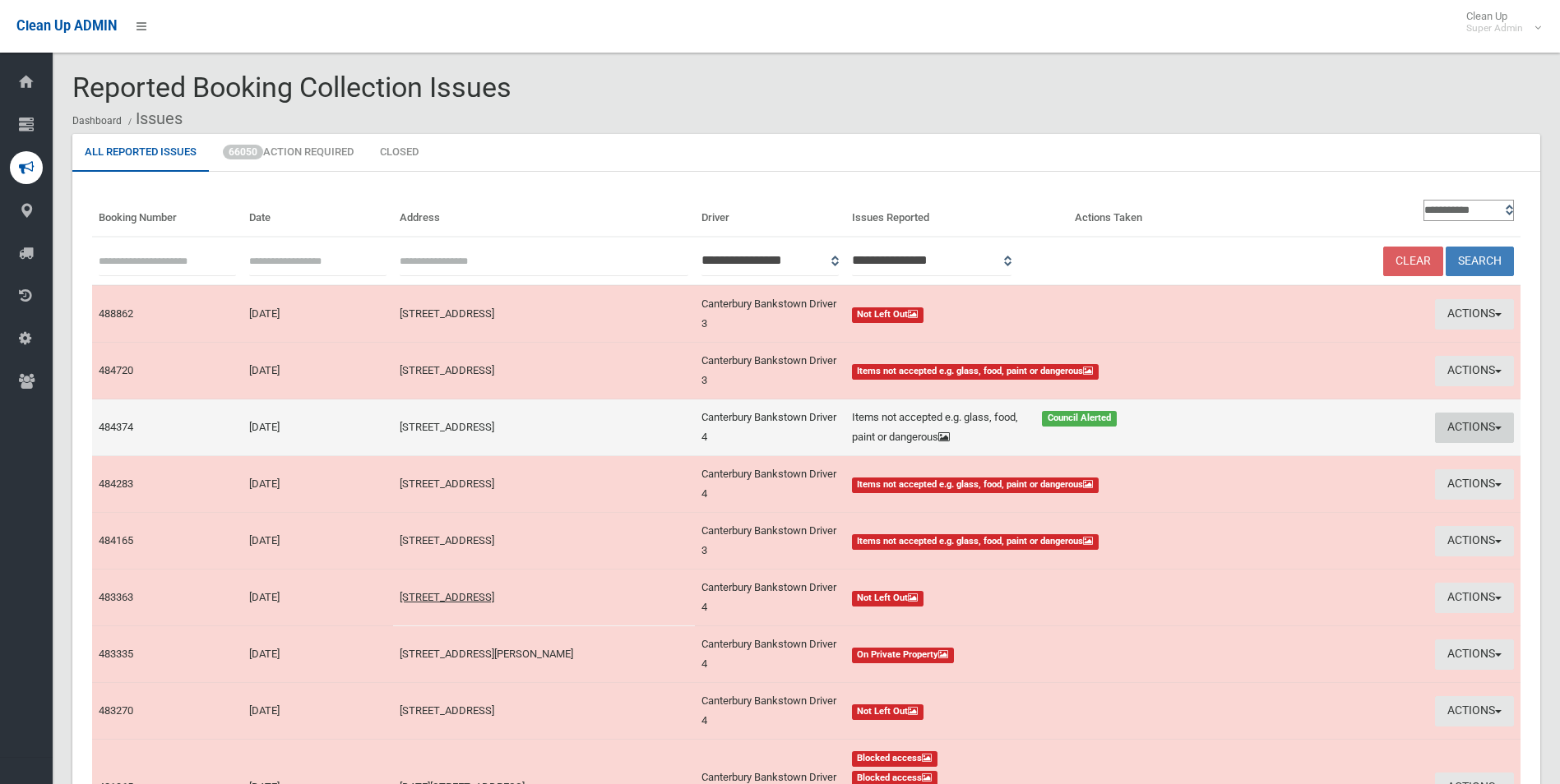
click at [1459, 426] on button "Actions" at bounding box center [1474, 427] width 79 height 30
click at [1311, 491] on link "Edit Actions Taken" at bounding box center [1324, 489] width 195 height 28
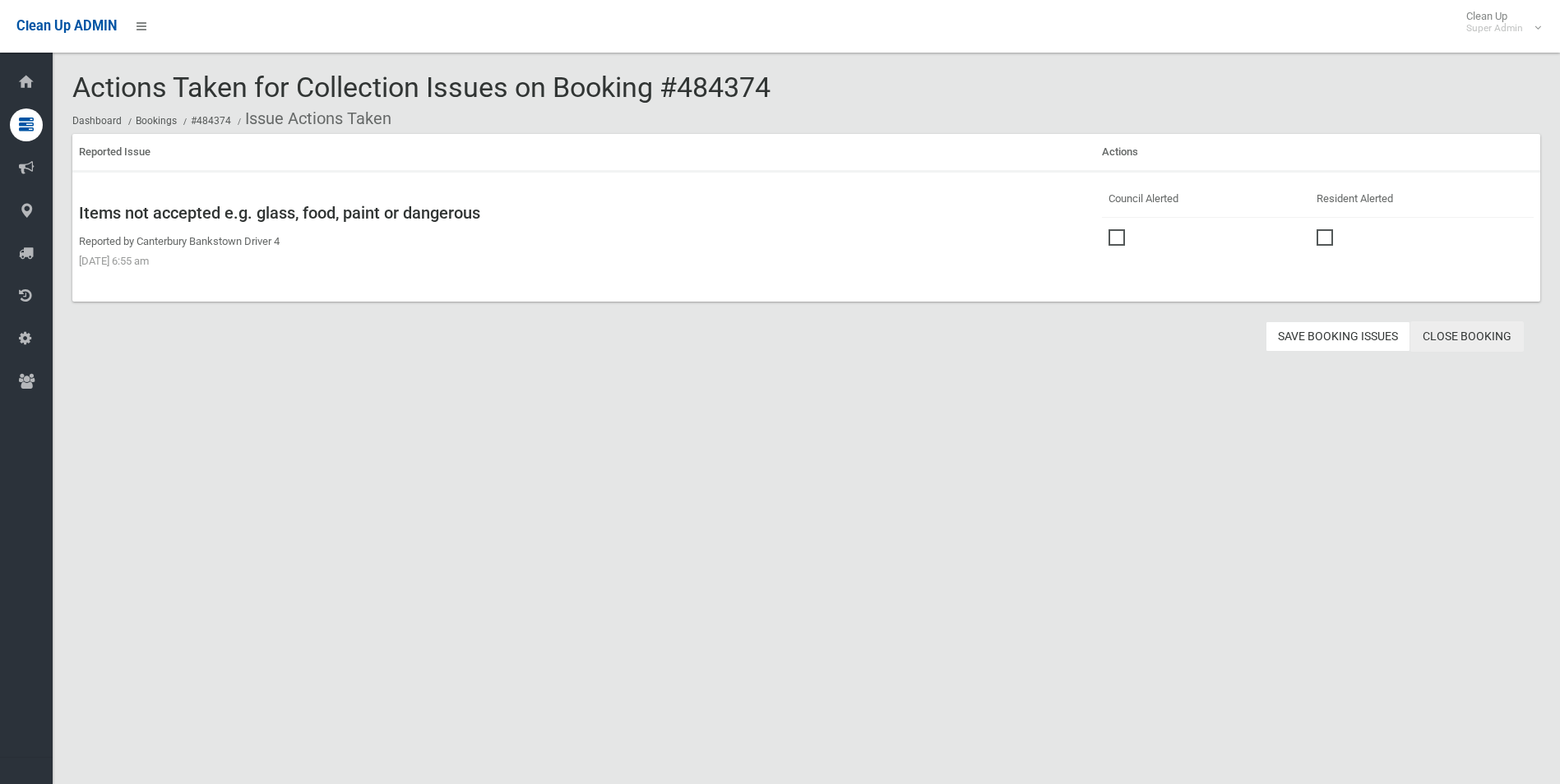
click at [1464, 326] on link "Close Booking" at bounding box center [1466, 336] width 113 height 30
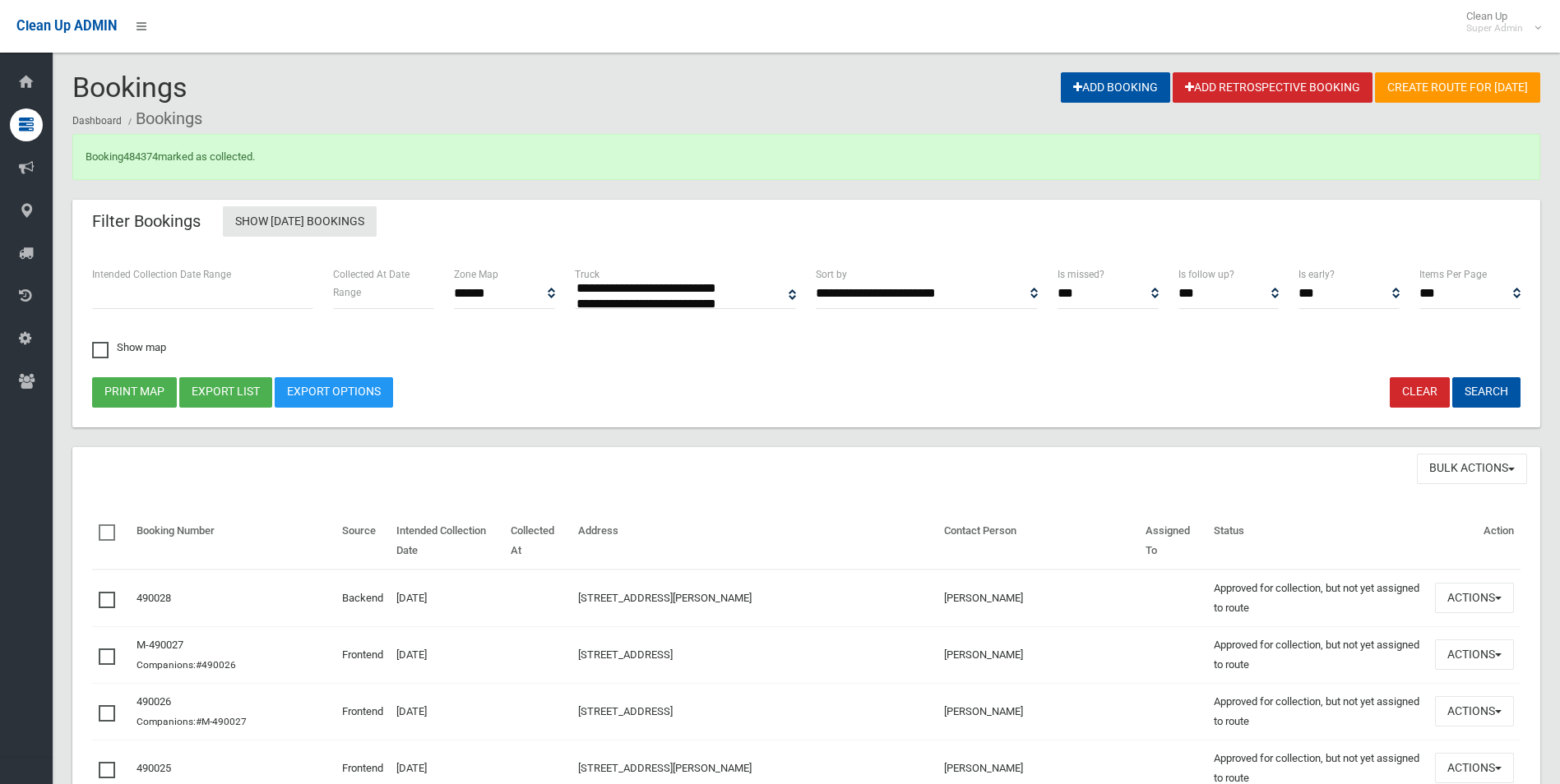
select select
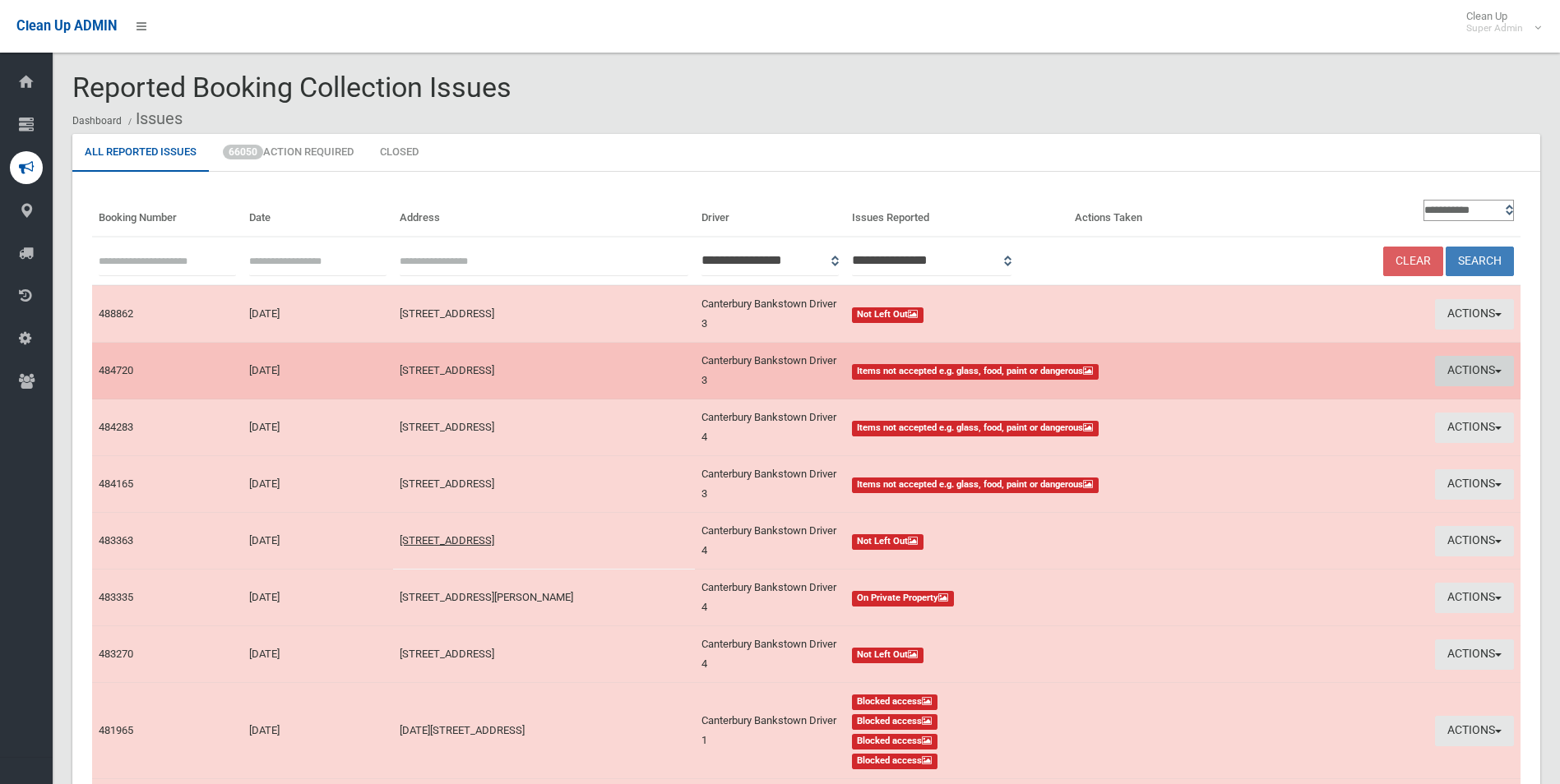
click at [1457, 370] on button "Actions" at bounding box center [1474, 371] width 79 height 30
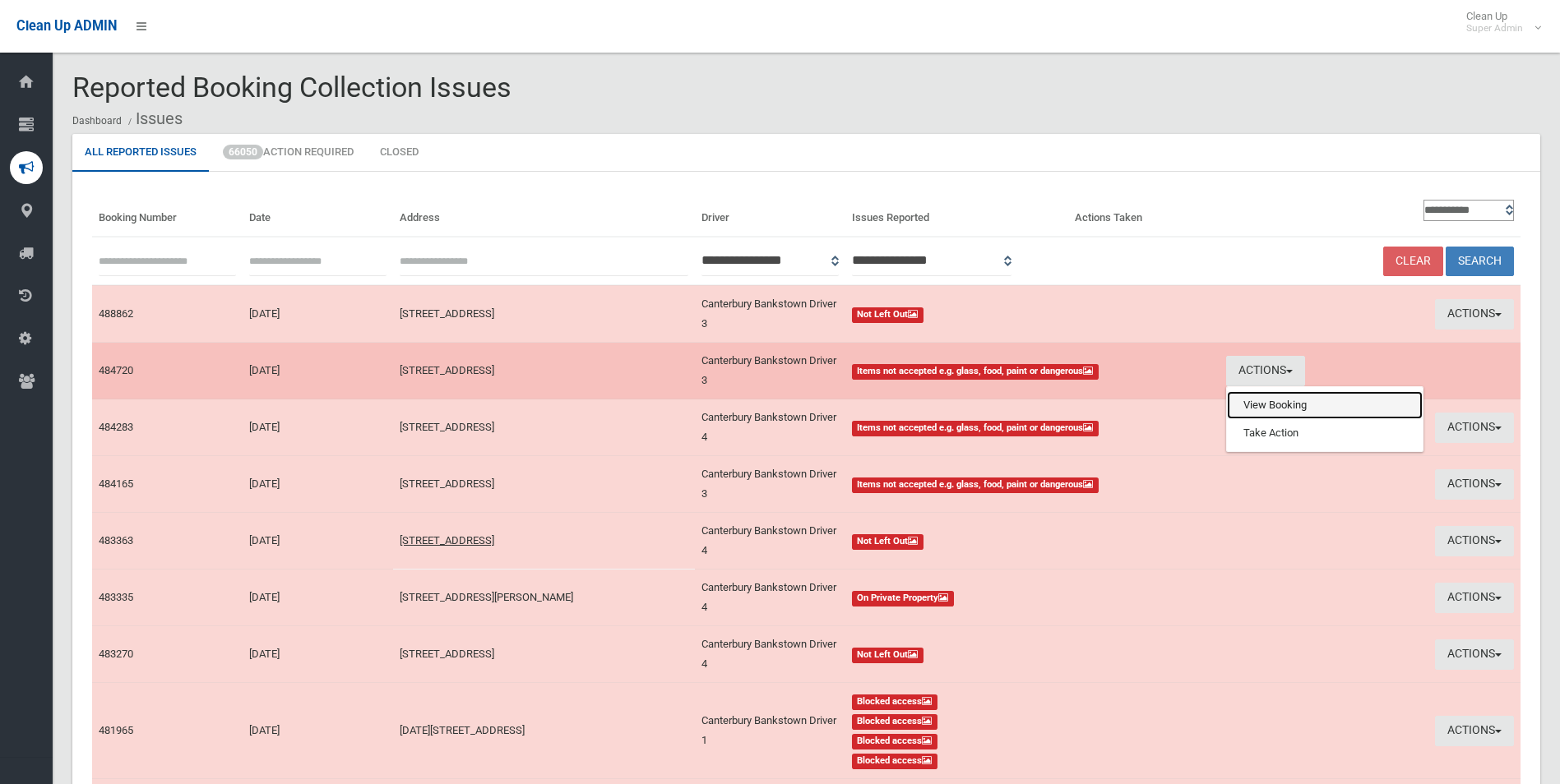
click at [1274, 409] on link "View Booking" at bounding box center [1324, 405] width 195 height 28
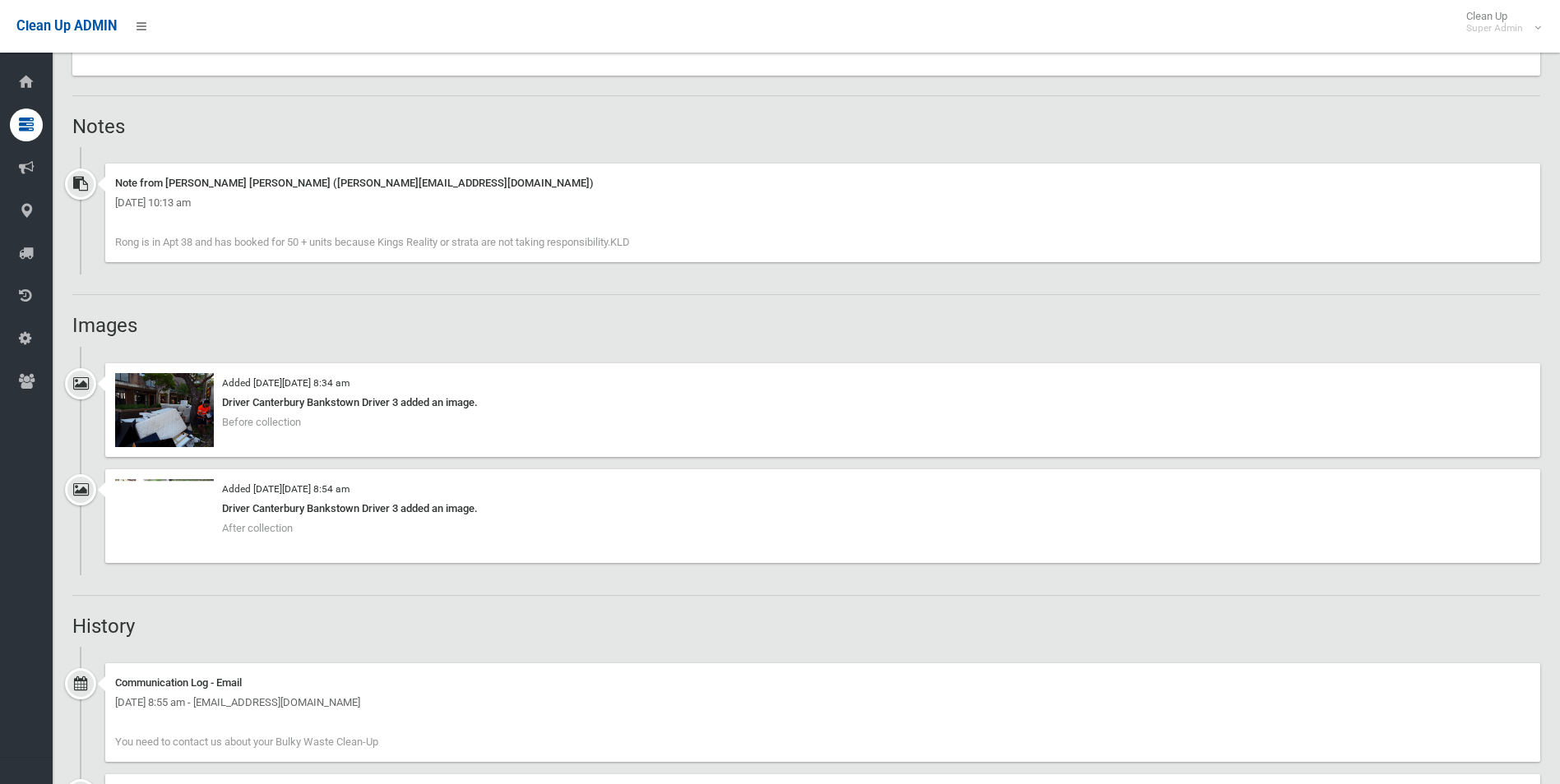
scroll to position [1233, 0]
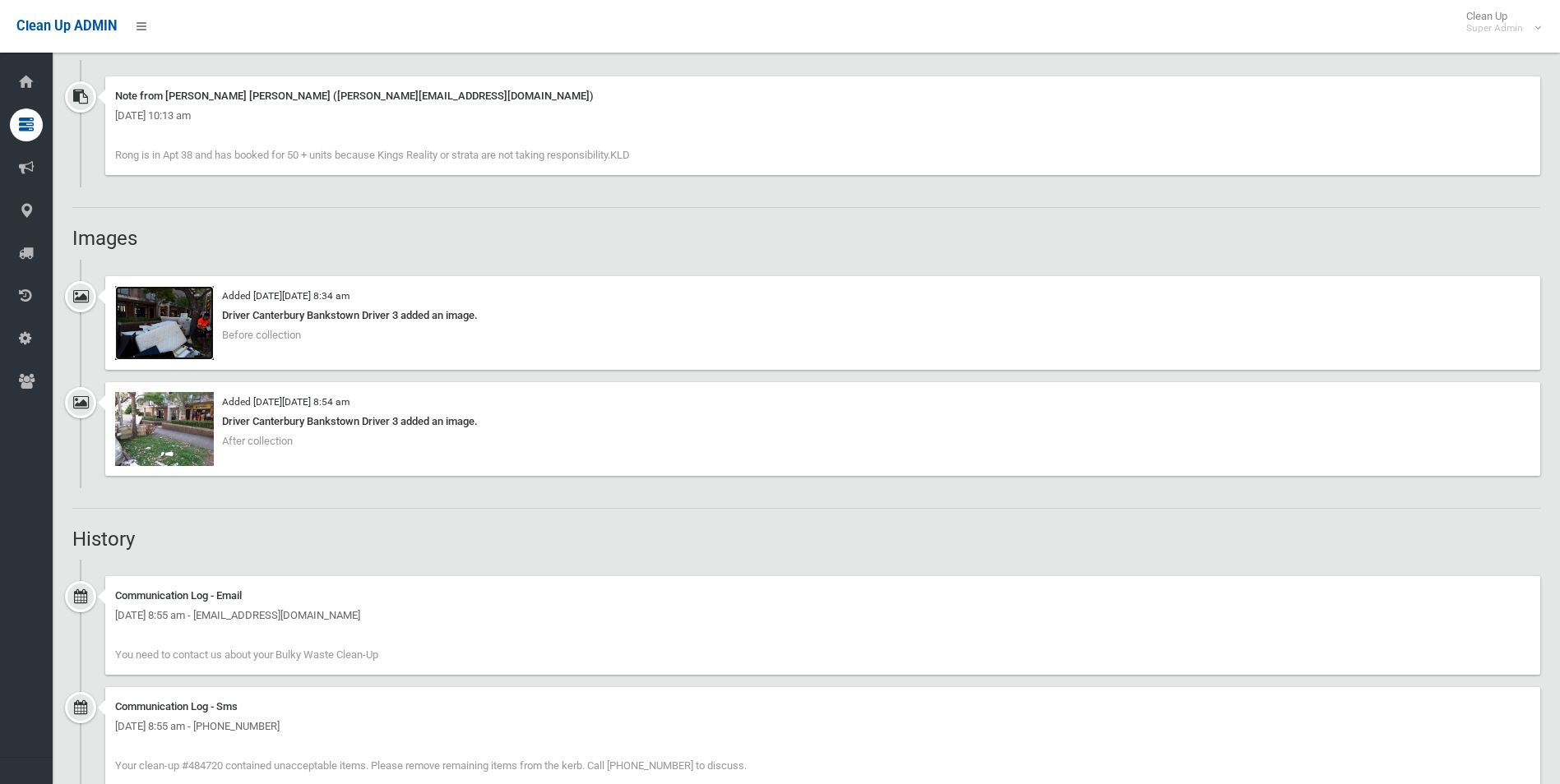
click at [201, 342] on img at bounding box center [164, 323] width 99 height 74
click at [190, 451] on img at bounding box center [164, 428] width 99 height 74
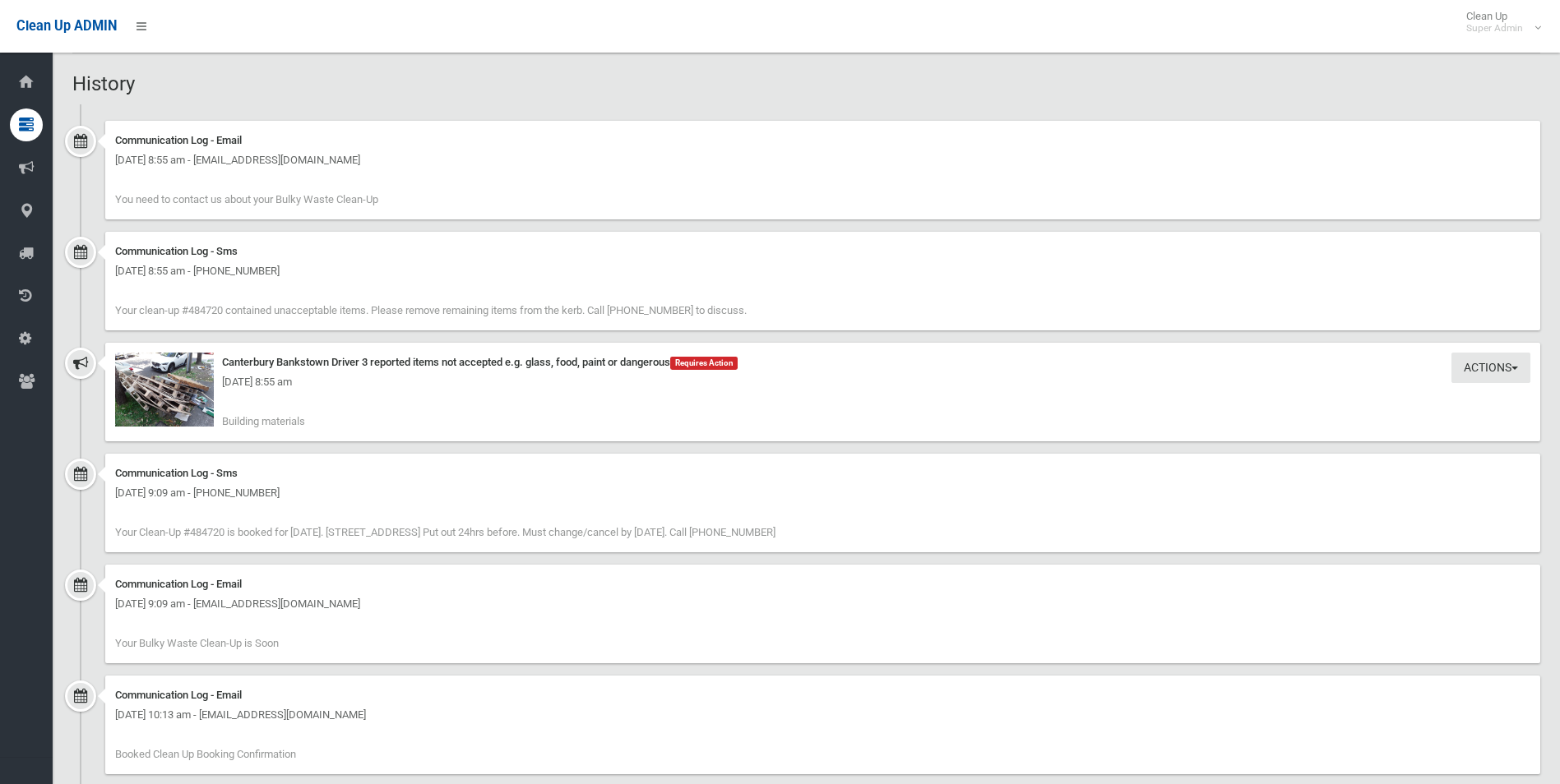
scroll to position [1726, 0]
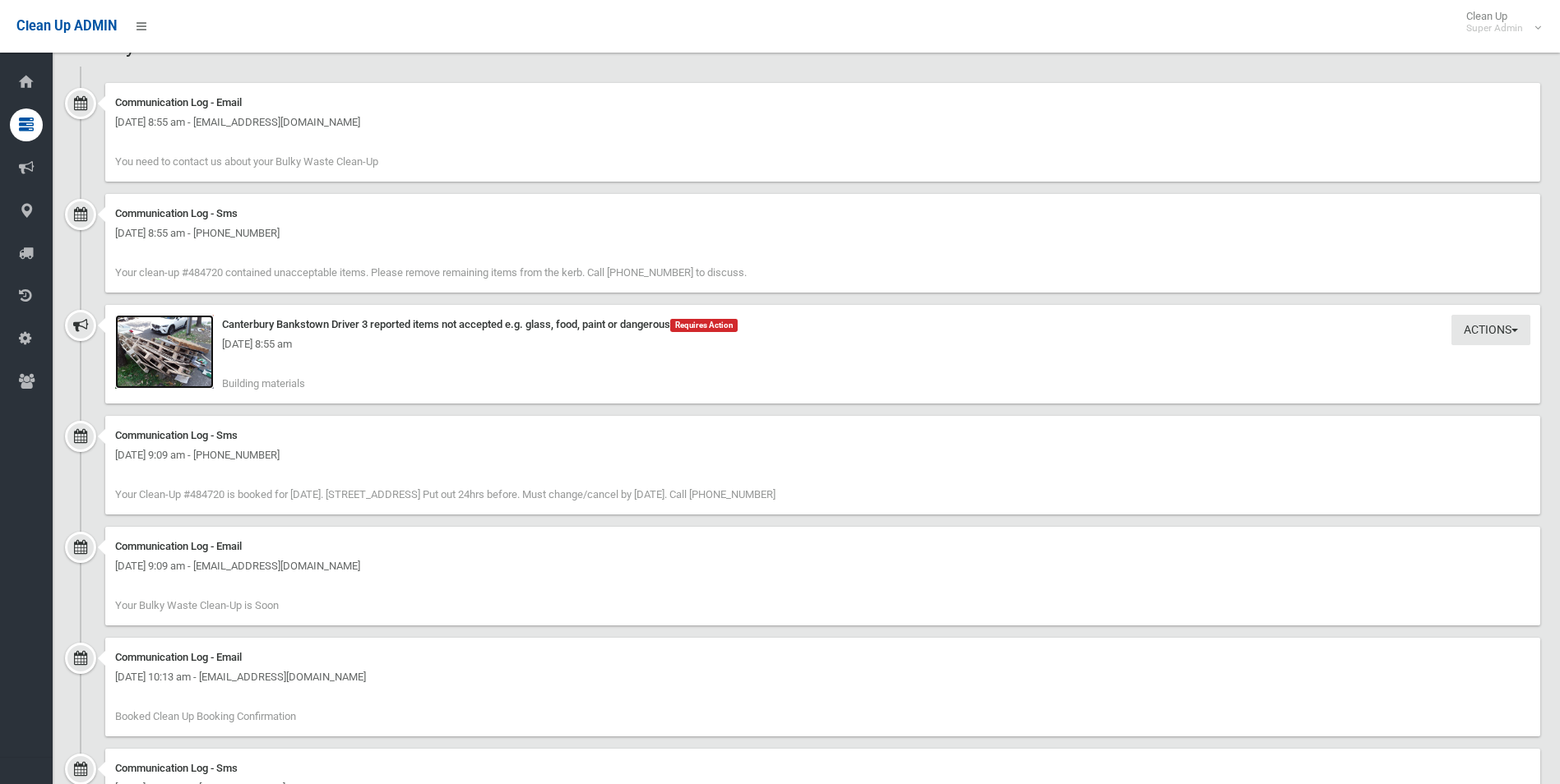
click at [175, 357] on img at bounding box center [164, 351] width 99 height 74
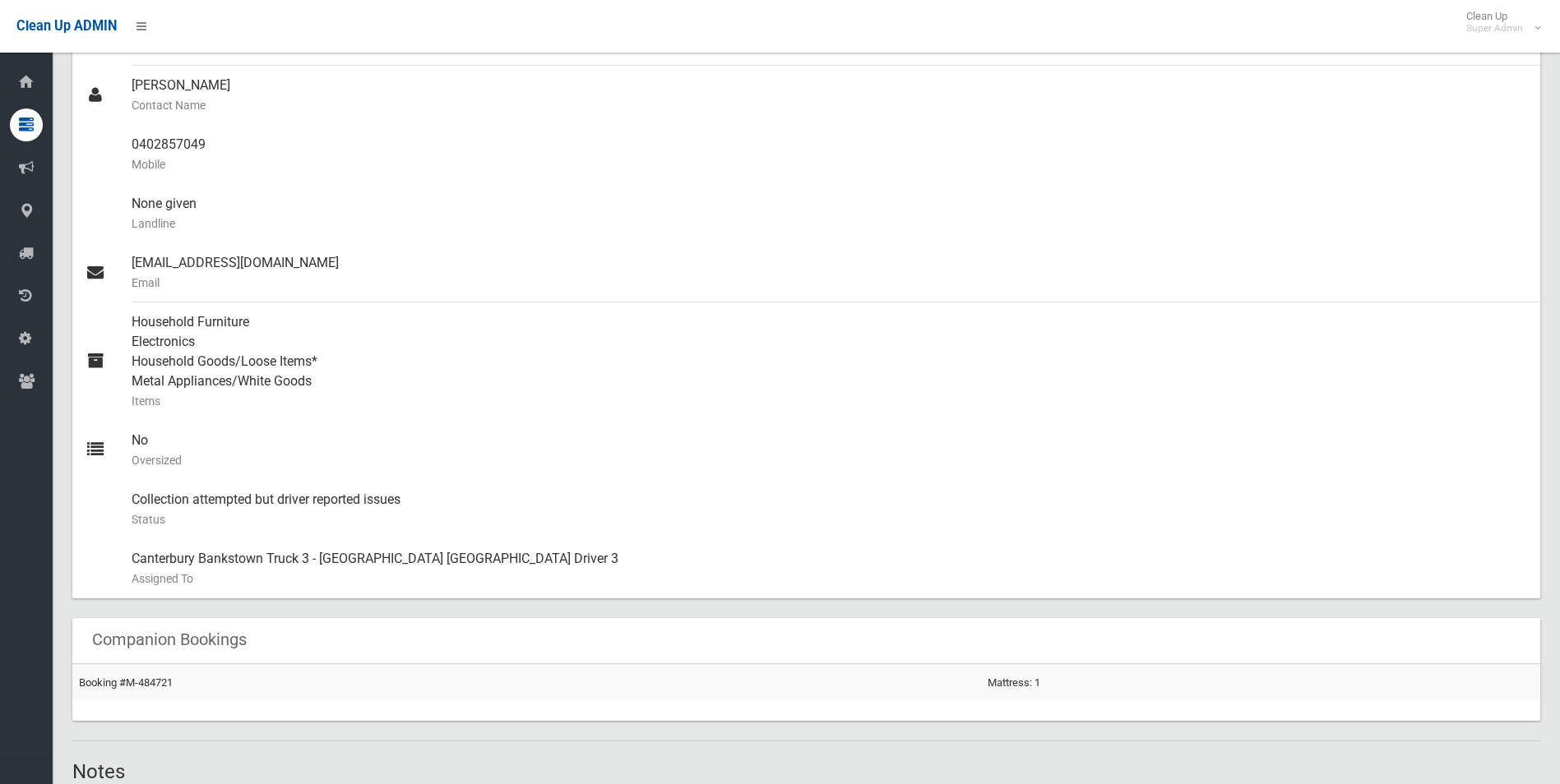
scroll to position [493, 0]
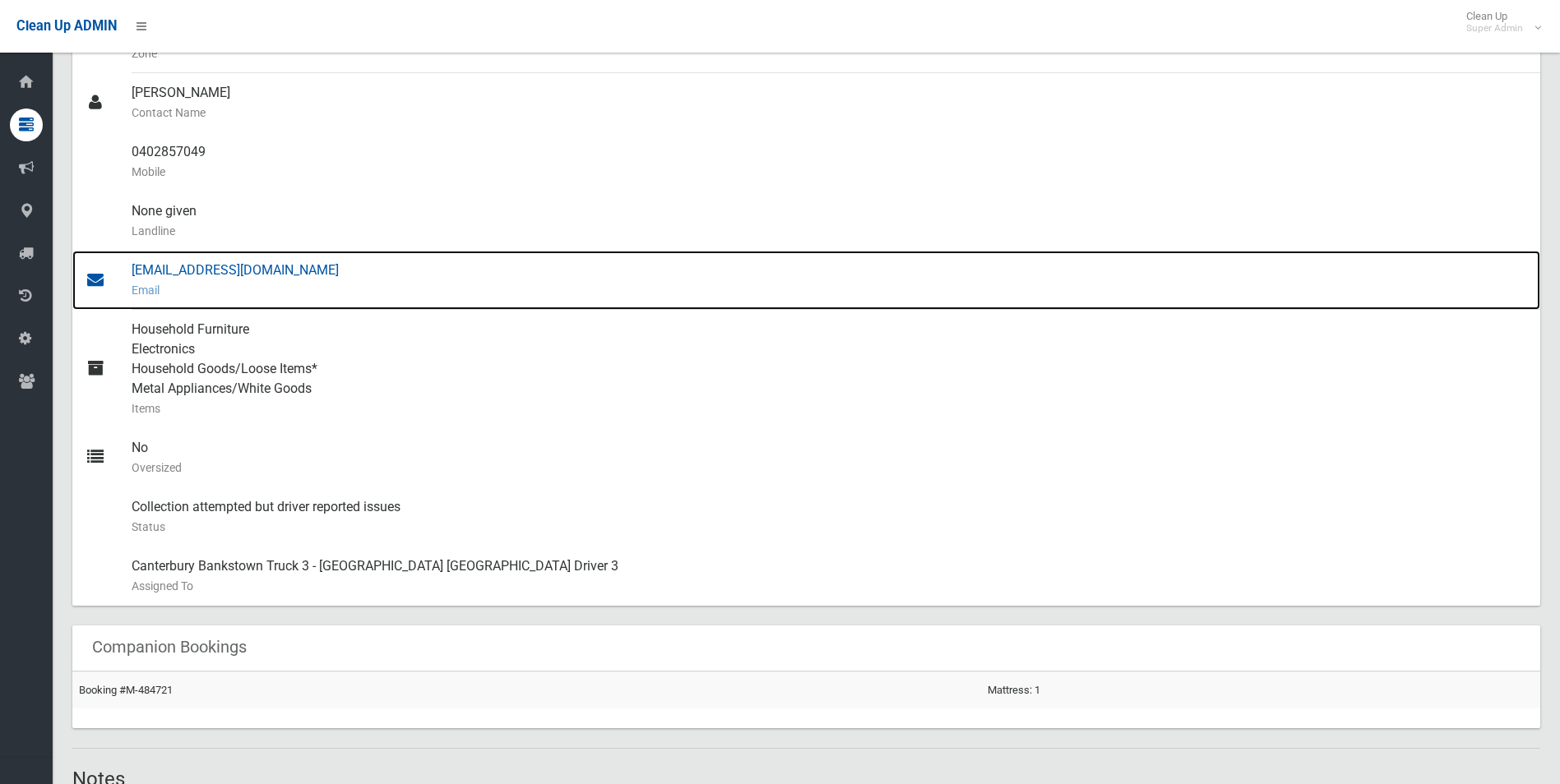
click at [235, 274] on div "rong@rumblegroup.com.au Email" at bounding box center [828, 280] width 1395 height 59
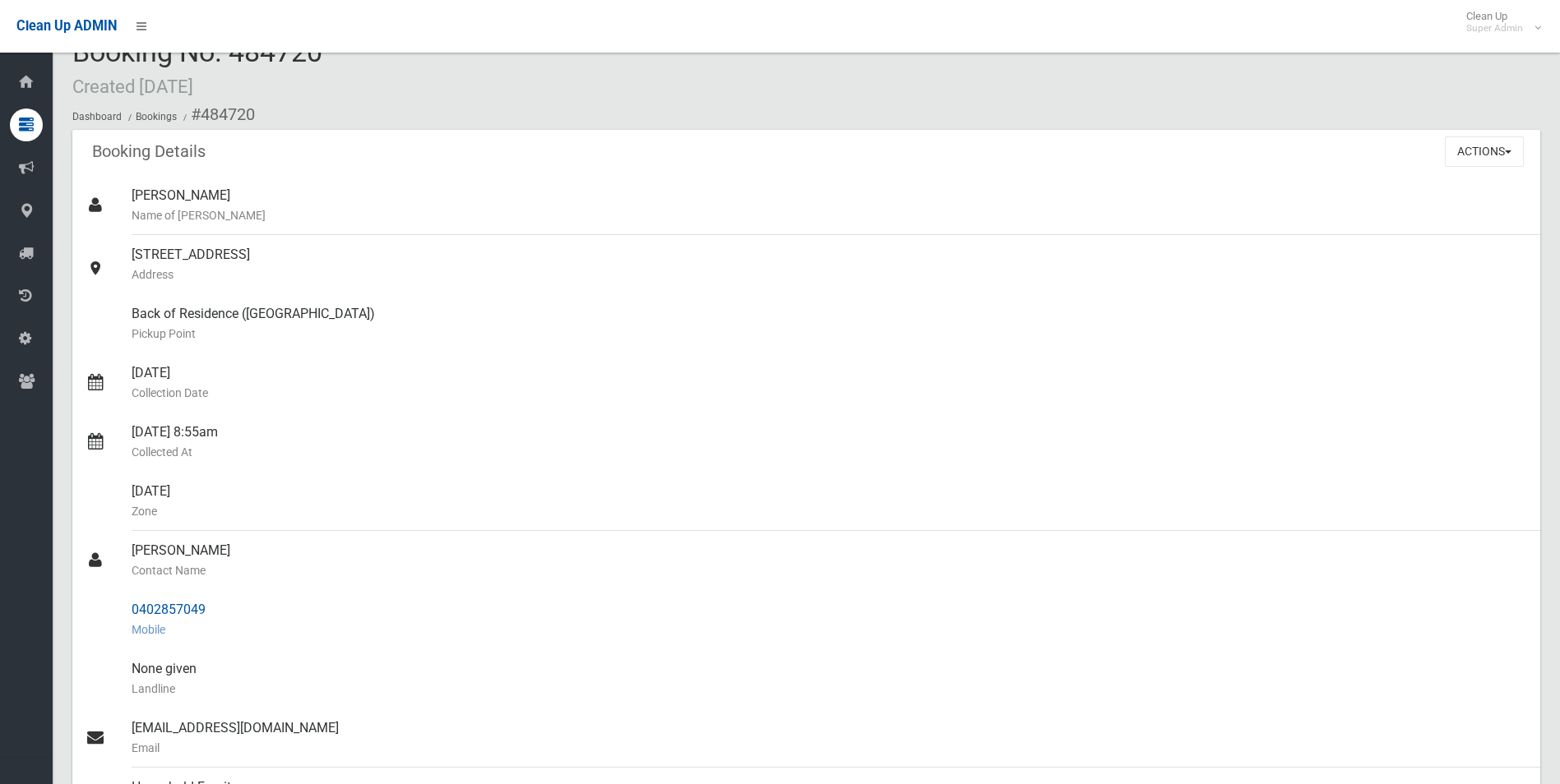
scroll to position [0, 0]
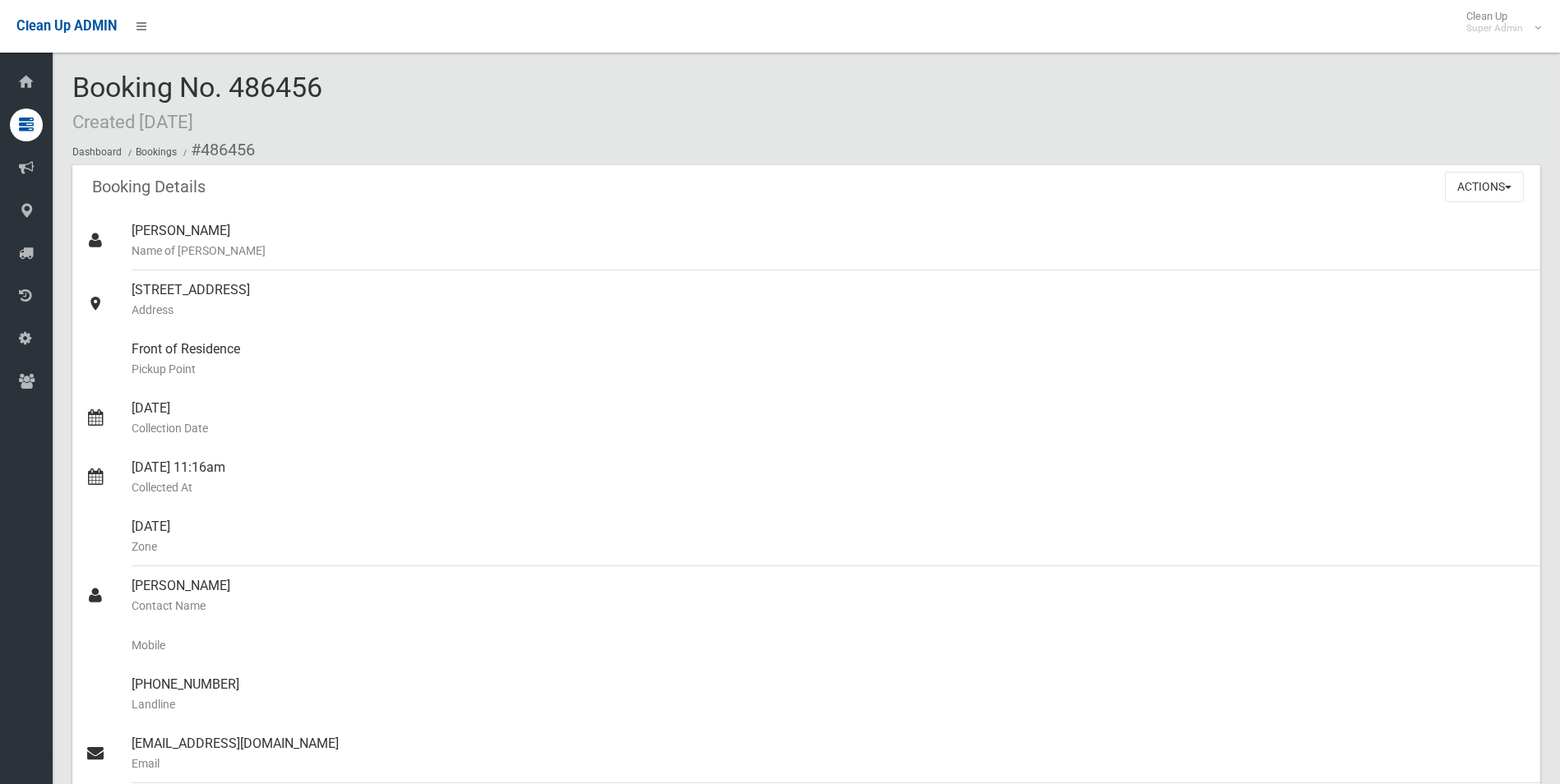
scroll to position [1233, 0]
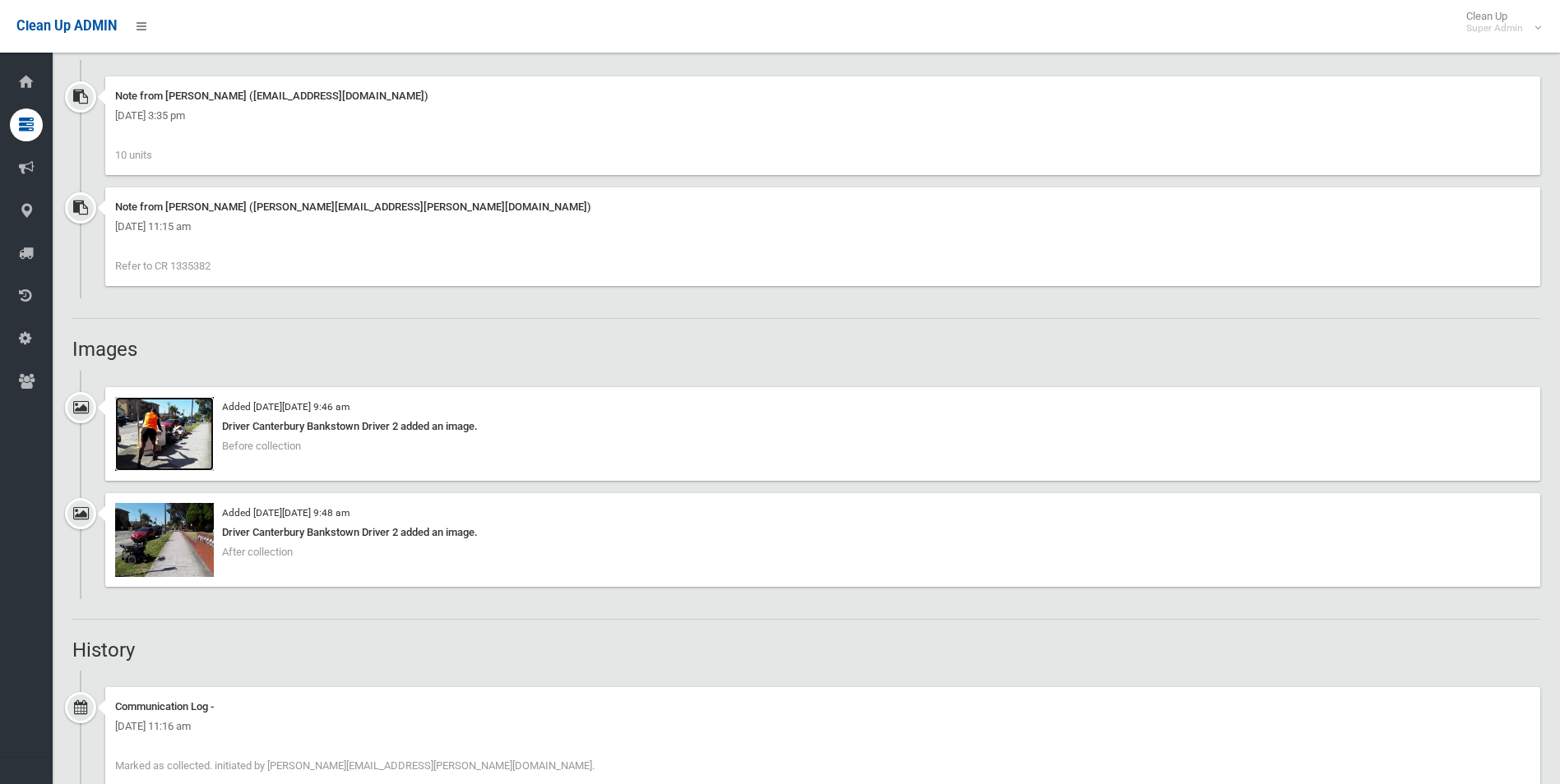
click at [176, 443] on img at bounding box center [164, 433] width 99 height 74
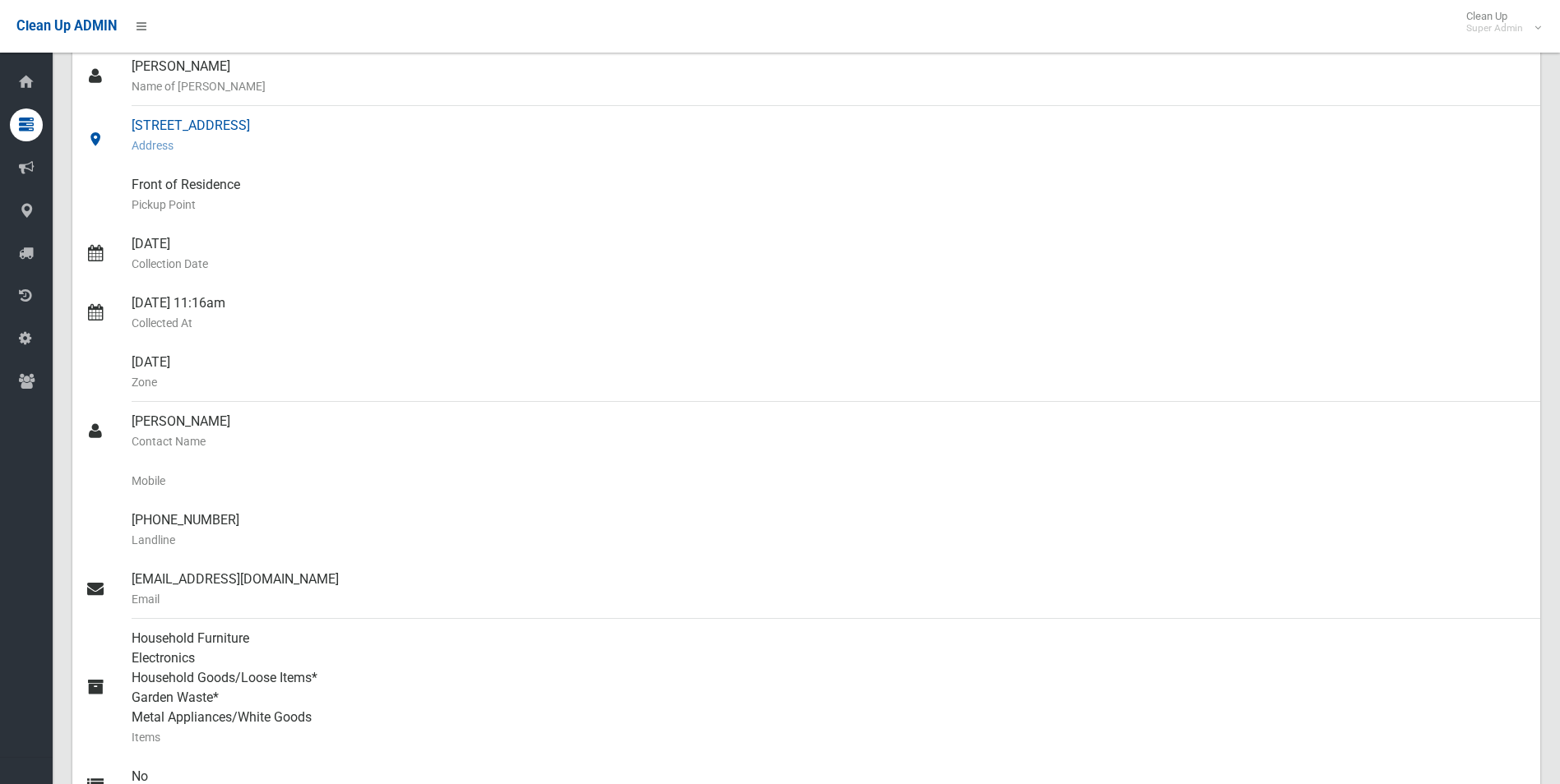
scroll to position [0, 0]
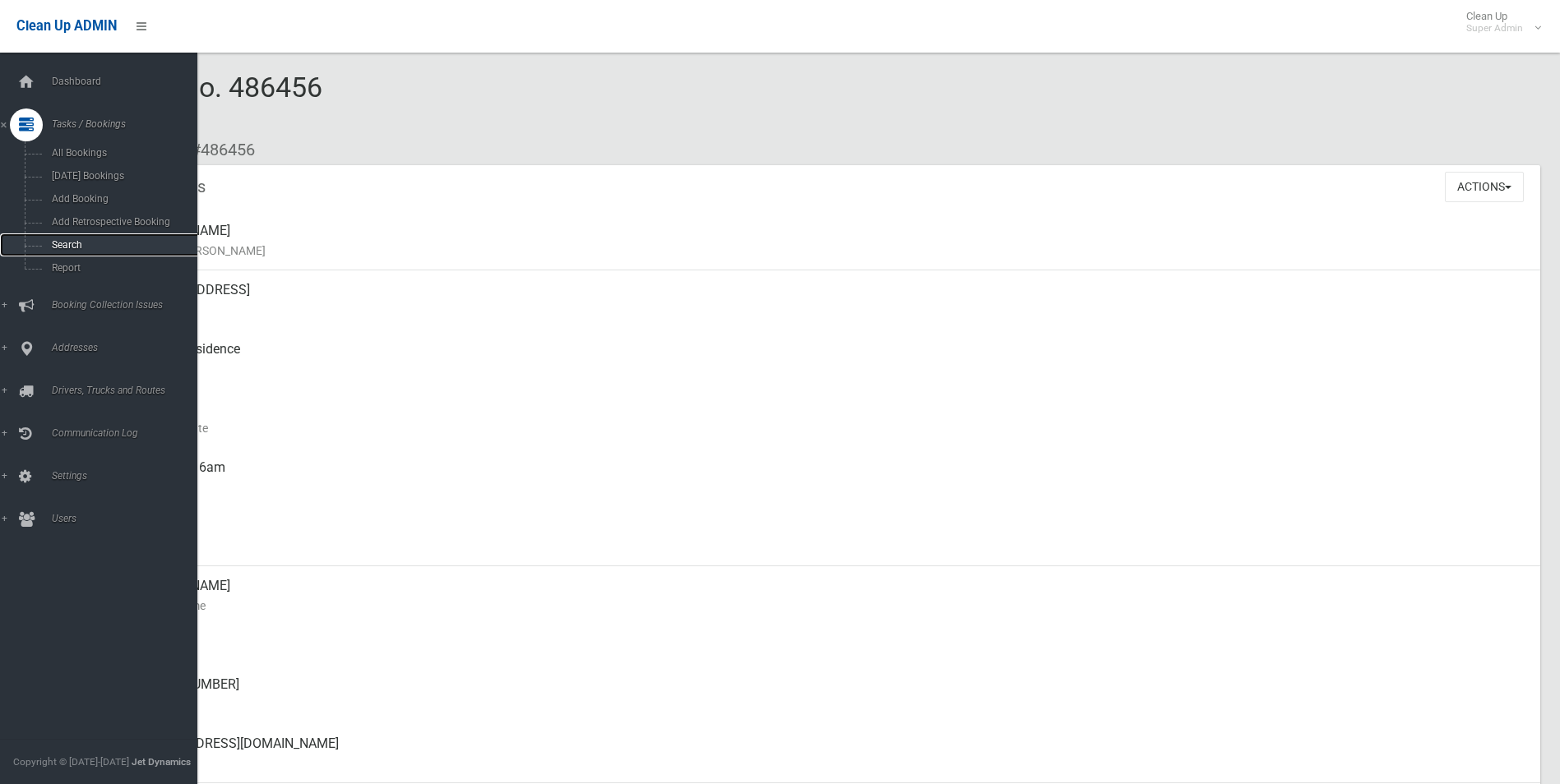
click at [68, 247] on span "Search" at bounding box center [121, 244] width 149 height 12
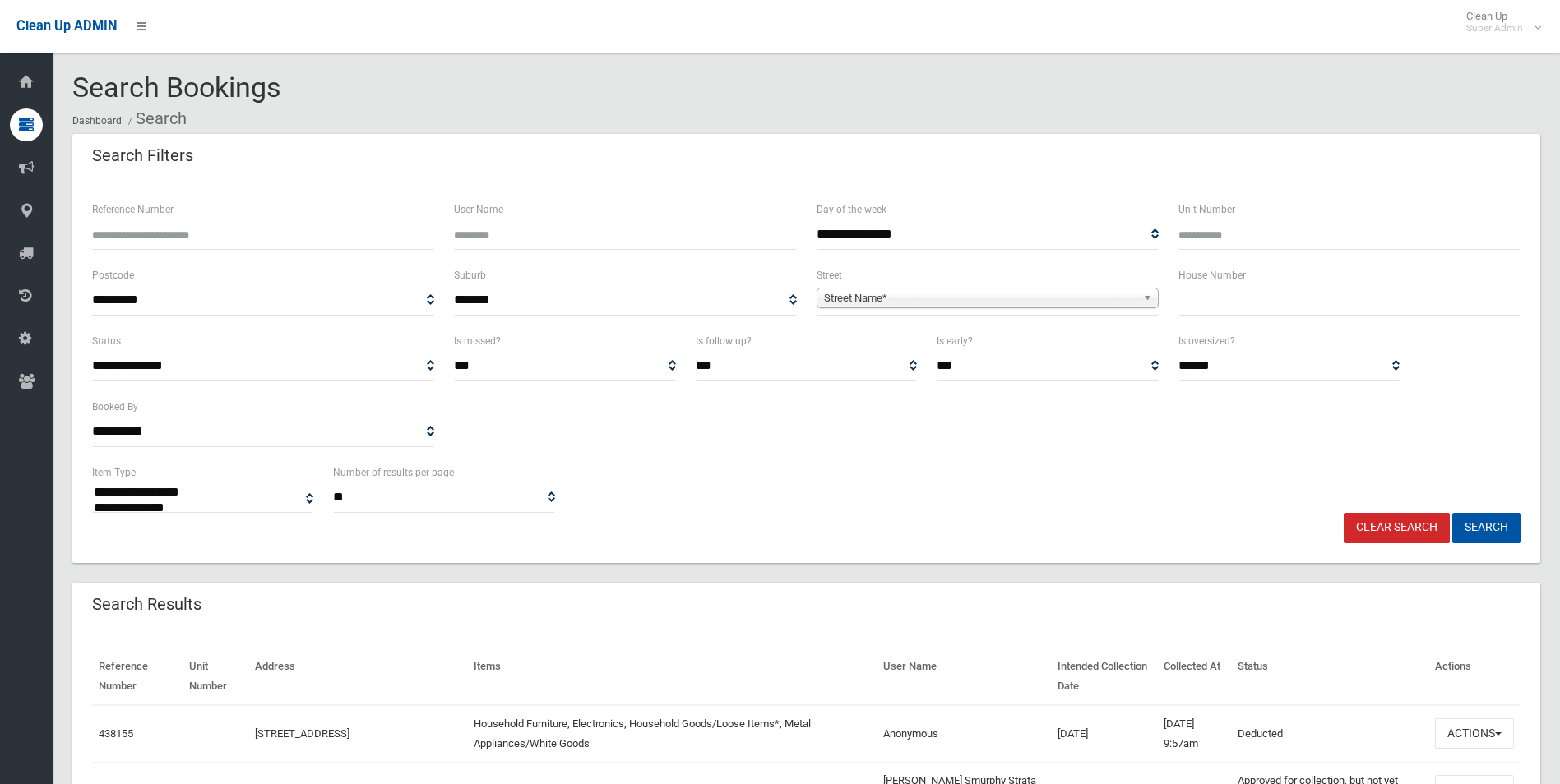
select select
click at [178, 225] on input "Reference Number" at bounding box center [262, 235] width 342 height 30
type input "******"
click at [1452, 513] on button "Search" at bounding box center [1486, 528] width 68 height 30
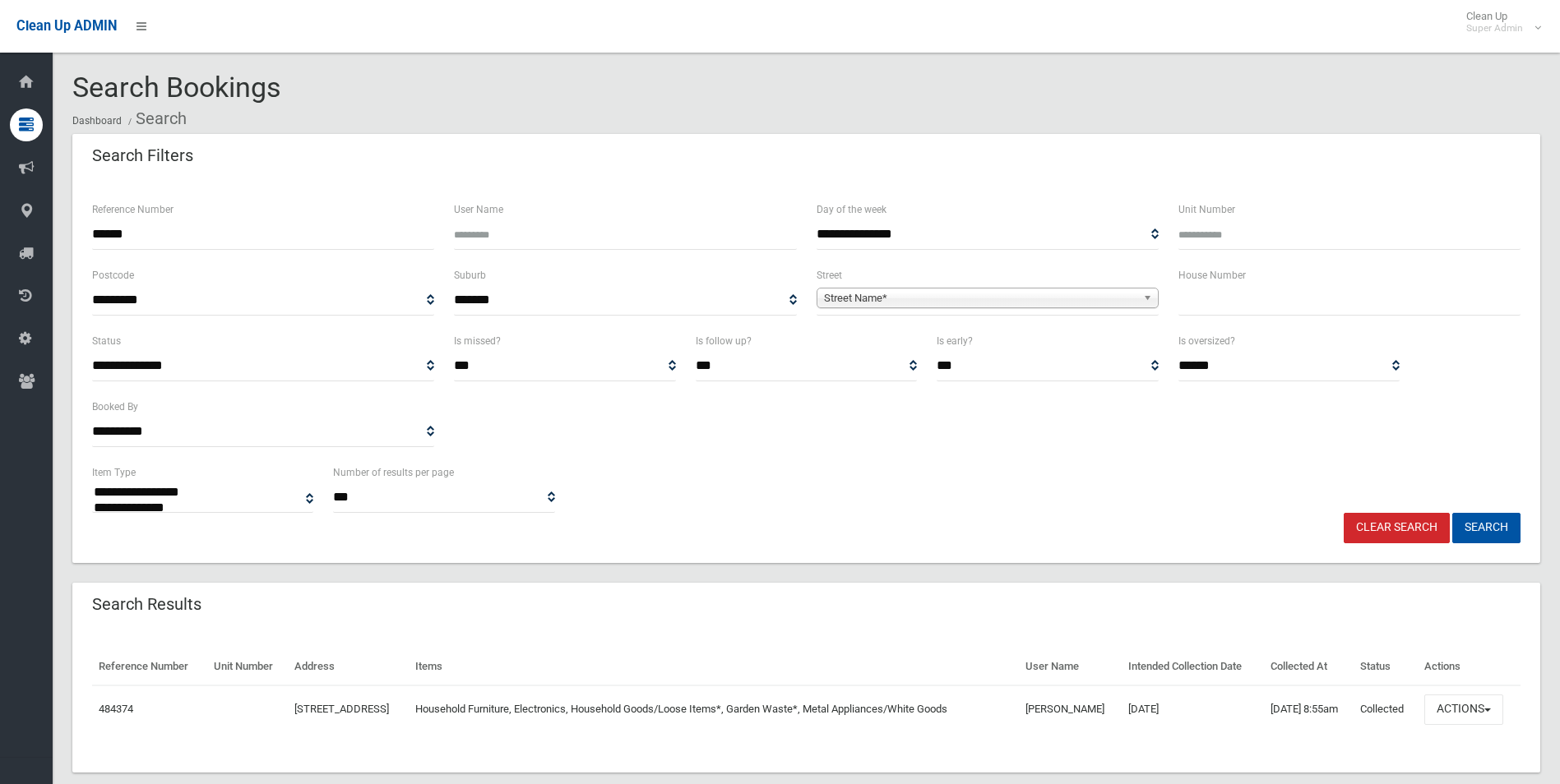
select select
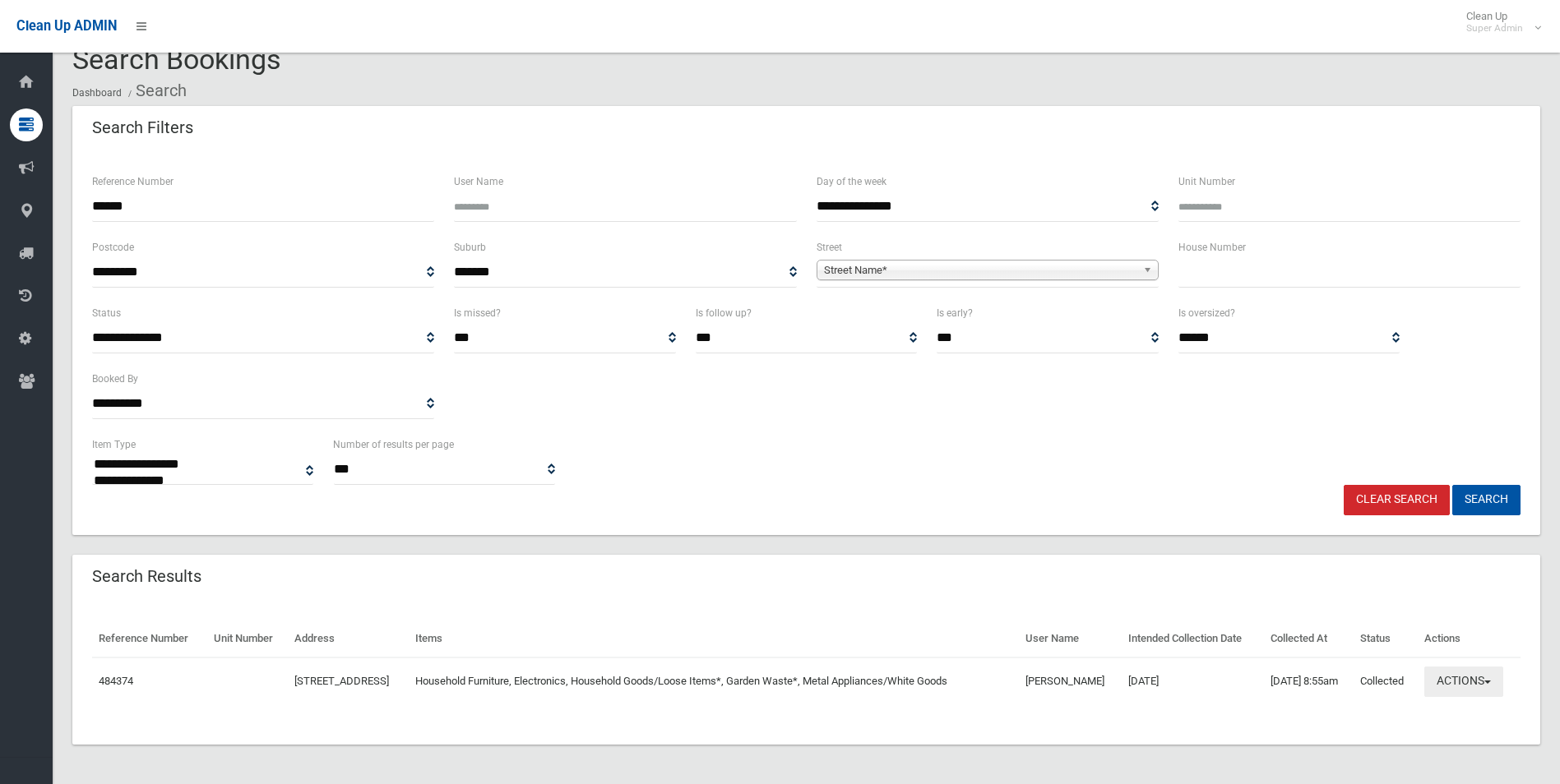
click at [1447, 679] on button "Actions" at bounding box center [1464, 681] width 79 height 30
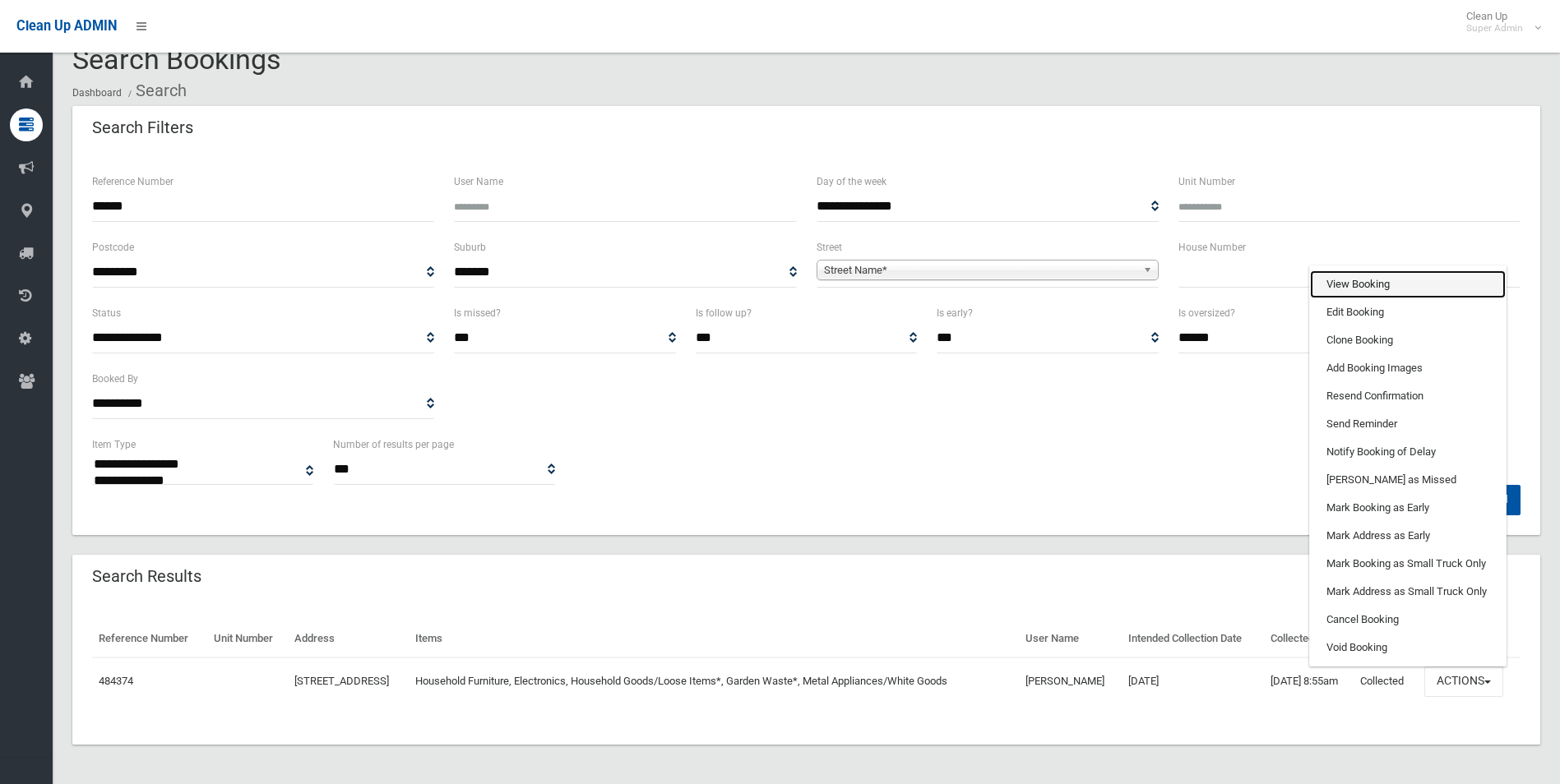
click at [1352, 284] on link "View Booking" at bounding box center [1407, 284] width 195 height 28
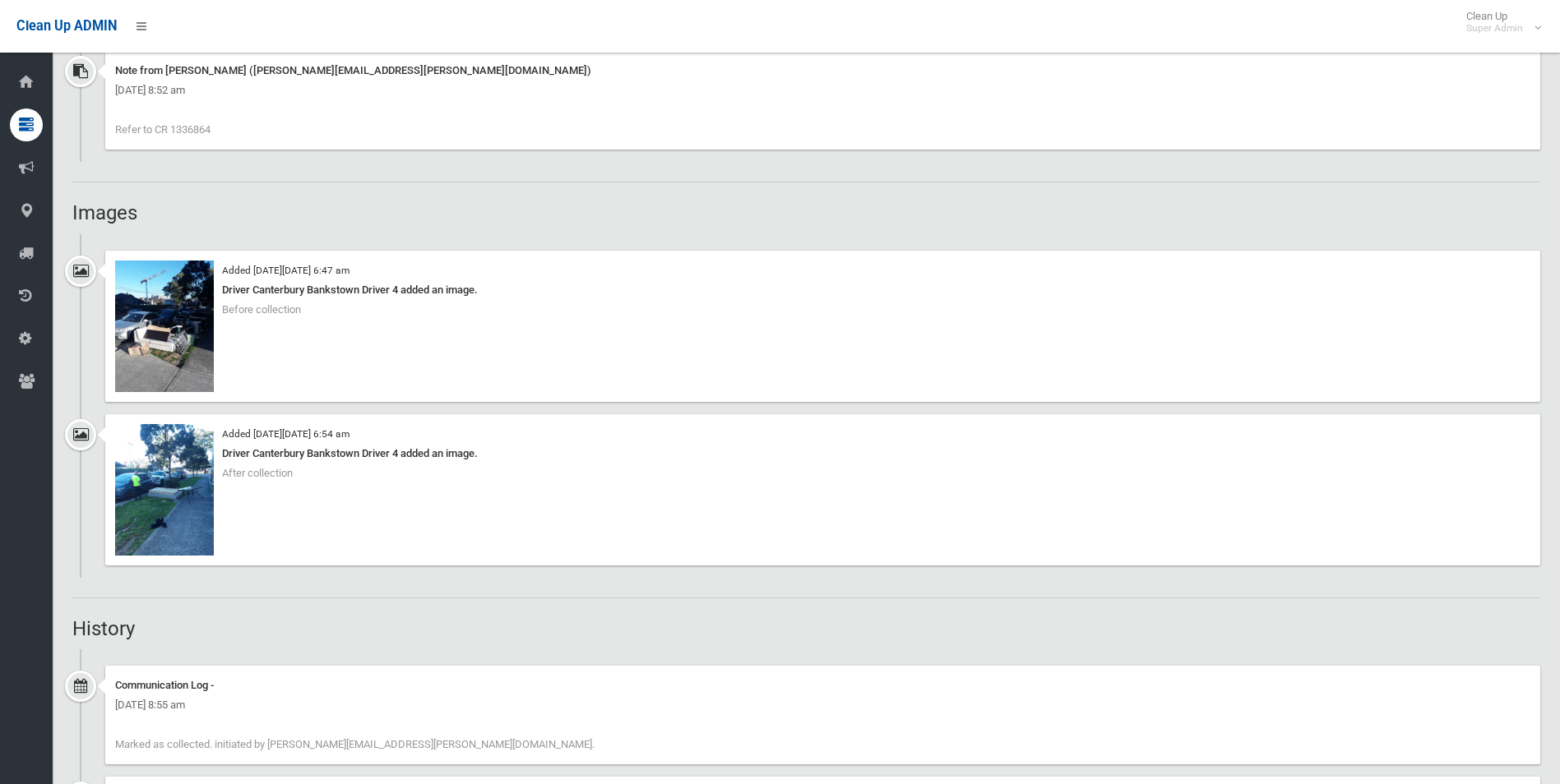
scroll to position [1233, 0]
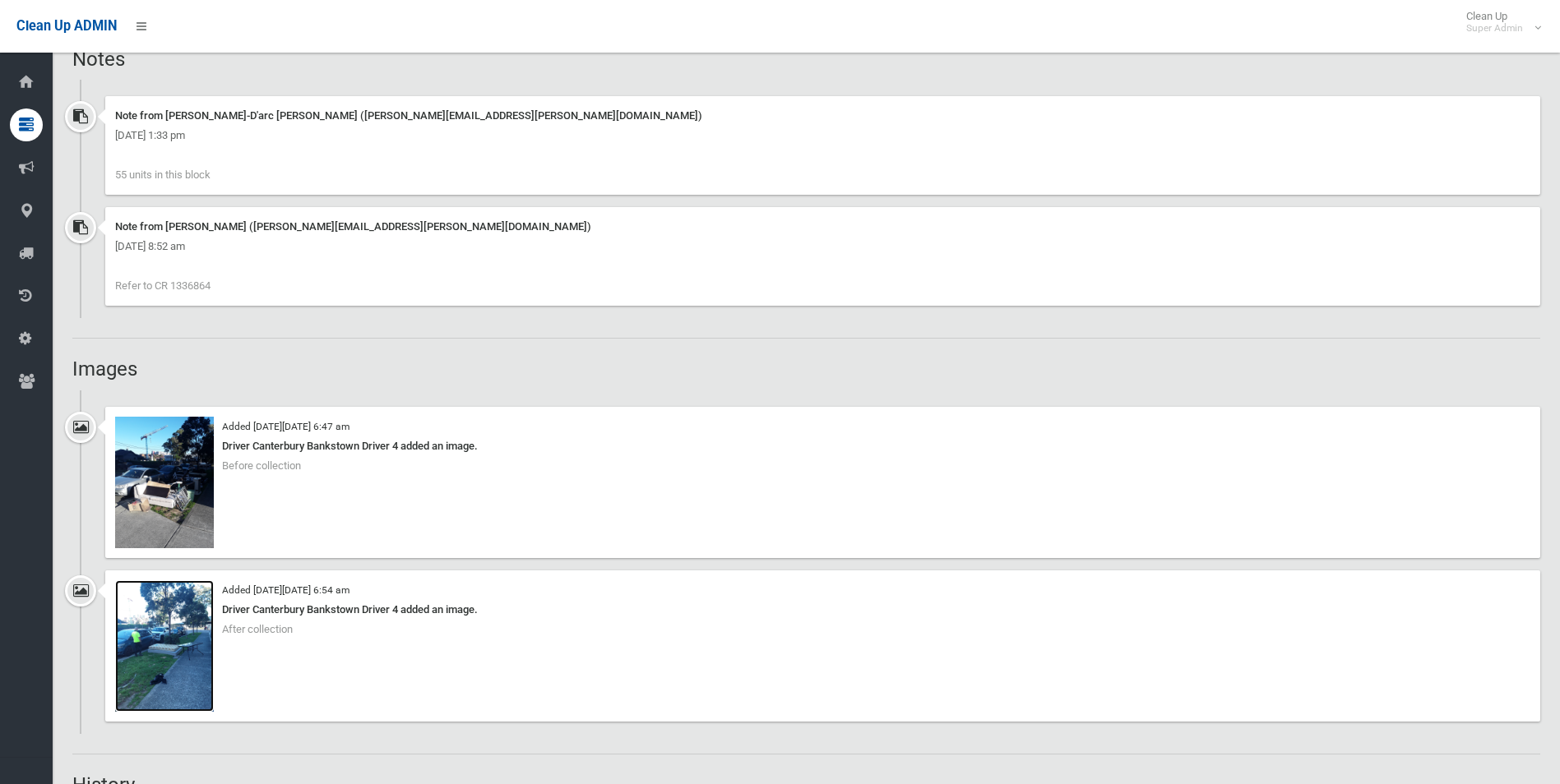
click at [193, 656] on img at bounding box center [164, 645] width 99 height 131
click at [173, 485] on img at bounding box center [164, 482] width 99 height 131
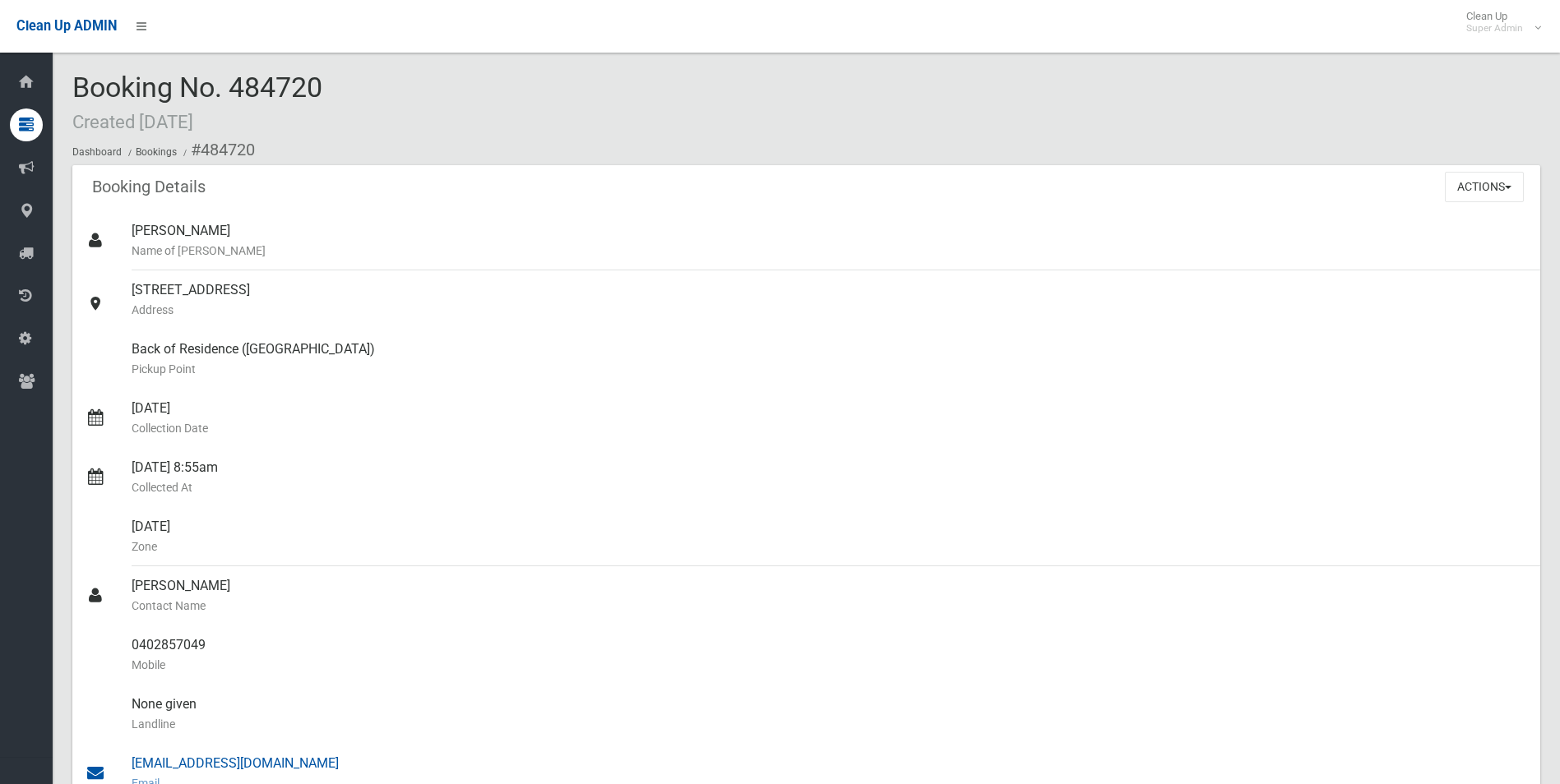
drag, startPoint x: 202, startPoint y: 145, endPoint x: 322, endPoint y: 750, distance: 616.8
copy section "484720 Booking Details Actions View Booking Edit Booking Clone Booking Add Book…"
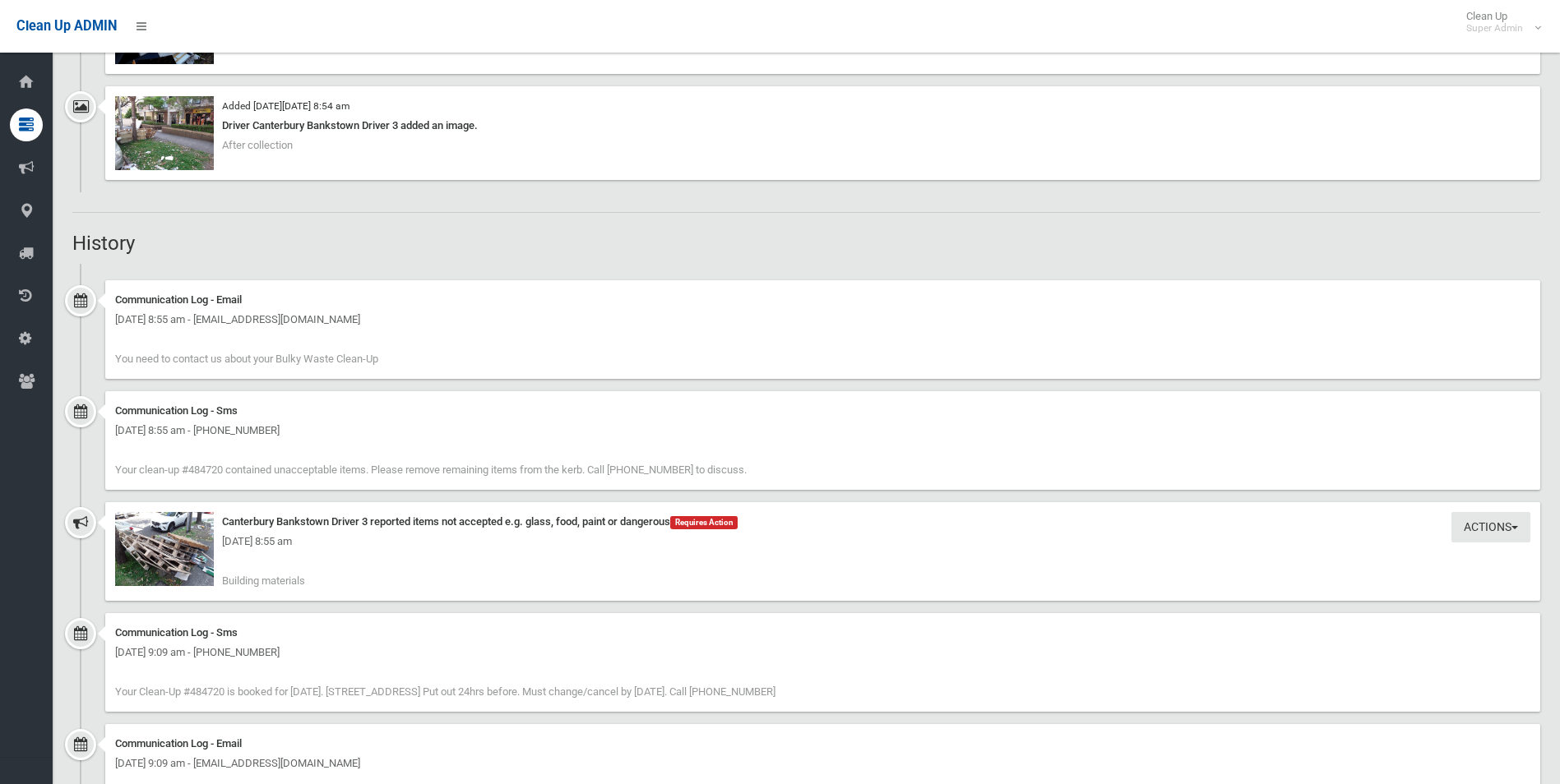
scroll to position [1561, 0]
